Goal: Task Accomplishment & Management: Manage account settings

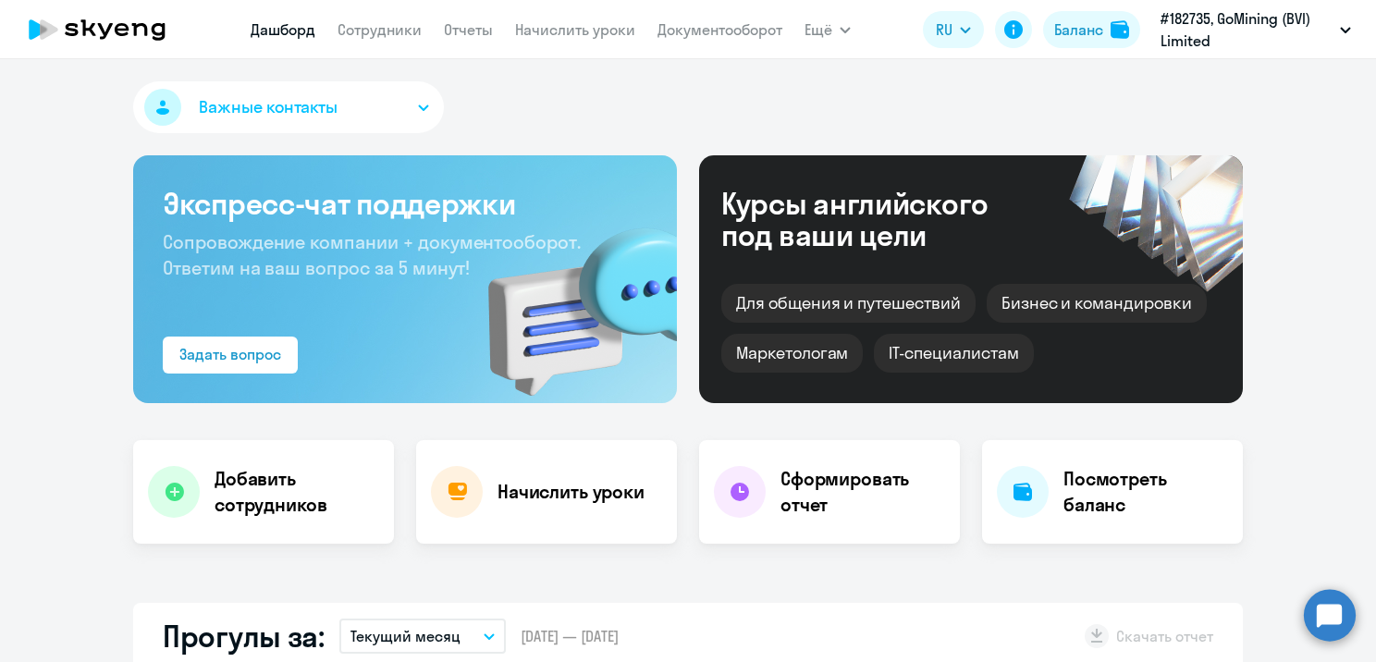
select select "30"
click at [380, 33] on link "Сотрудники" at bounding box center [380, 29] width 84 height 18
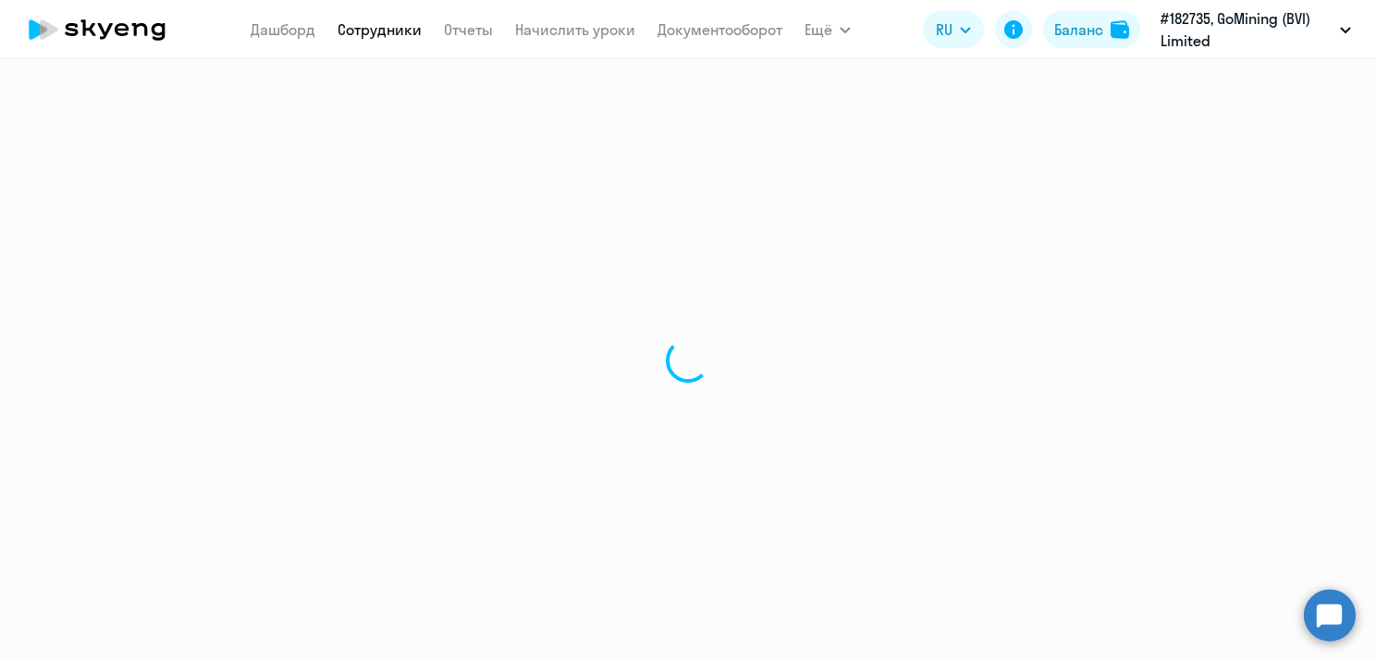
select select "30"
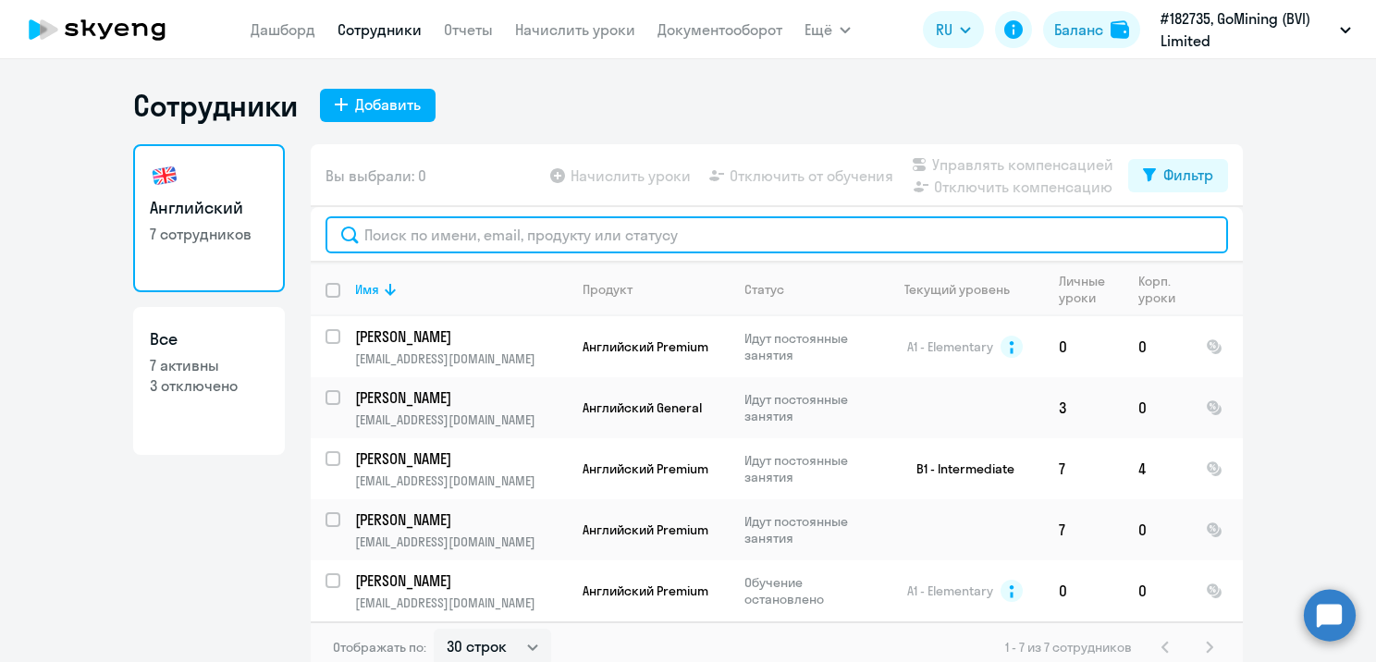
click at [540, 238] on input "text" at bounding box center [777, 234] width 903 height 37
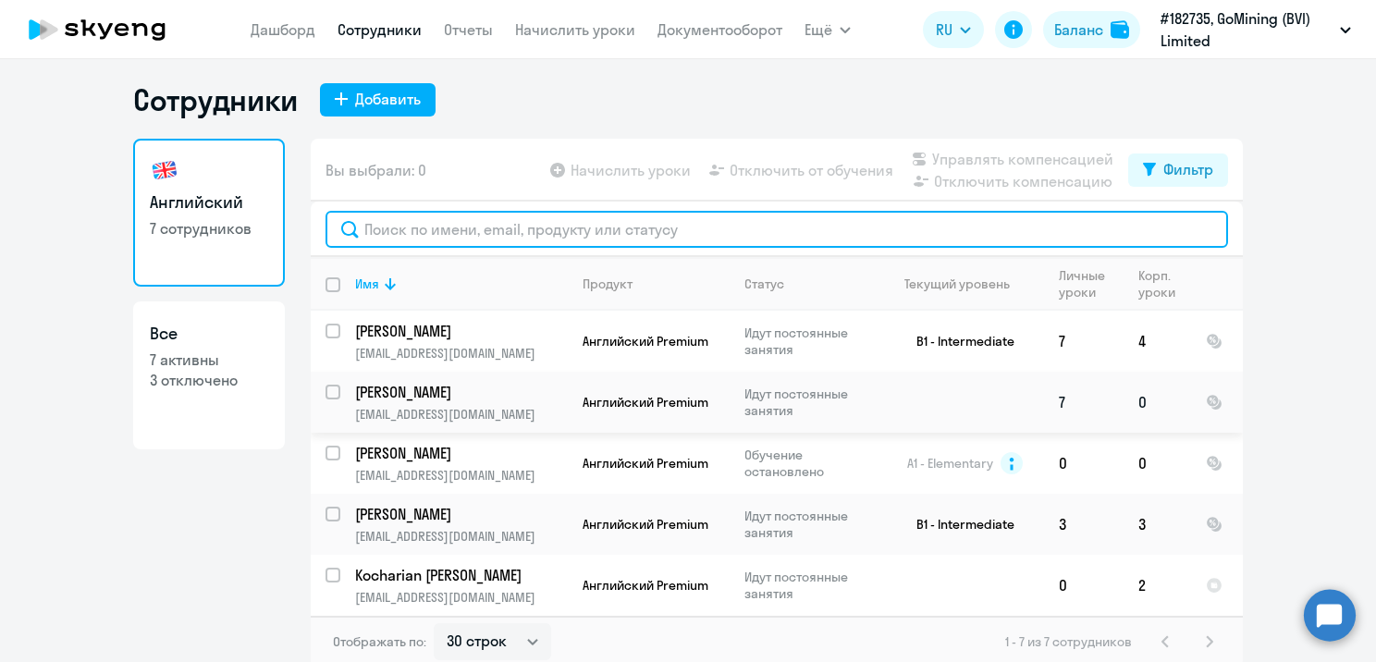
scroll to position [11, 0]
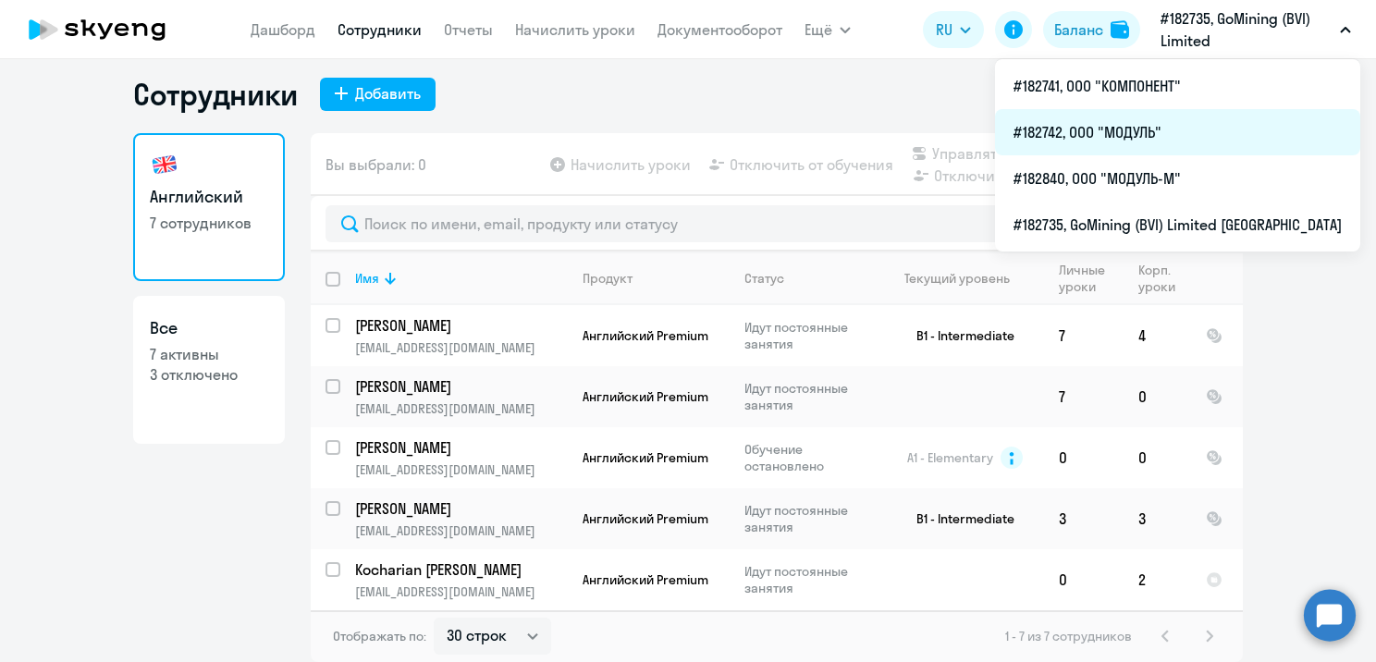
click at [1164, 128] on li "#182742, ООО "МОДУЛЬ"" at bounding box center [1177, 132] width 365 height 46
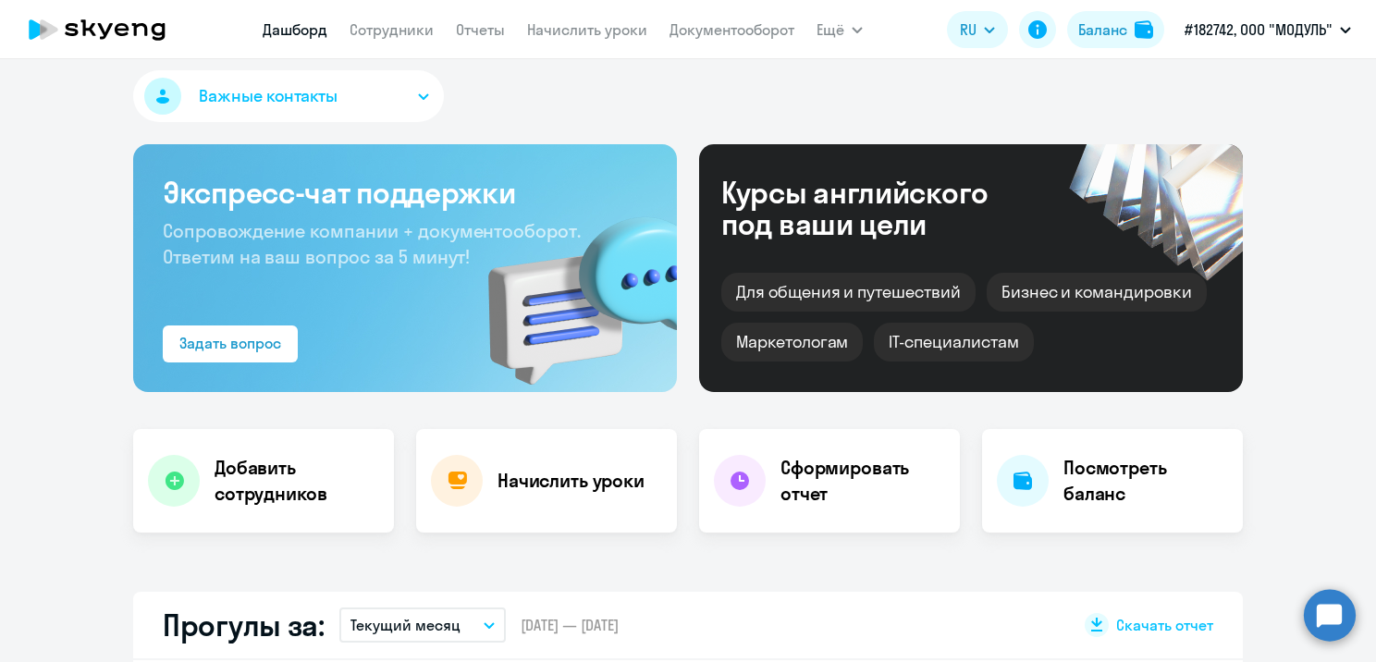
select select "30"
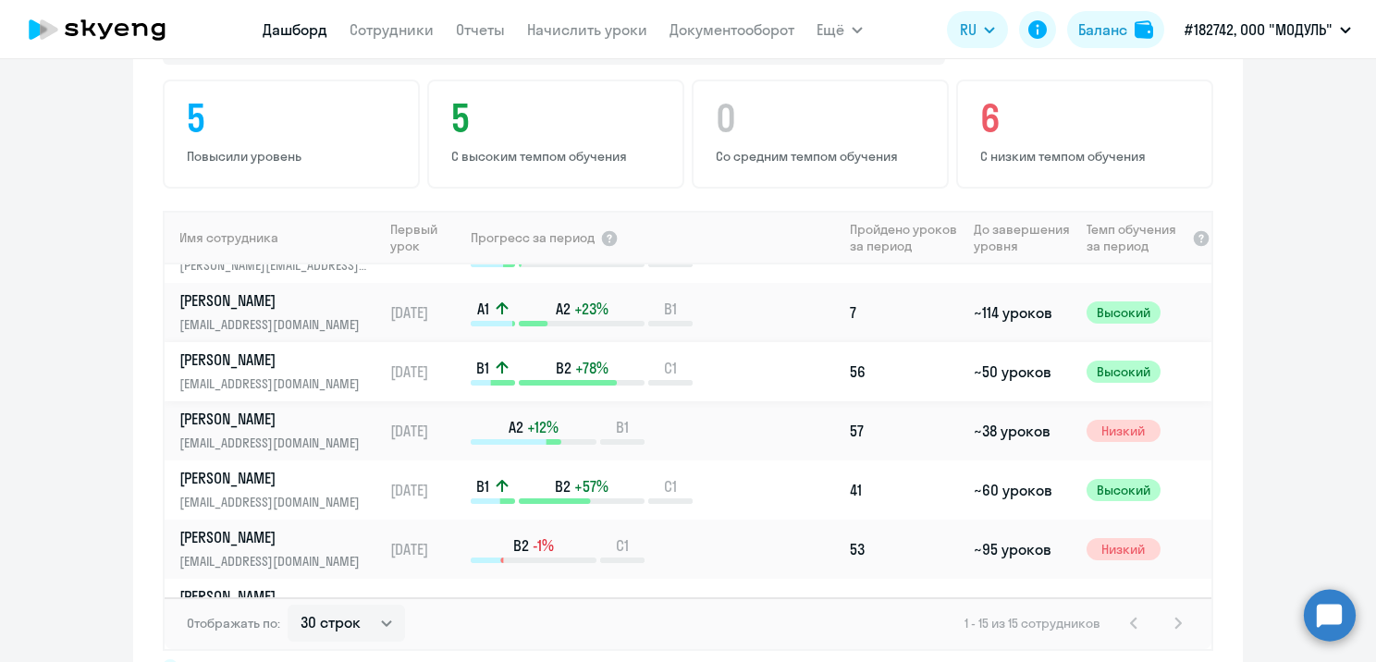
scroll to position [185, 0]
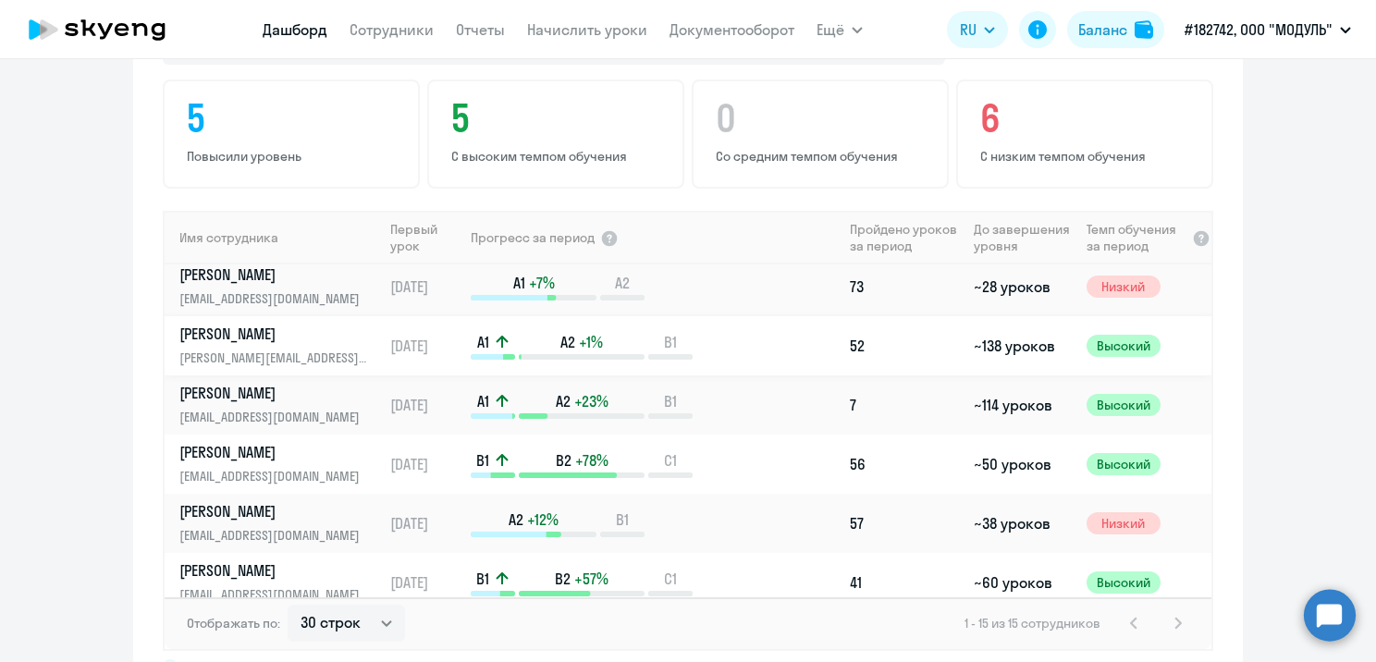
click at [292, 324] on p "[PERSON_NAME]" at bounding box center [274, 334] width 191 height 20
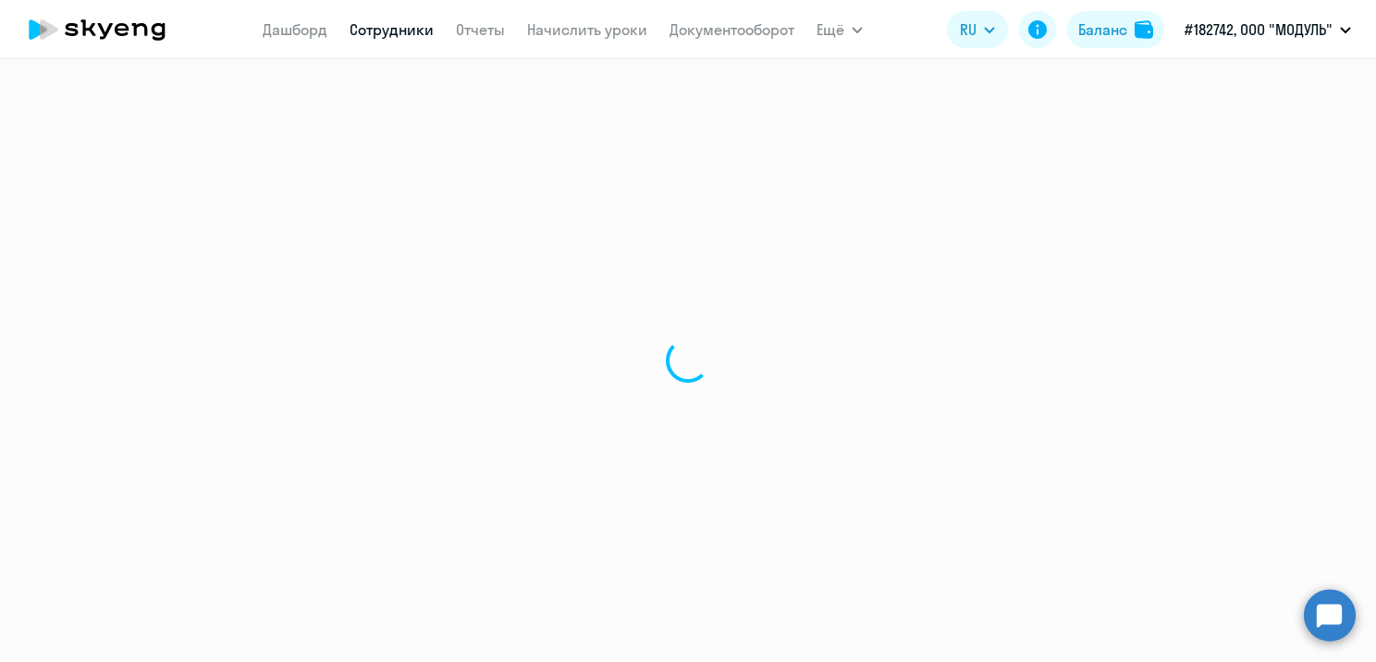
select select "english"
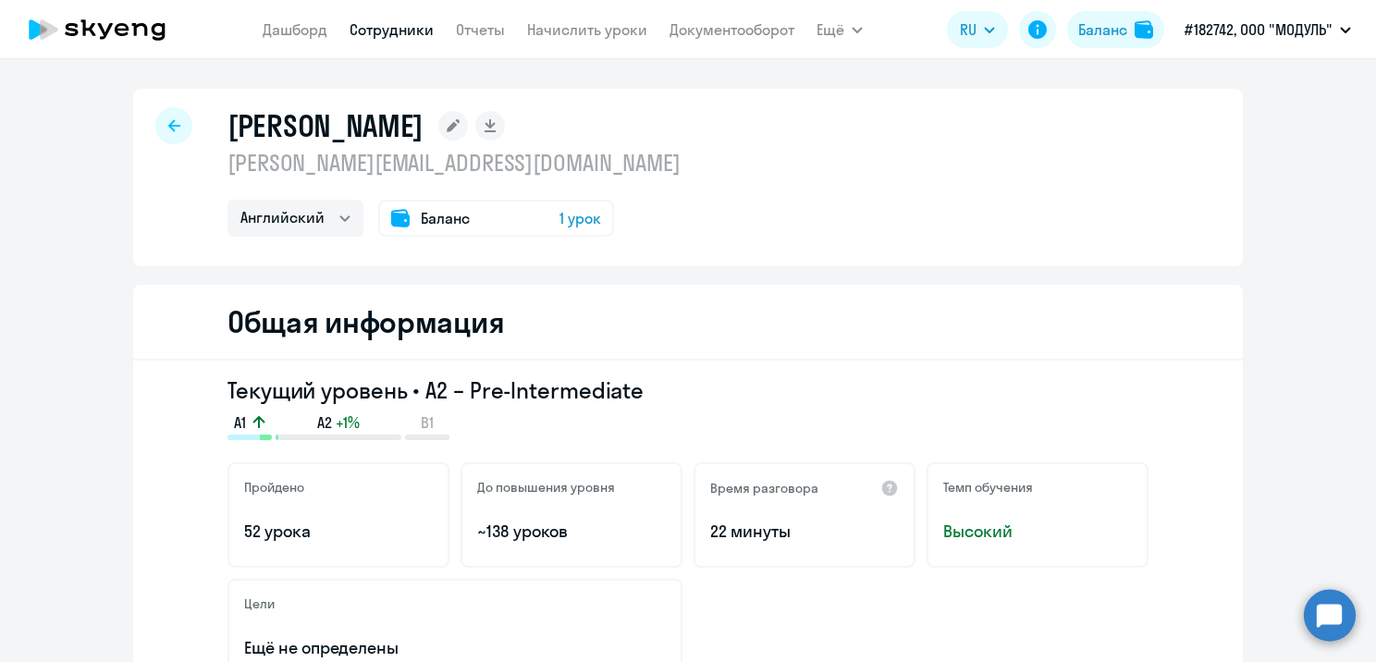
click at [170, 120] on icon at bounding box center [174, 125] width 12 height 13
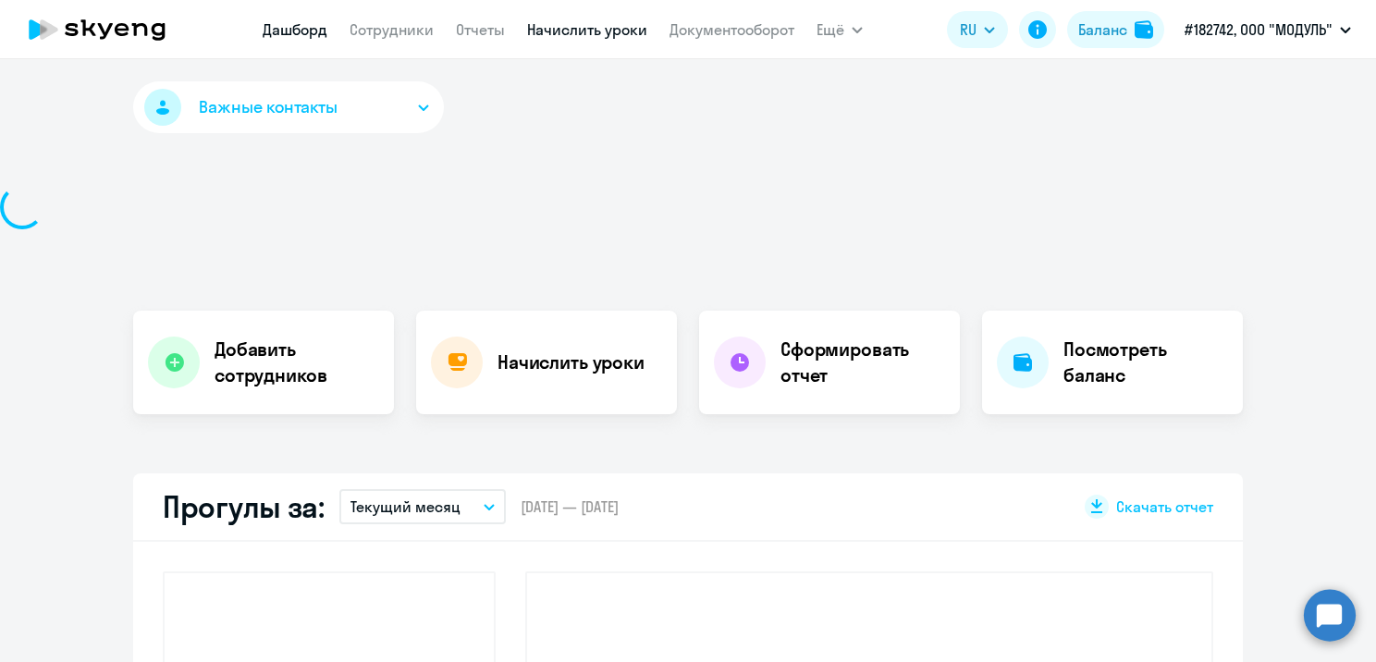
click at [567, 32] on link "Начислить уроки" at bounding box center [587, 29] width 120 height 18
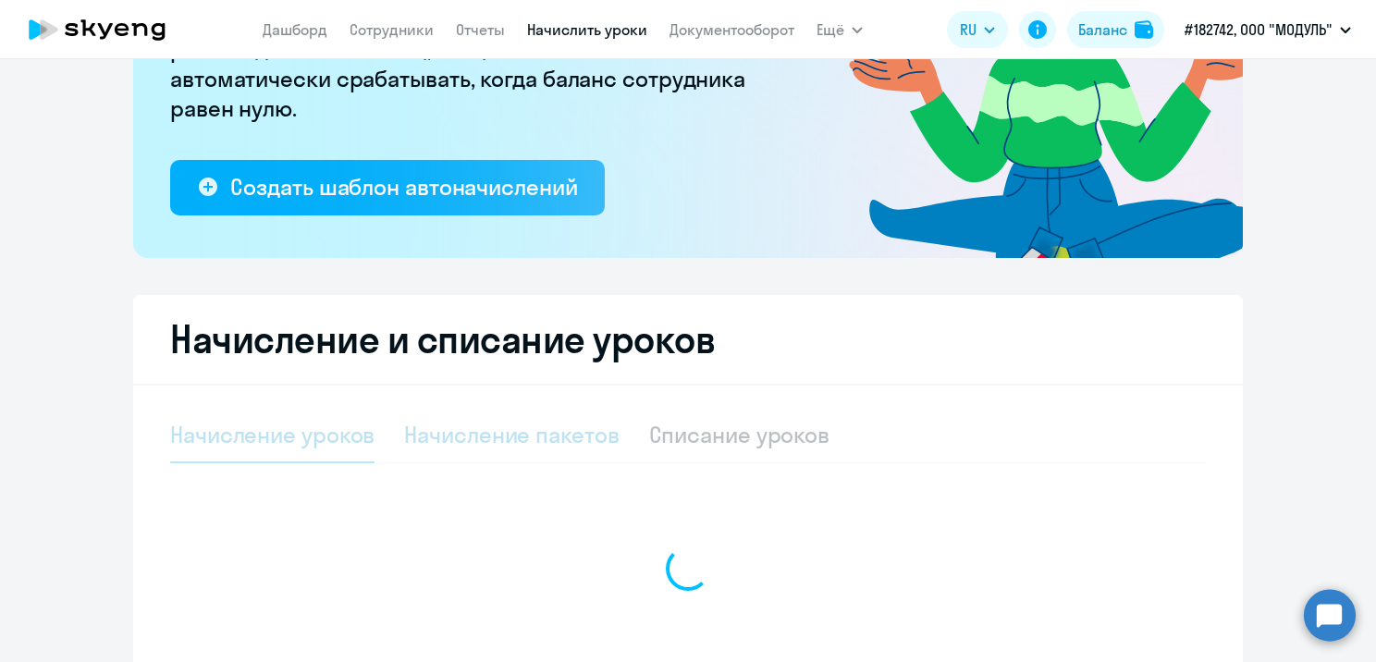
select select "10"
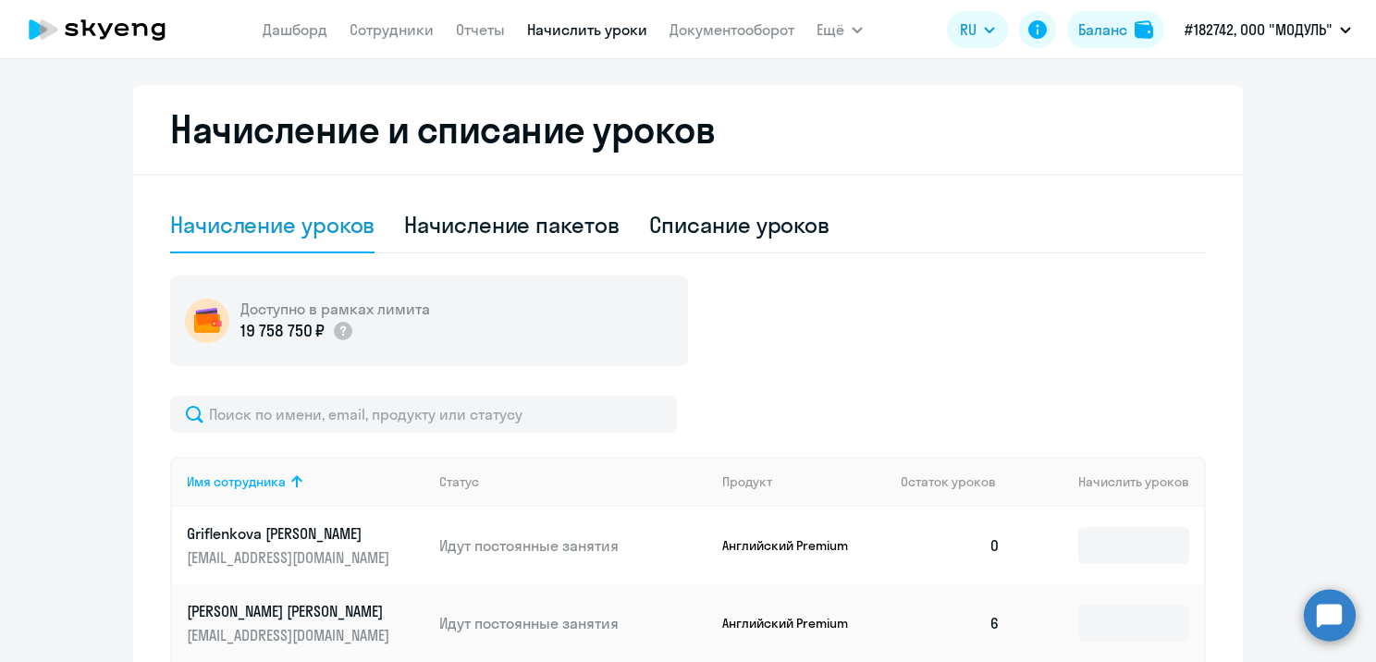
scroll to position [462, 0]
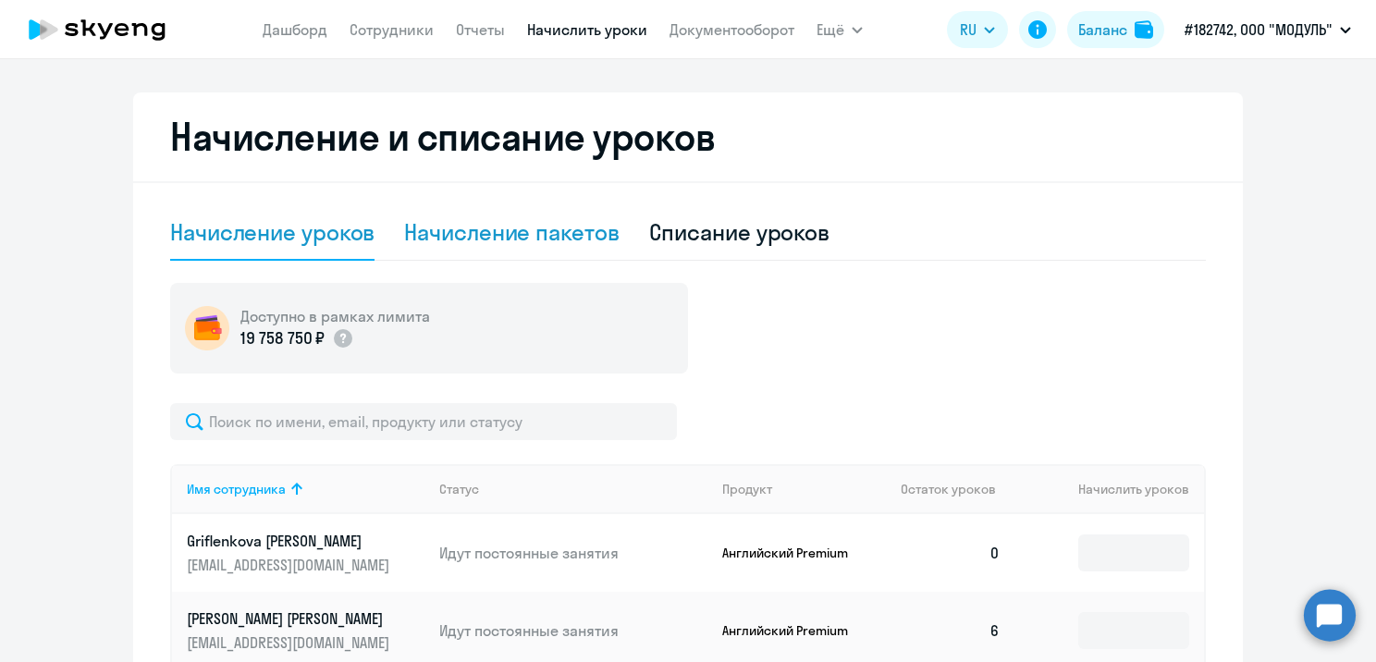
click at [494, 244] on div "Начисление пакетов" at bounding box center [511, 232] width 215 height 30
select select "10"
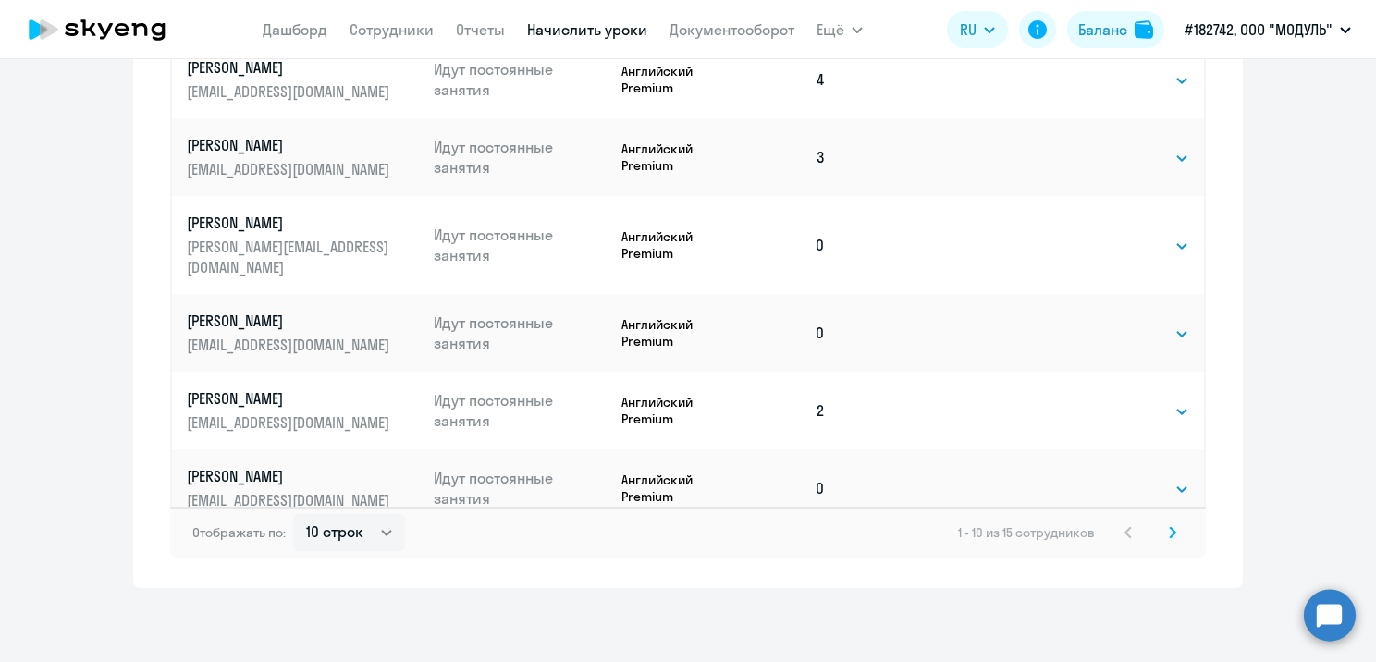
scroll to position [1171, 0]
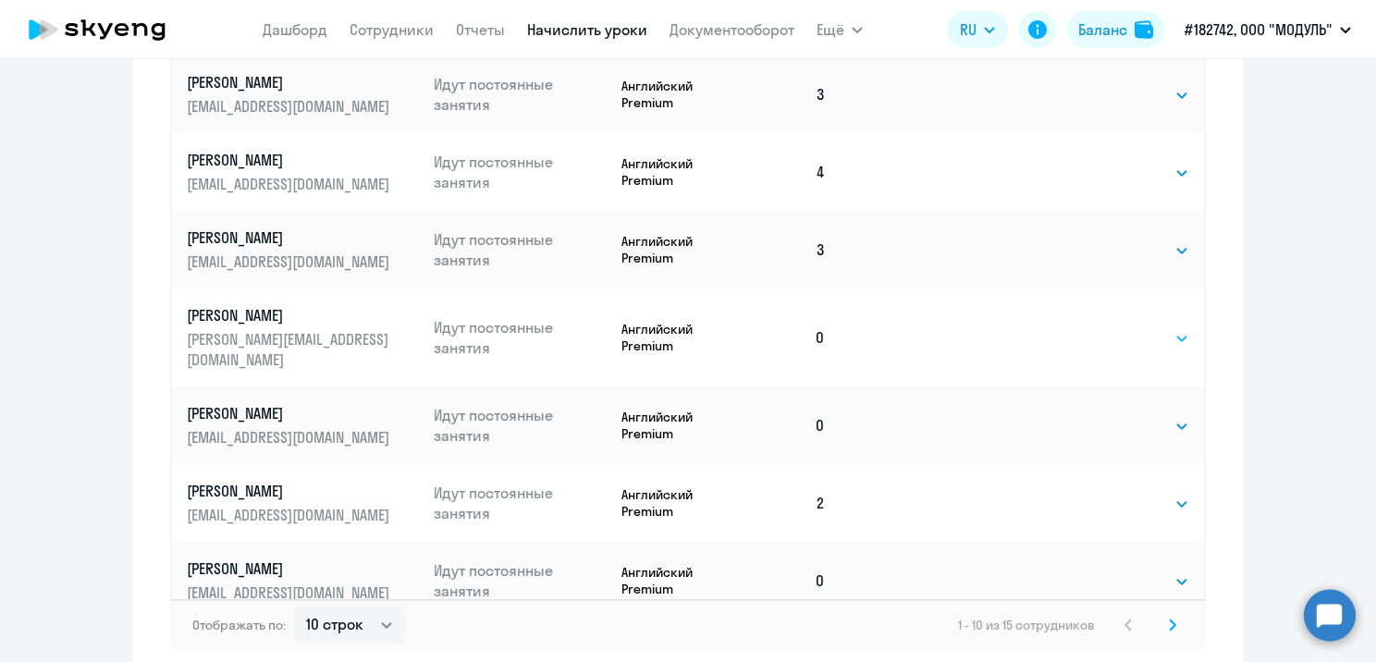
click at [1137, 327] on select "Выбрать 4 8 16 32 64 96 128" at bounding box center [1151, 338] width 76 height 22
click at [1013, 329] on td at bounding box center [989, 338] width 126 height 98
click at [1154, 329] on select "Выбрать 4 8 16 32 64 96 128" at bounding box center [1151, 338] width 76 height 22
click at [1025, 320] on td at bounding box center [989, 338] width 126 height 98
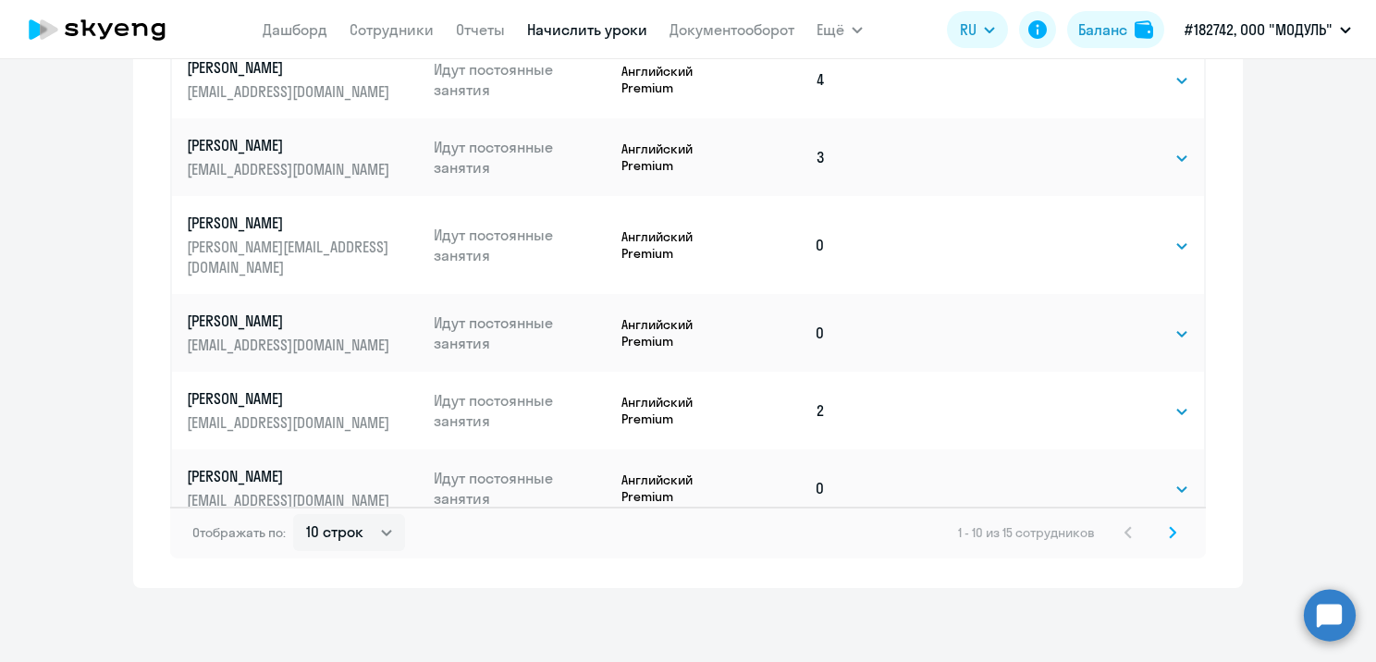
click at [1162, 526] on svg-icon at bounding box center [1173, 533] width 22 height 22
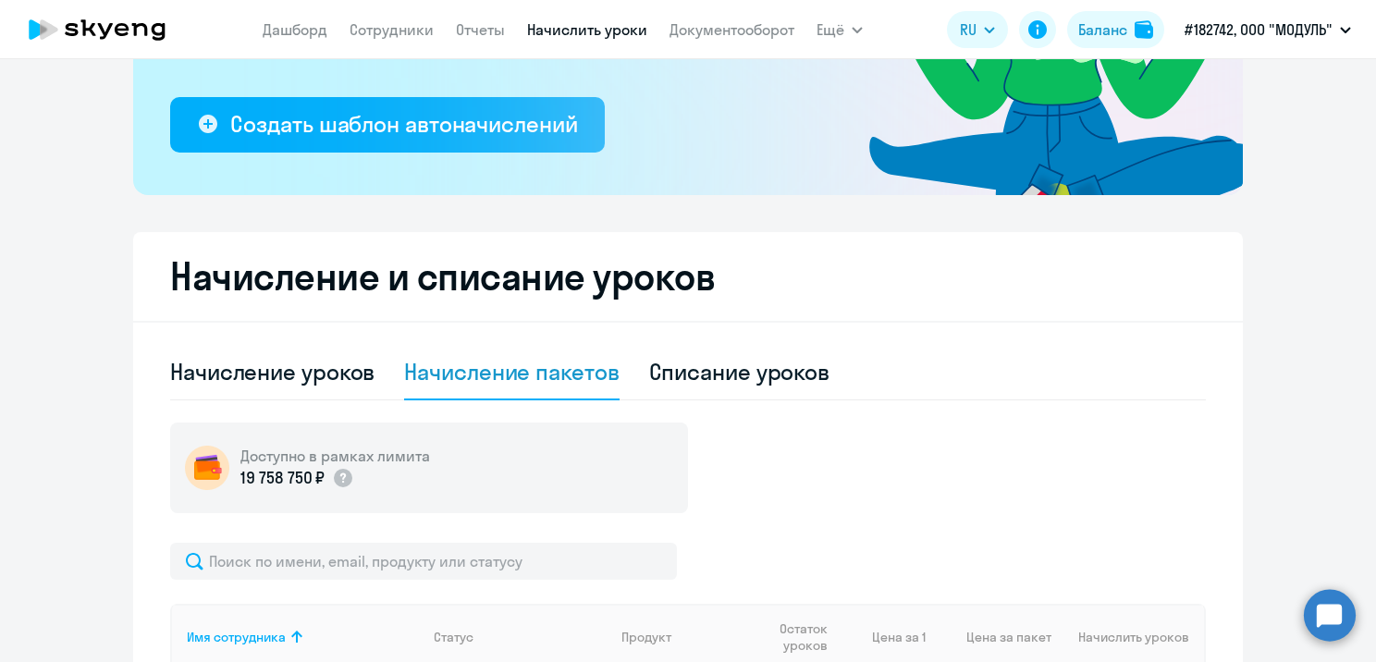
scroll to position [320, 0]
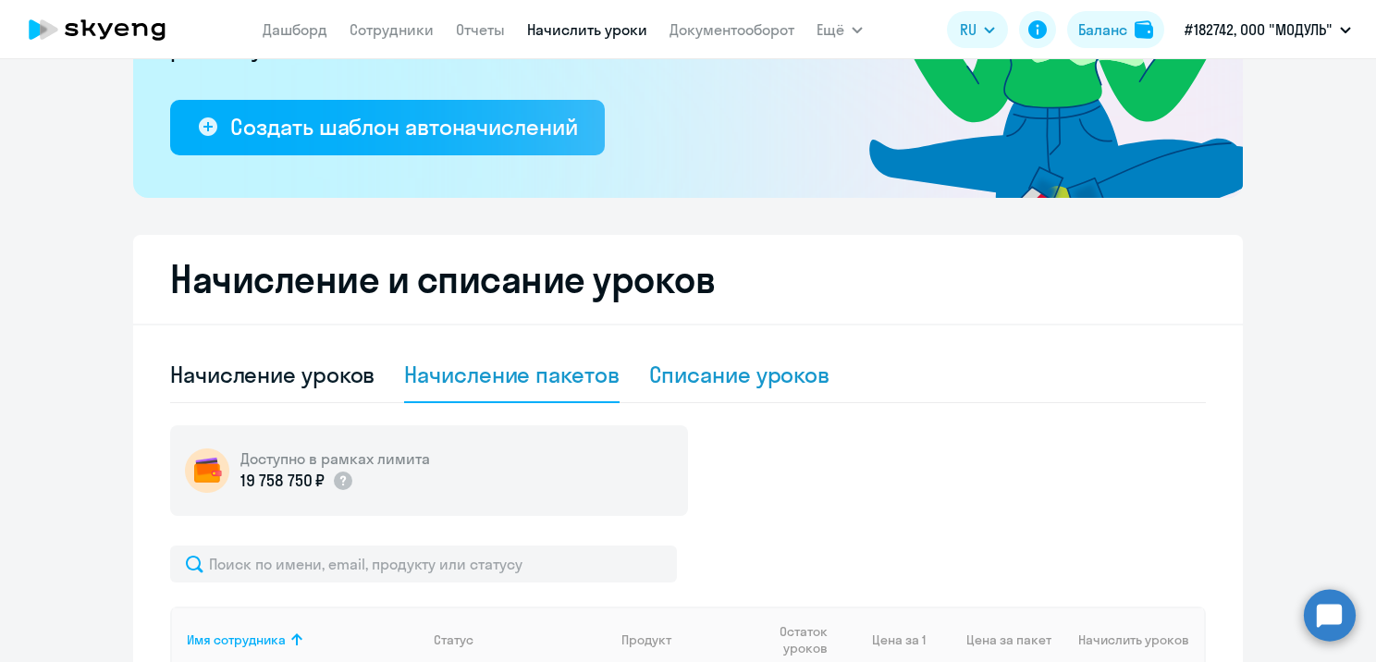
click at [658, 371] on div "Списание уроков" at bounding box center [739, 375] width 181 height 30
select select "10"
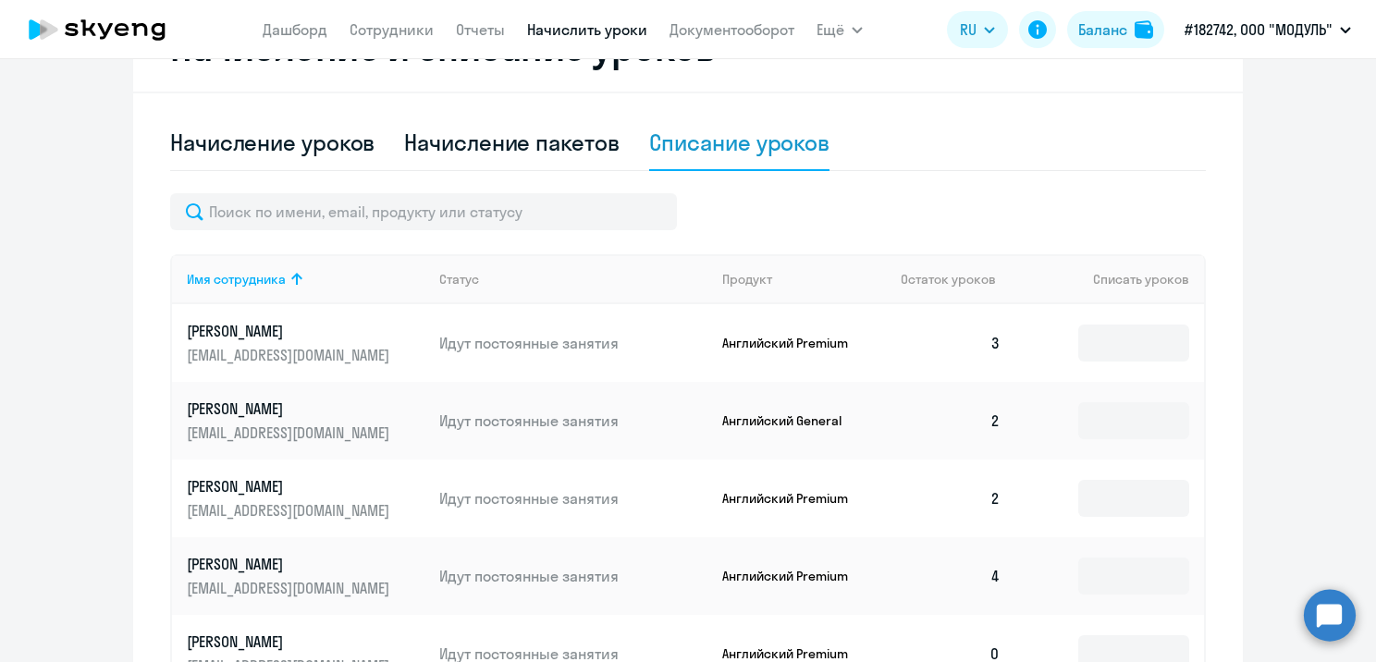
scroll to position [597, 0]
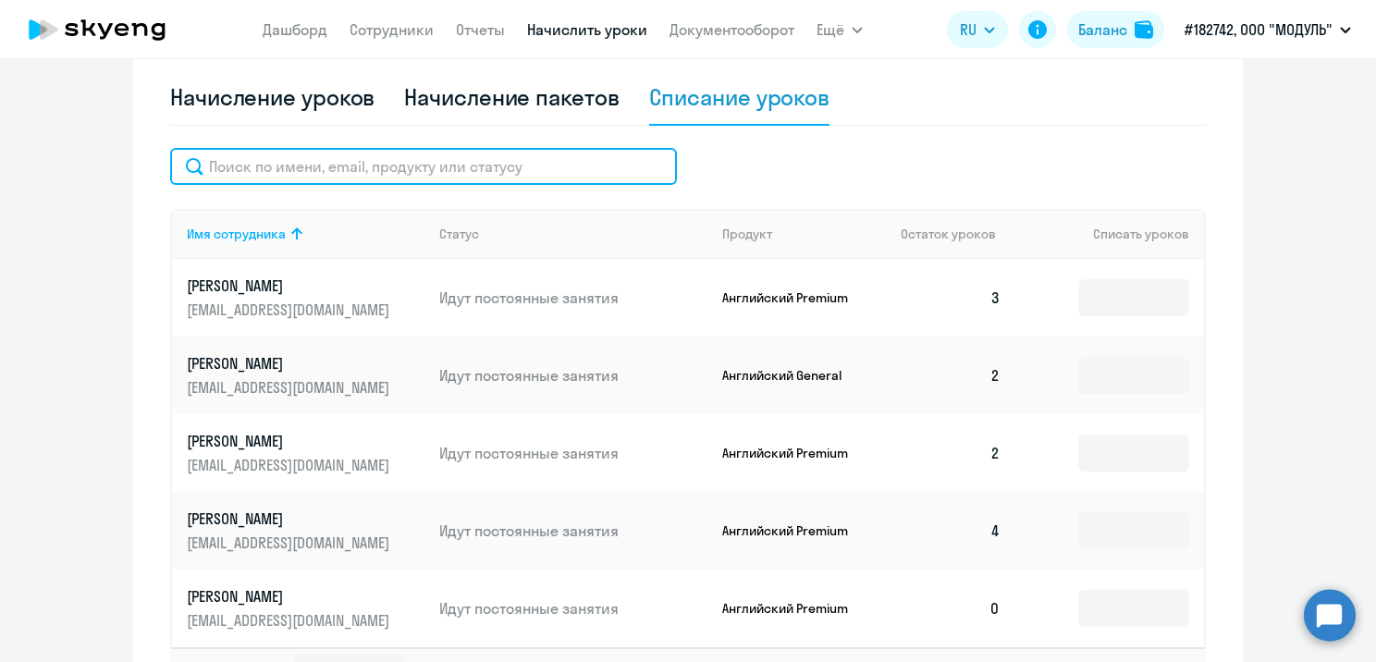
click at [318, 163] on input "text" at bounding box center [423, 166] width 507 height 37
type input "k"
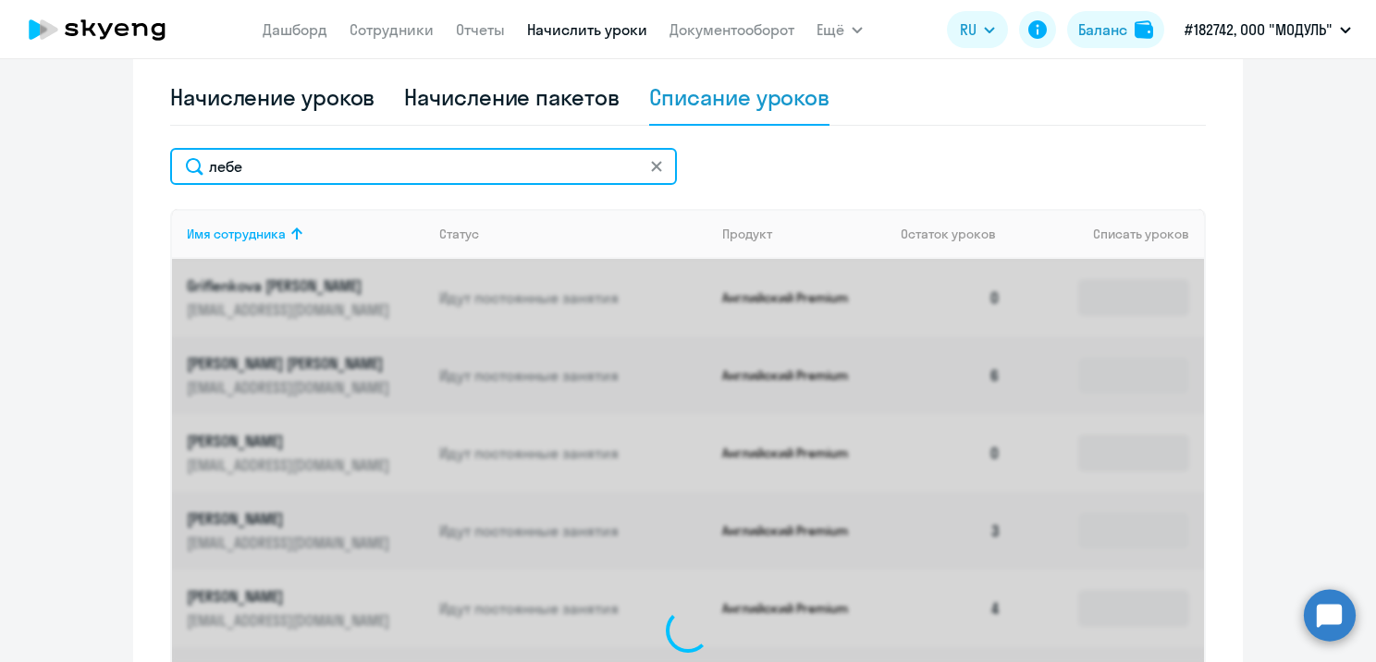
scroll to position [577, 0]
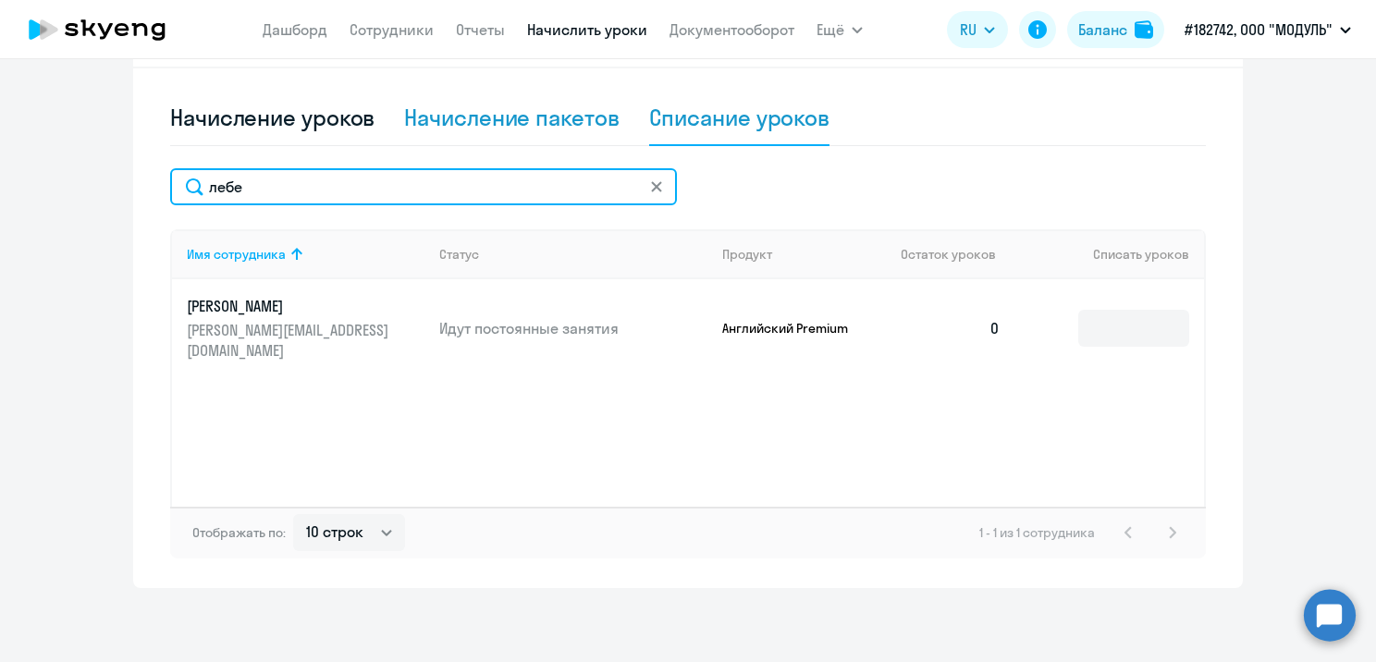
type input "лебе"
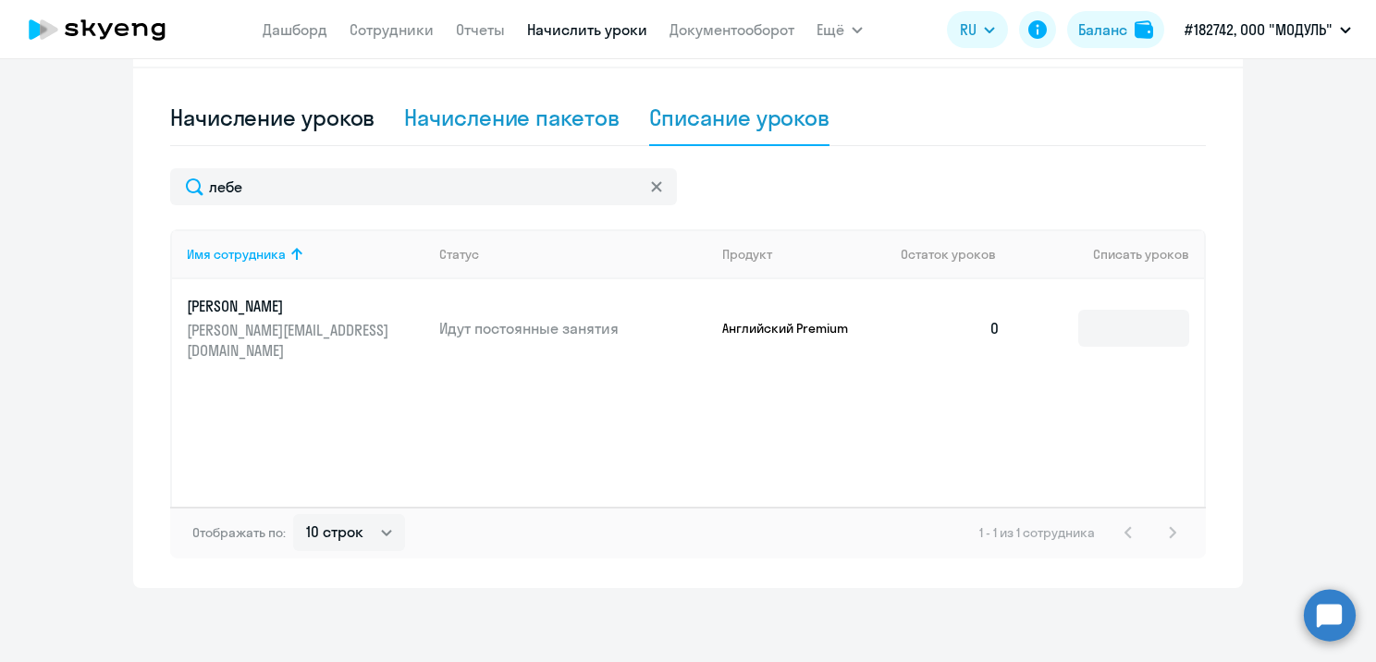
click at [545, 120] on div "Начисление пакетов" at bounding box center [511, 118] width 215 height 30
select select "10"
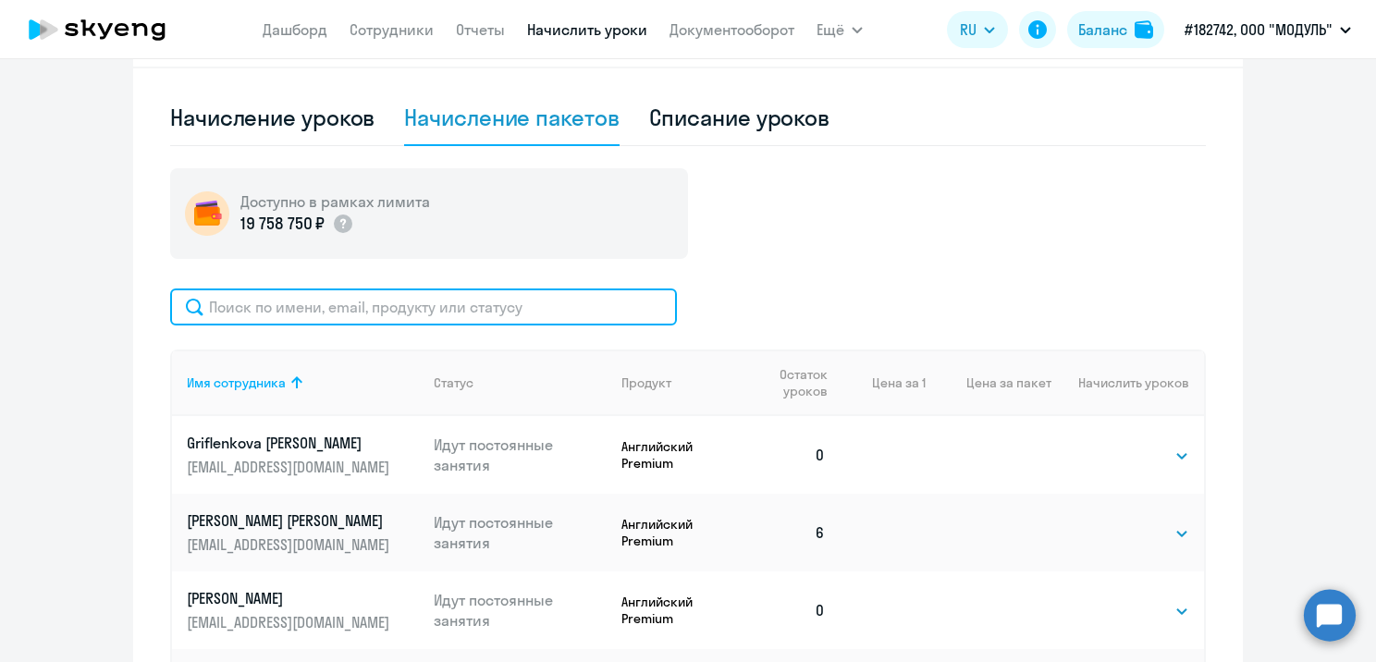
click at [289, 307] on input "text" at bounding box center [423, 307] width 507 height 37
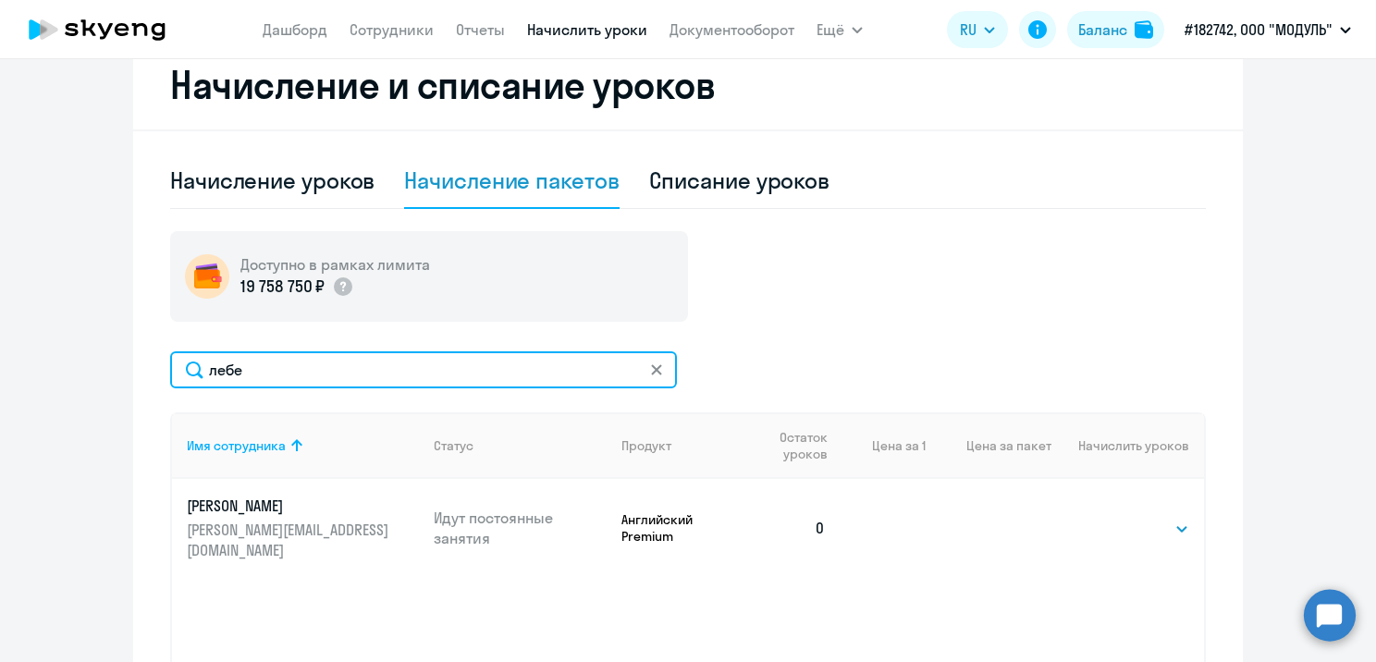
scroll to position [512, 0]
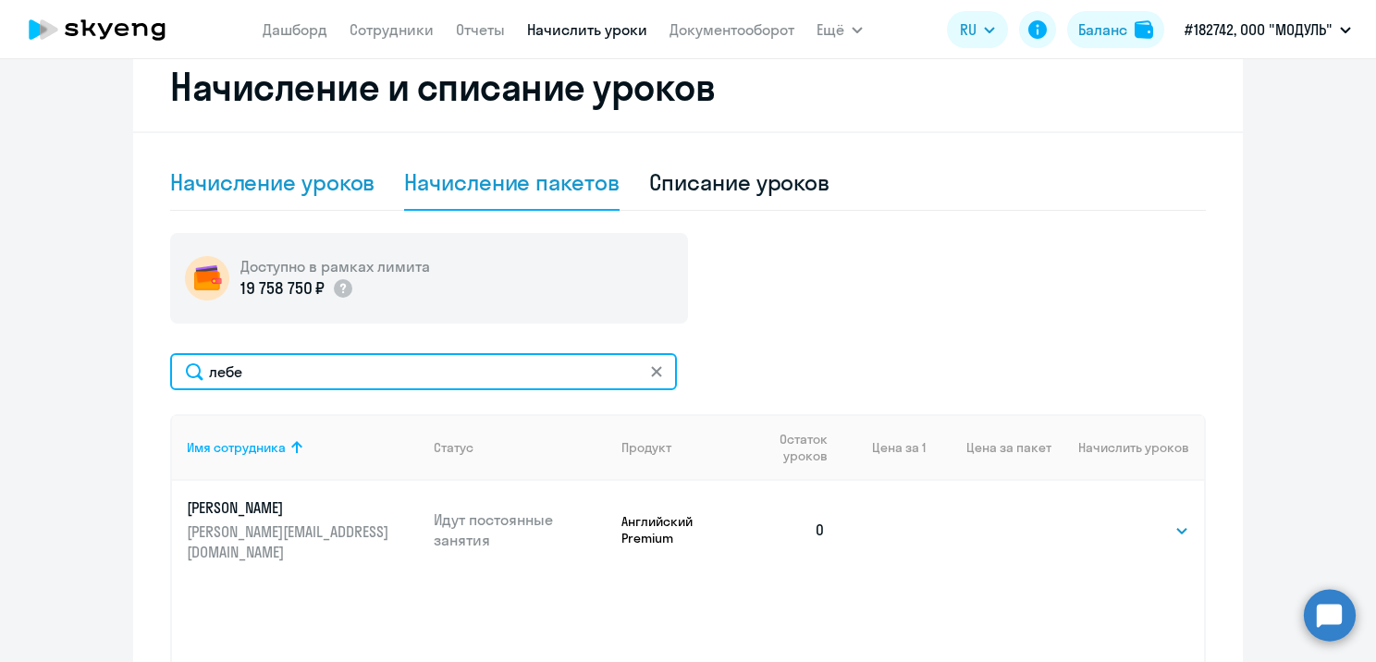
type input "лебе"
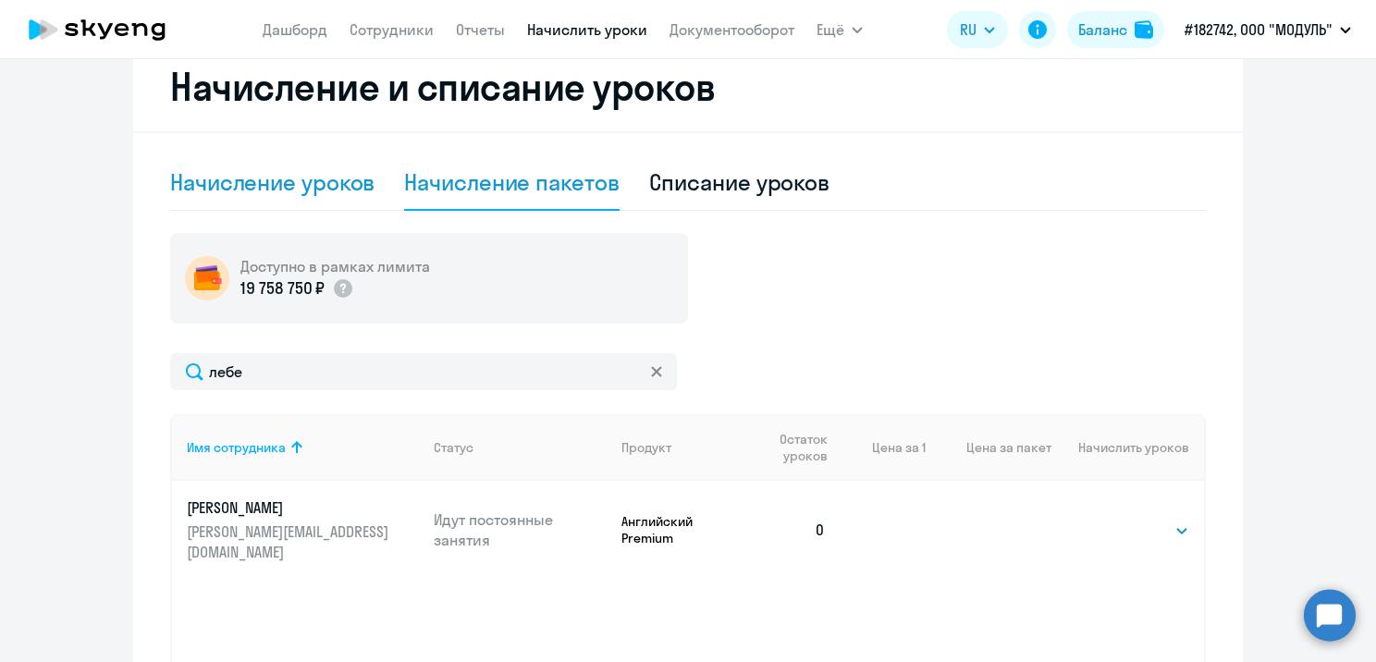
click at [225, 167] on div "Начисление уроков" at bounding box center [272, 182] width 204 height 30
select select "10"
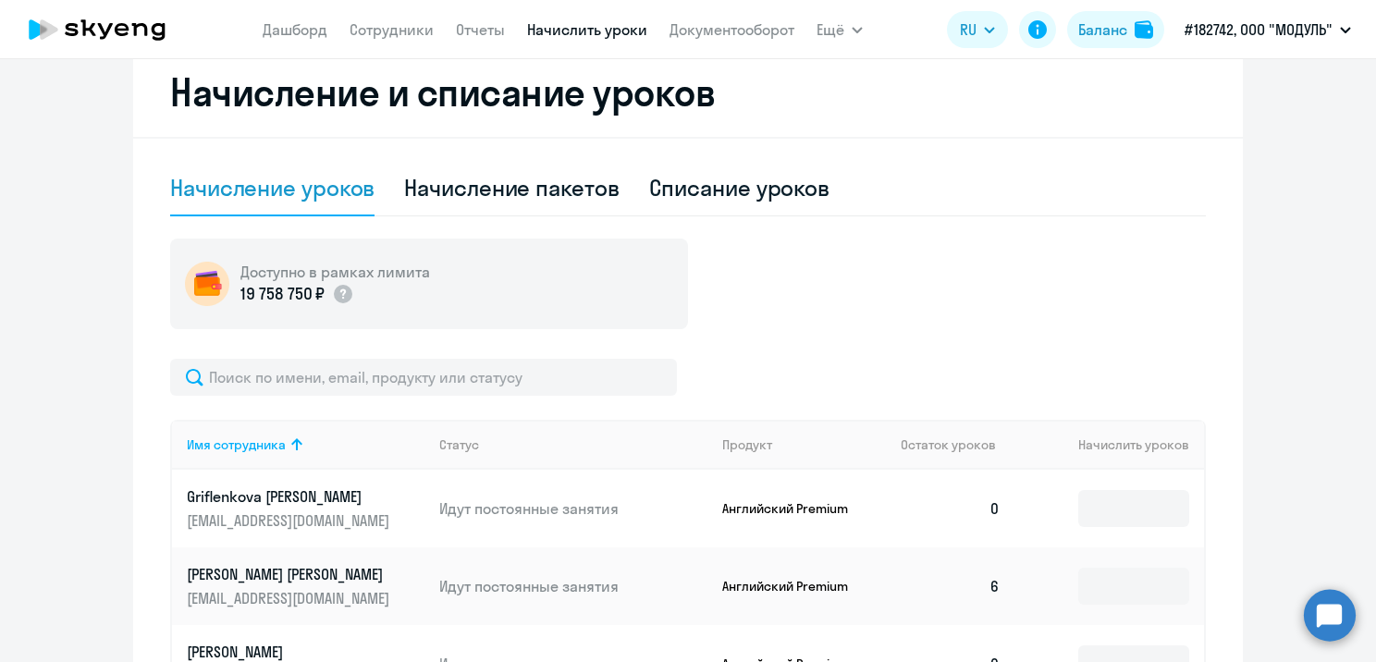
scroll to position [0, 0]
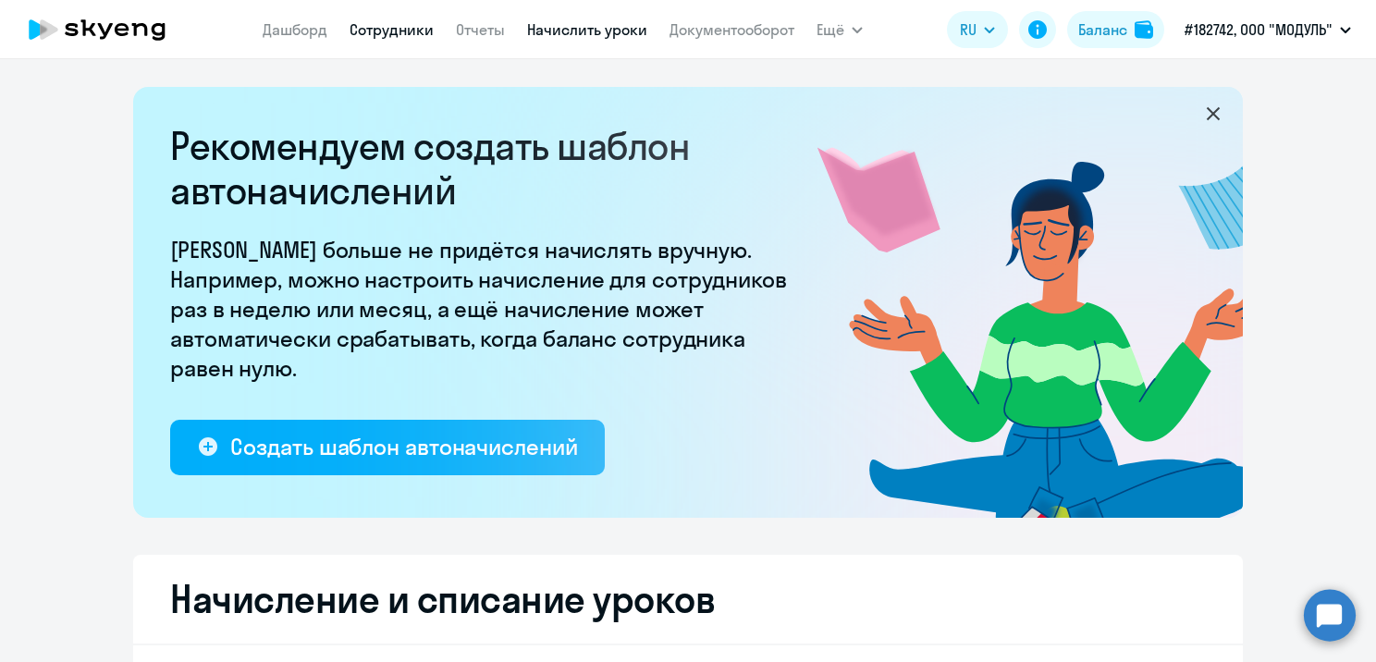
click at [408, 30] on link "Сотрудники" at bounding box center [392, 29] width 84 height 18
select select "30"
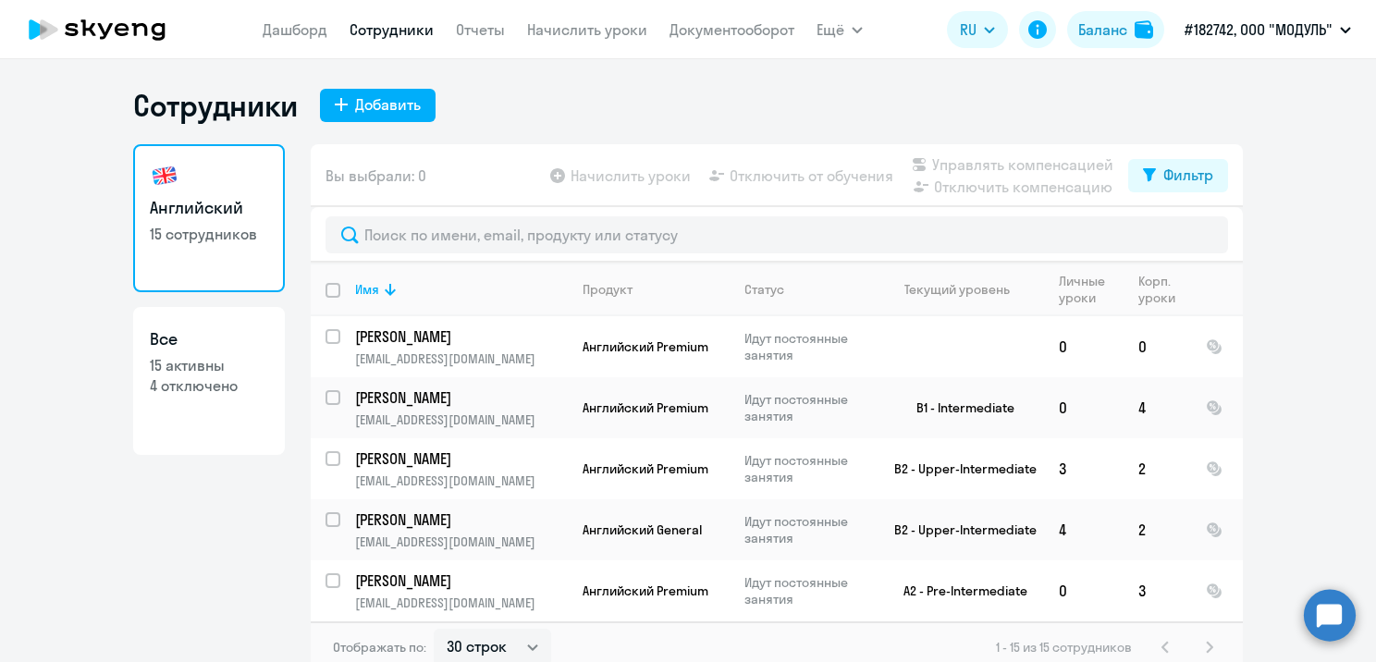
click at [215, 433] on link "Все 15 активны 4 отключено" at bounding box center [209, 381] width 152 height 148
select select "30"
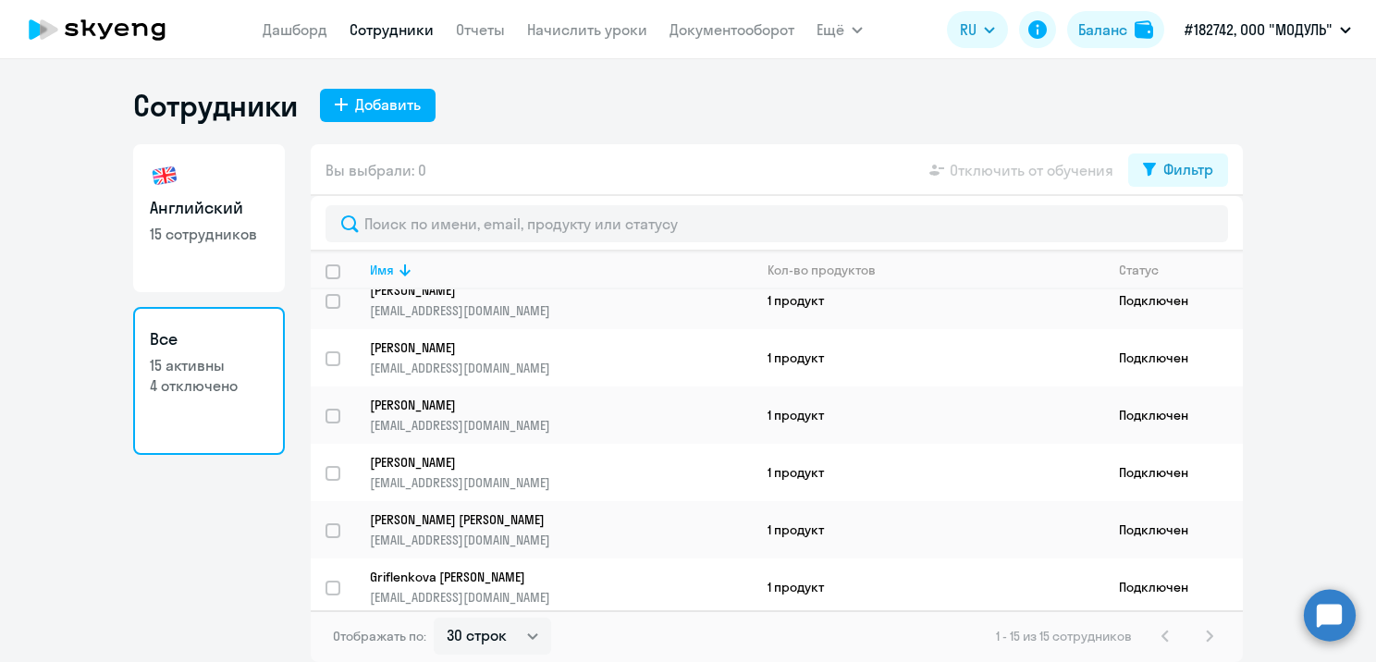
scroll to position [549, 0]
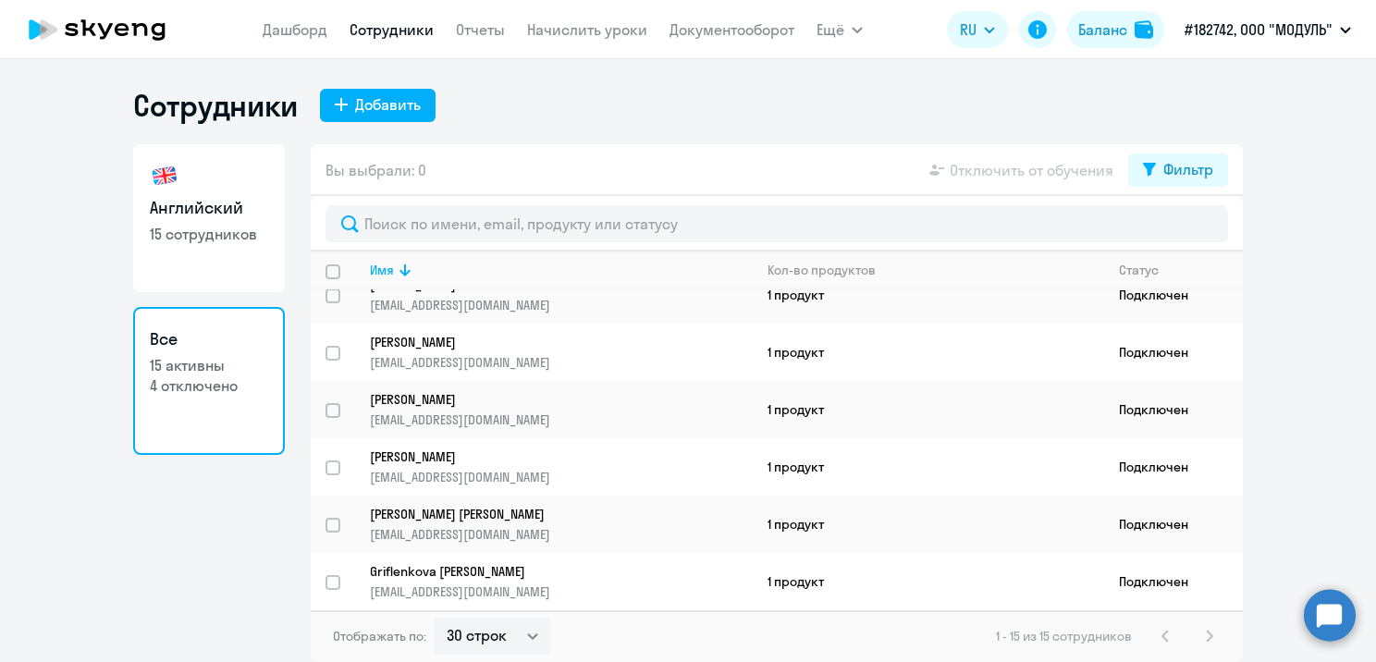
click at [224, 216] on h3 "Английский" at bounding box center [209, 208] width 118 height 24
select select "30"
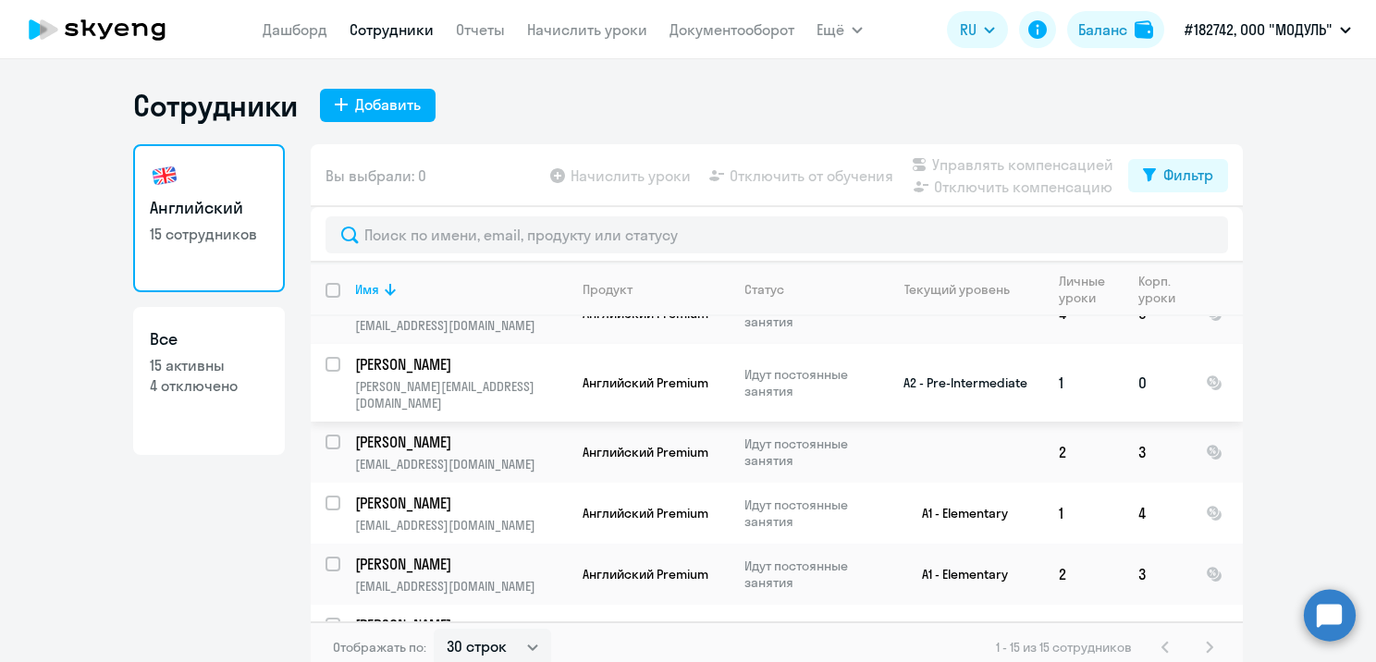
scroll to position [462, 0]
click at [329, 363] on input "select row 37596372" at bounding box center [344, 373] width 37 height 37
checkbox input "true"
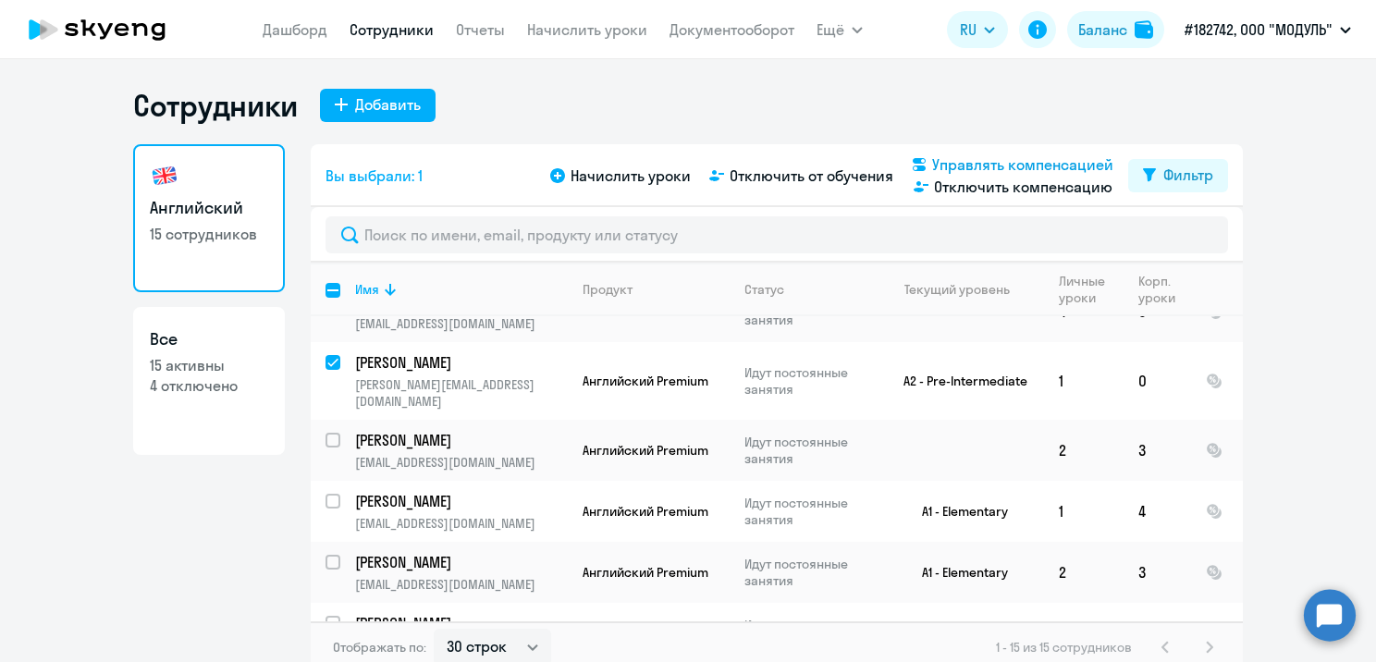
click at [982, 163] on span "Управлять компенсацией" at bounding box center [1022, 165] width 181 height 22
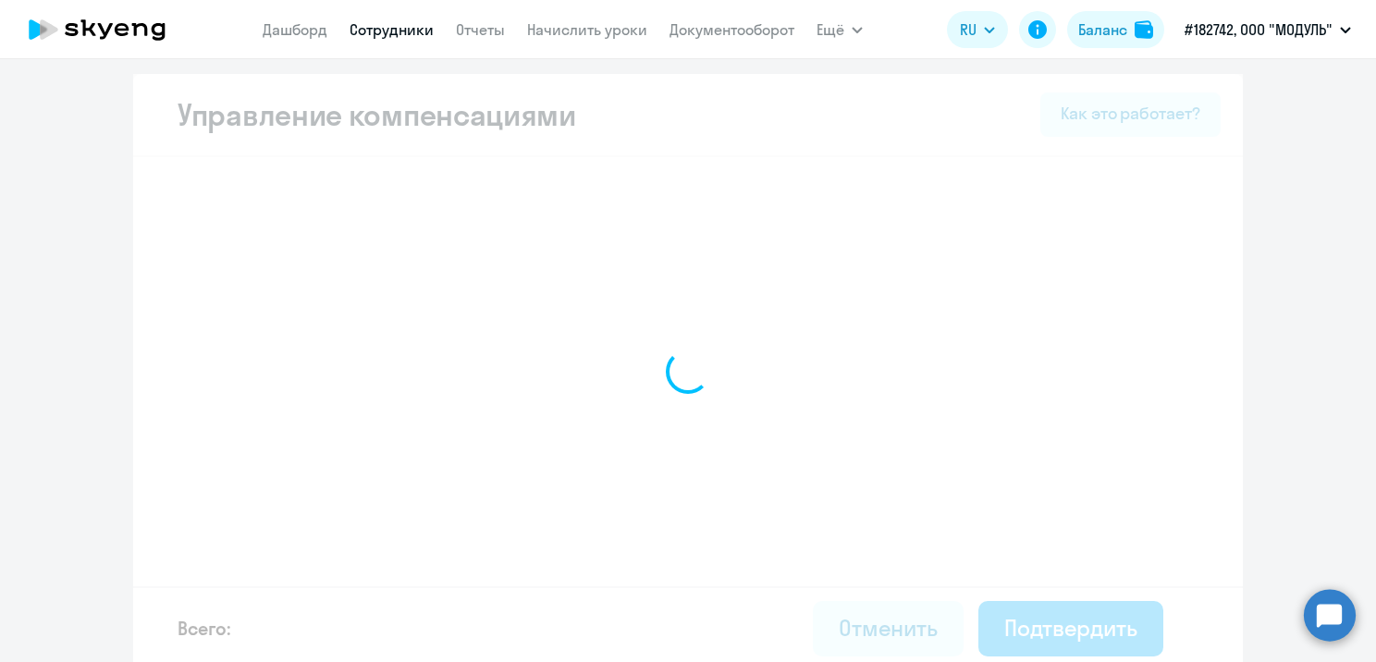
select select "MONTHLY"
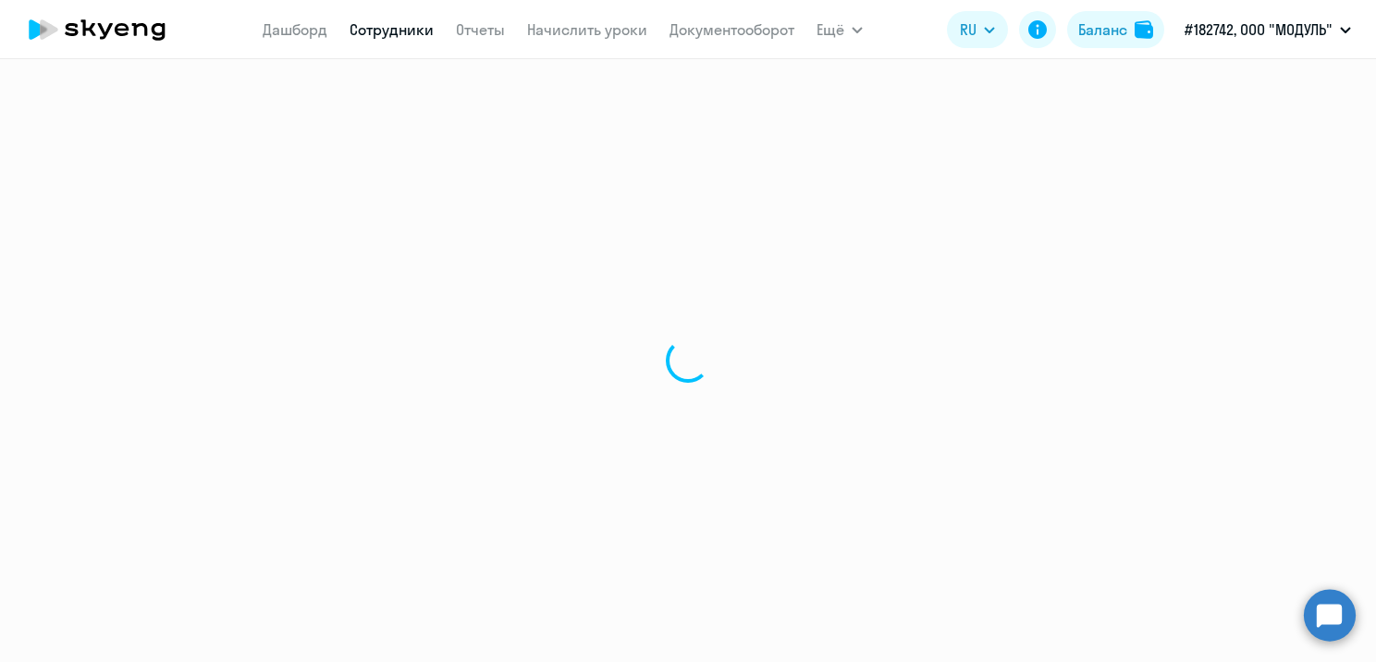
select select "30"
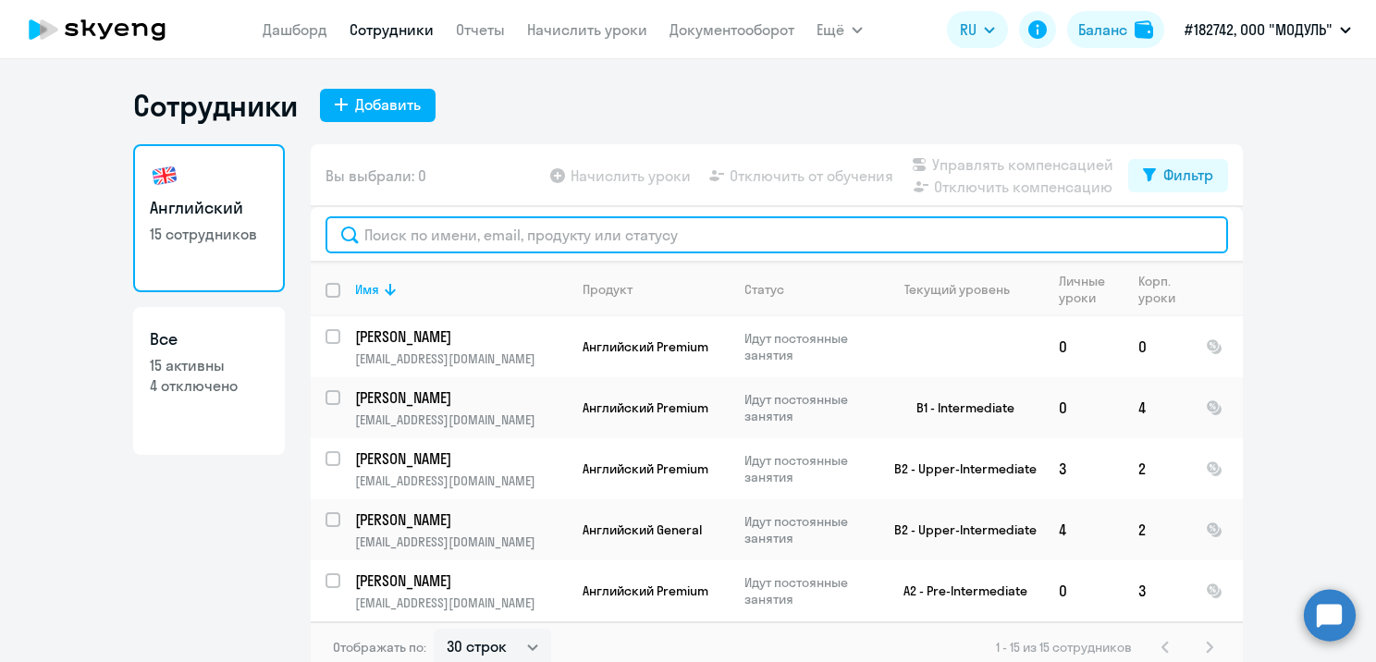
click at [461, 231] on input "text" at bounding box center [777, 234] width 903 height 37
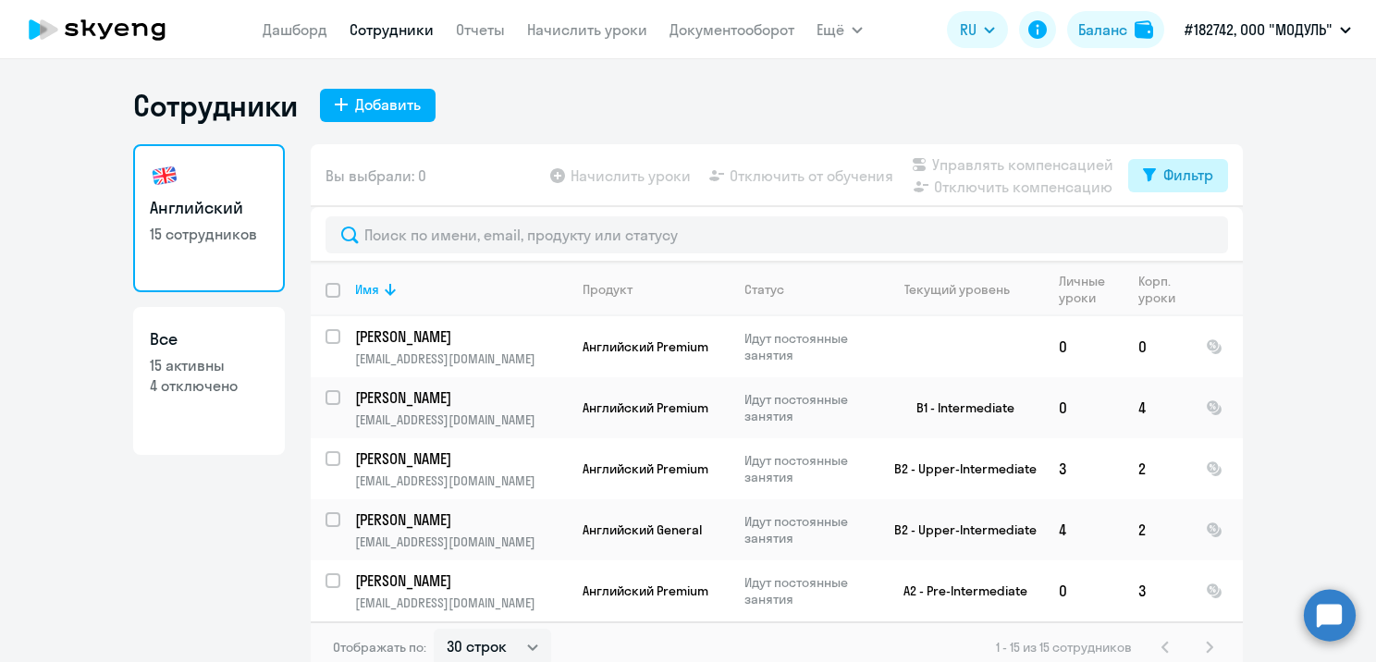
click at [1163, 181] on div "Фильтр" at bounding box center [1188, 175] width 50 height 22
click at [55, 394] on ng-component "Сотрудники Добавить Английский 15 сотрудников Все 15 активны 4 отключено Вы выб…" at bounding box center [688, 380] width 1376 height 586
click at [479, 31] on link "Отчеты" at bounding box center [480, 29] width 49 height 18
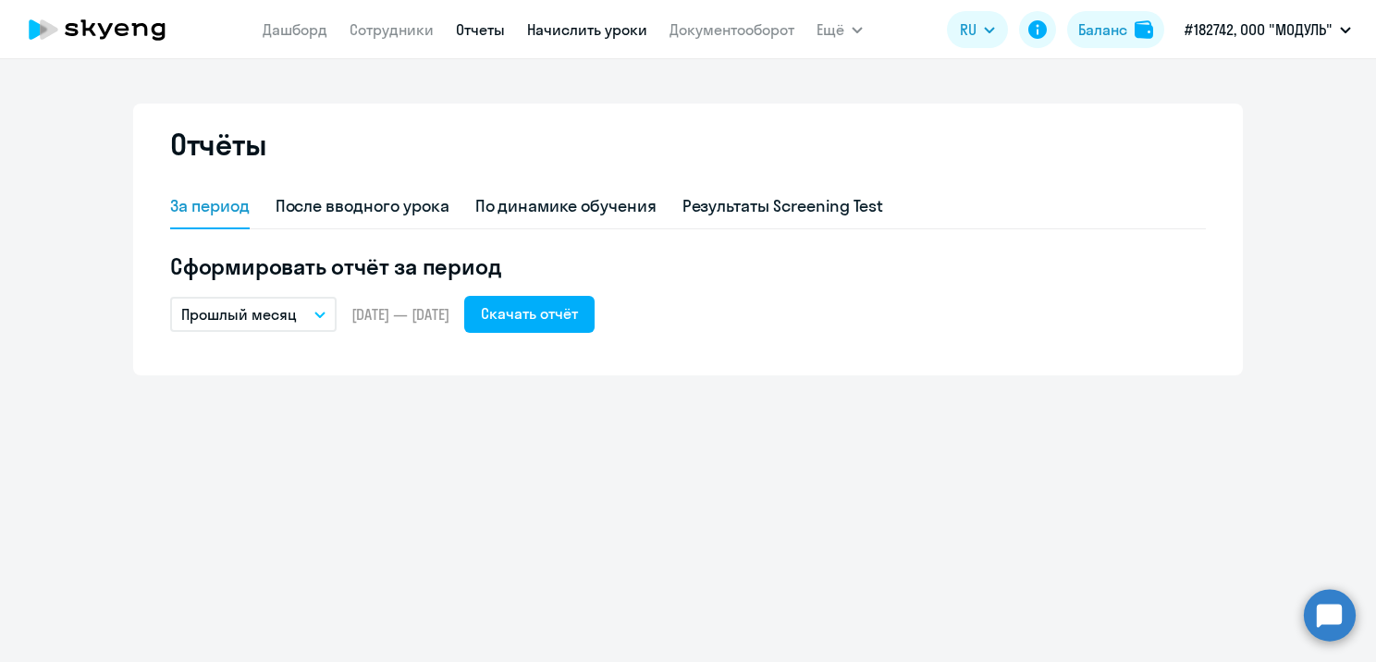
click at [549, 32] on link "Начислить уроки" at bounding box center [587, 29] width 120 height 18
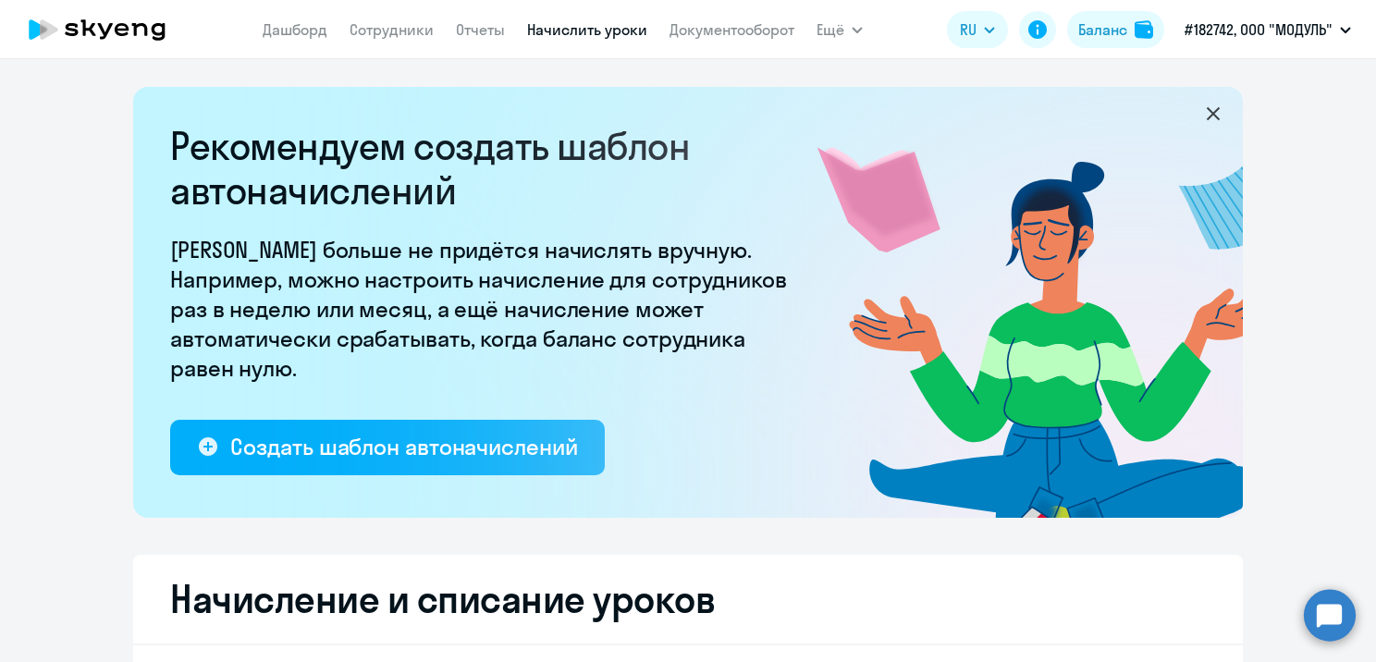
select select "10"
click at [840, 30] on span "Ещё" at bounding box center [831, 29] width 28 height 22
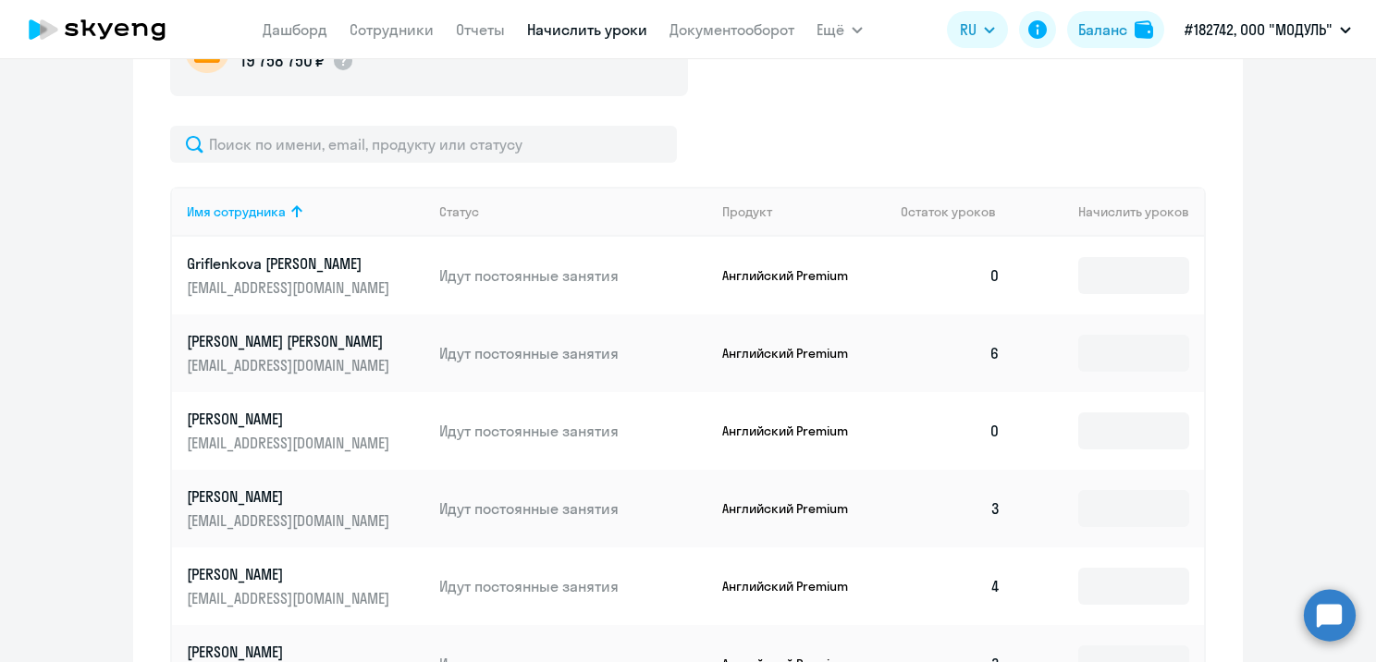
scroll to position [1247, 0]
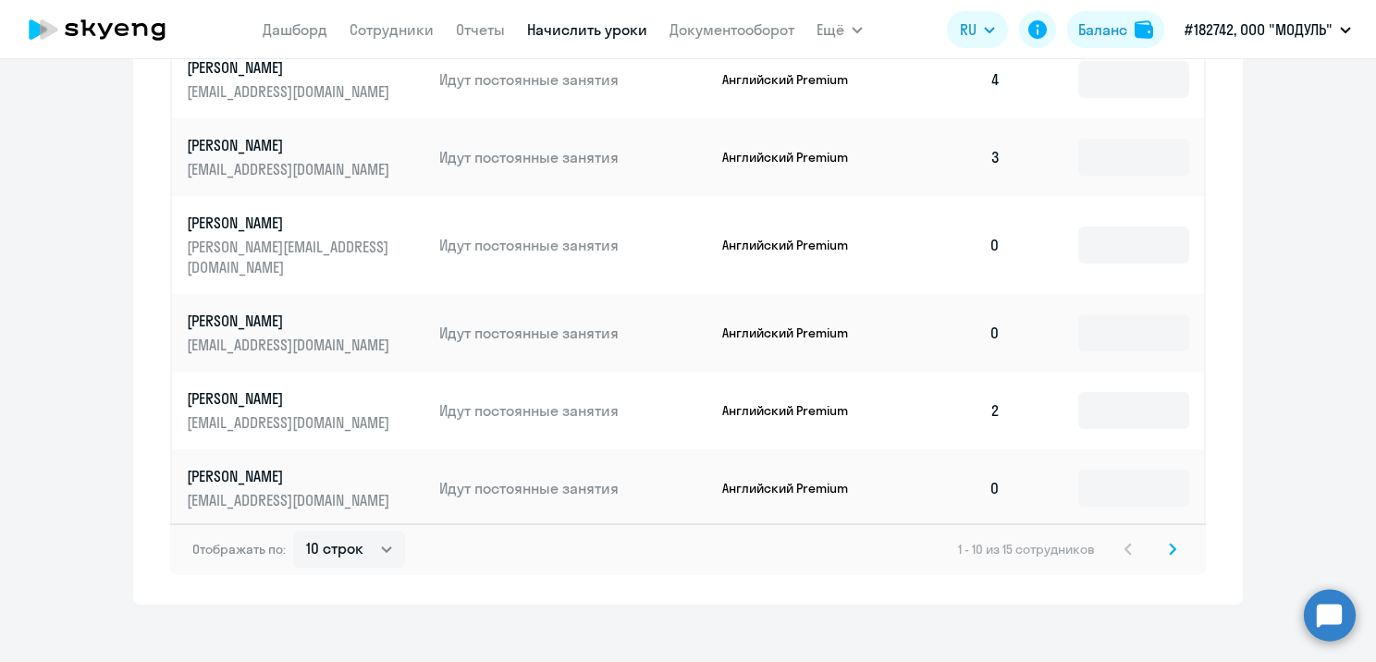
click at [1173, 538] on svg-icon at bounding box center [1173, 549] width 22 height 22
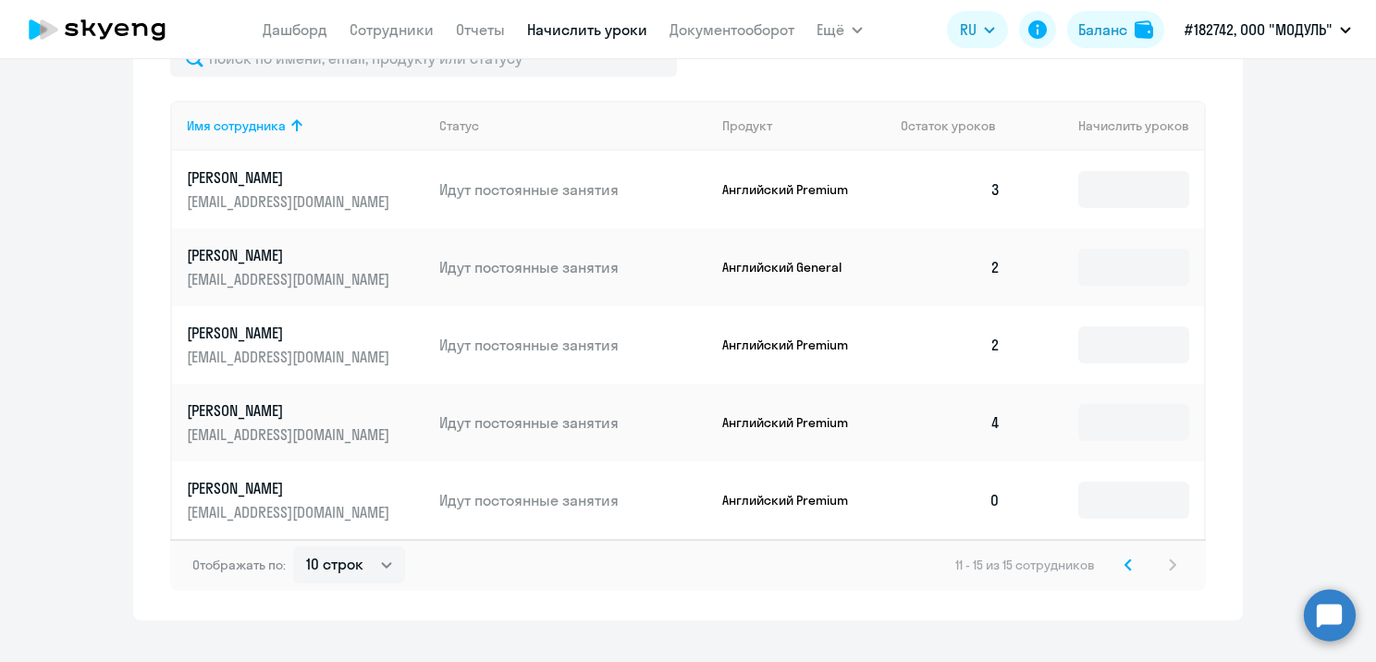
scroll to position [858, 0]
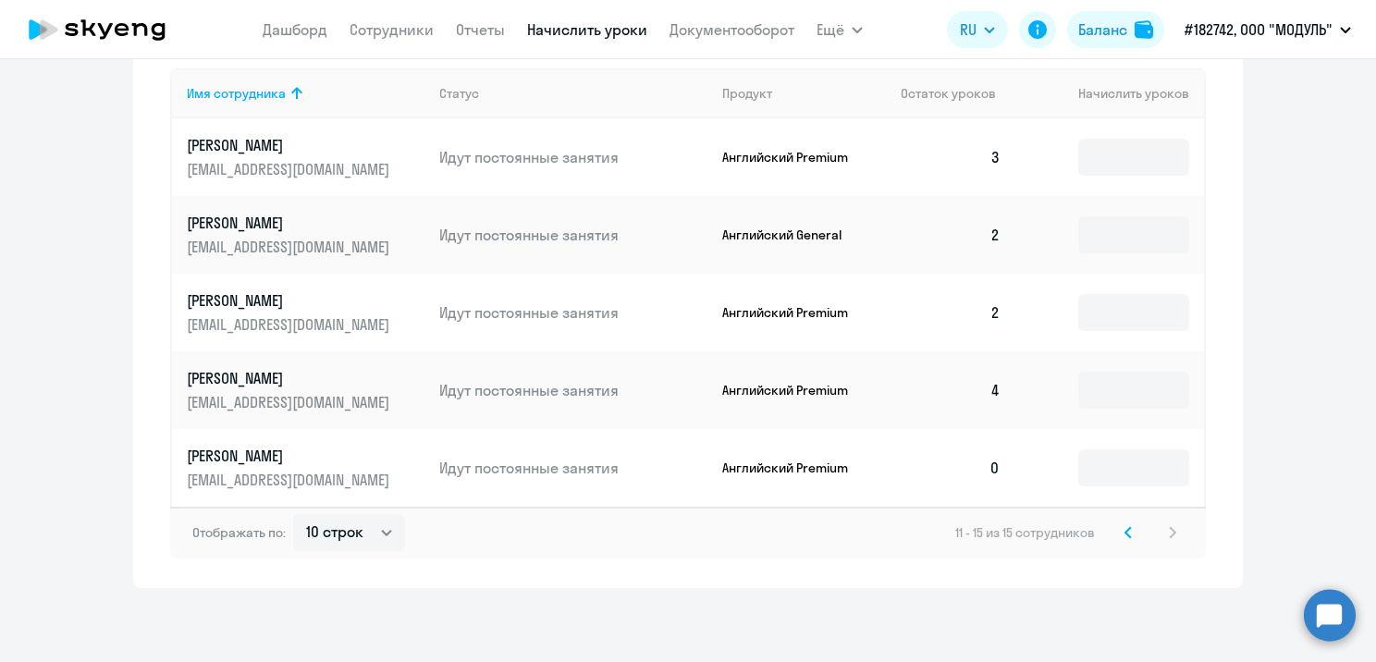
click at [1126, 536] on icon at bounding box center [1129, 532] width 6 height 10
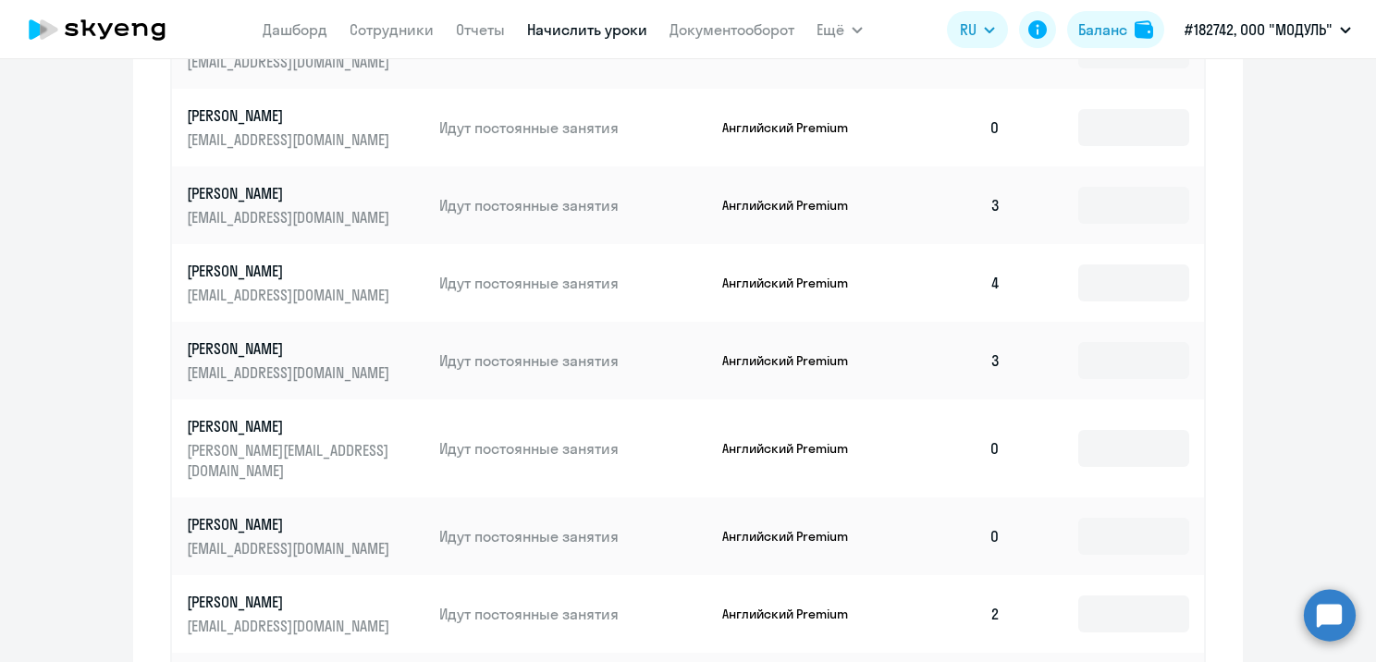
scroll to position [1136, 0]
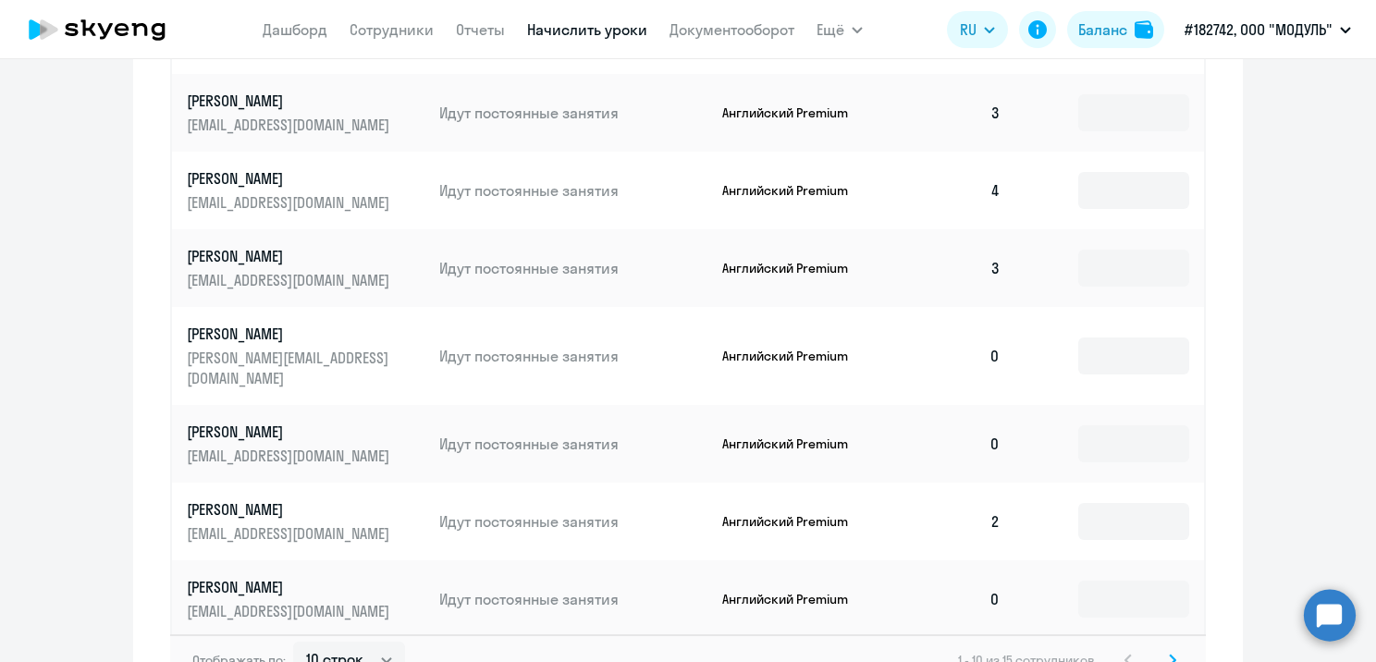
click at [330, 340] on p "[PERSON_NAME]" at bounding box center [290, 334] width 207 height 20
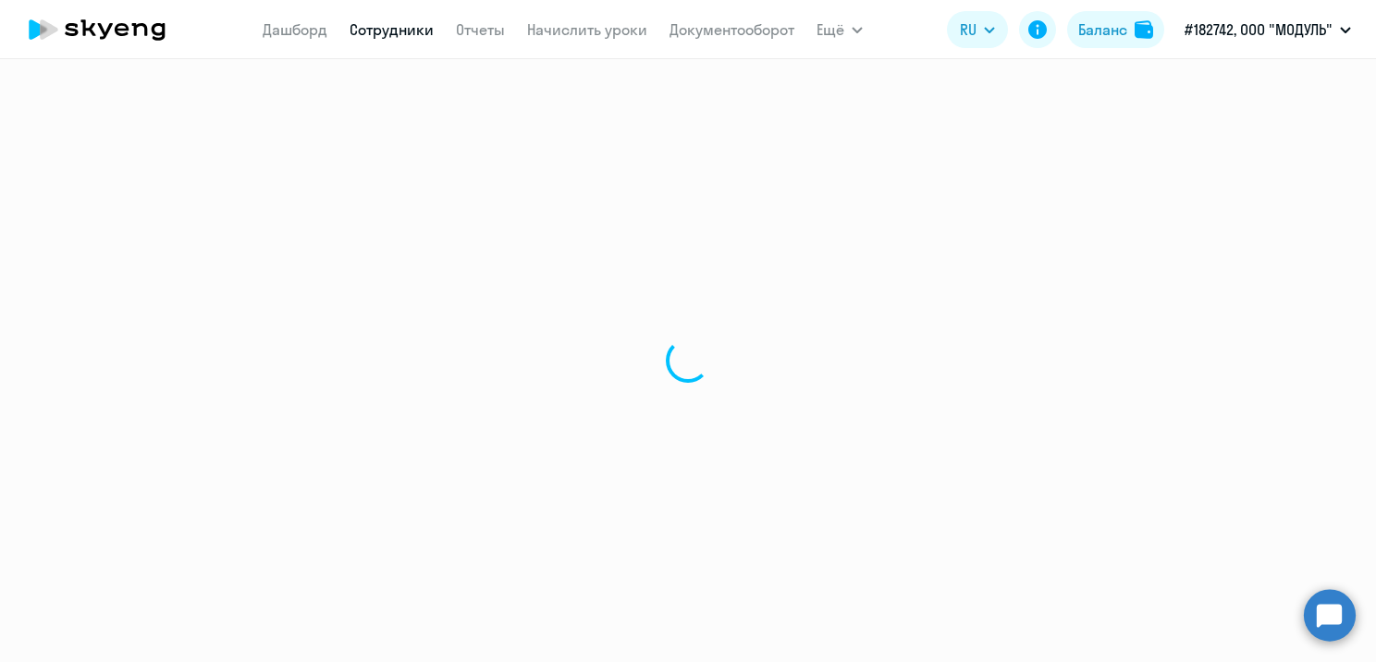
select select "english"
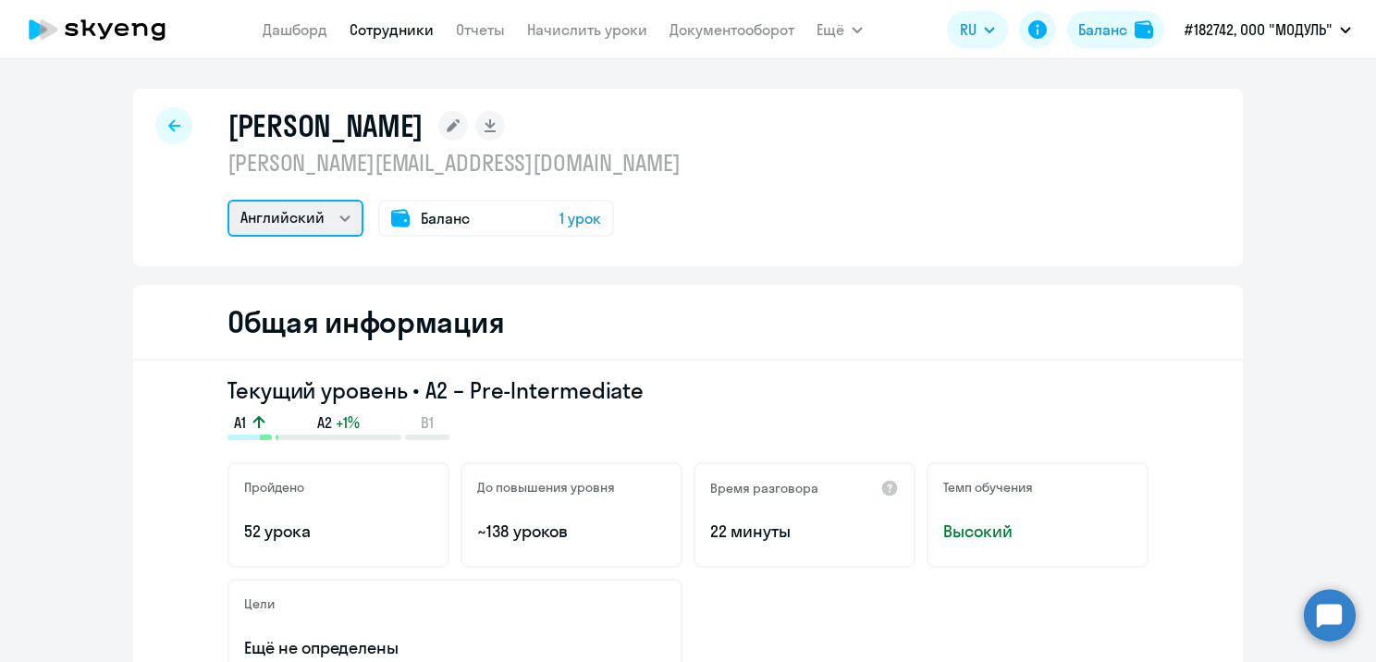
click at [338, 215] on select "Английский" at bounding box center [296, 218] width 136 height 37
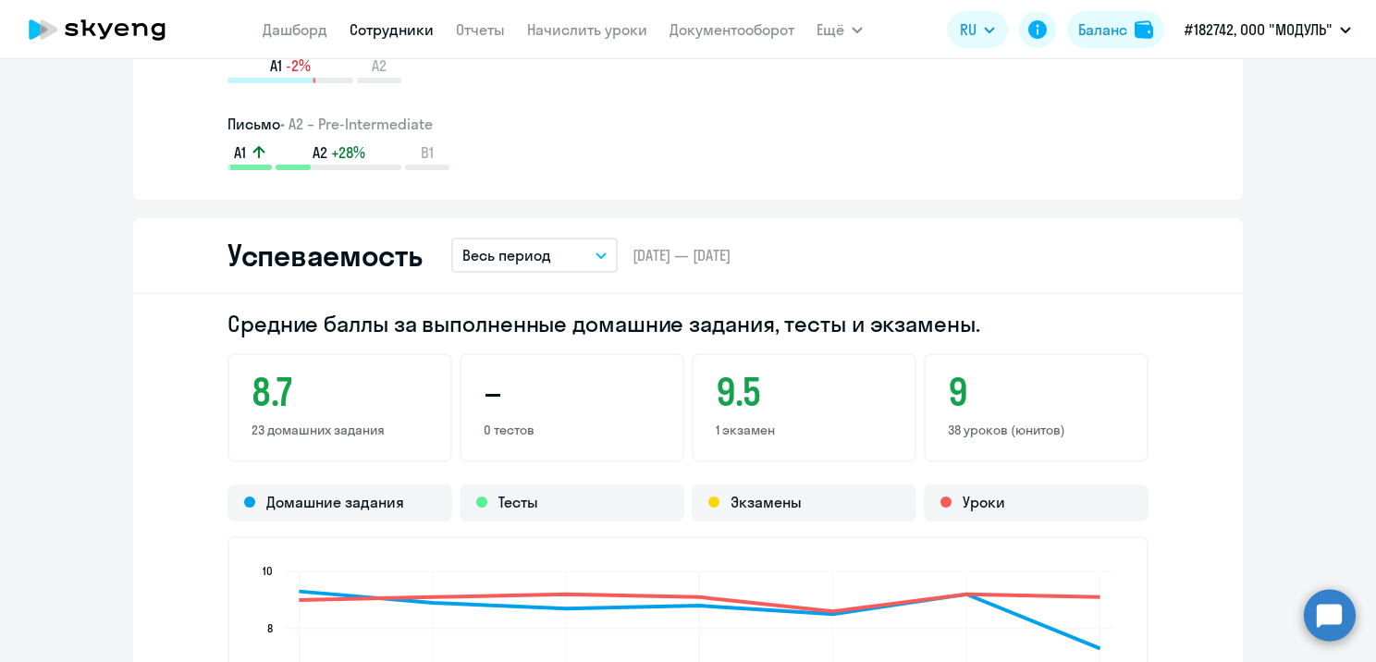
scroll to position [1572, 0]
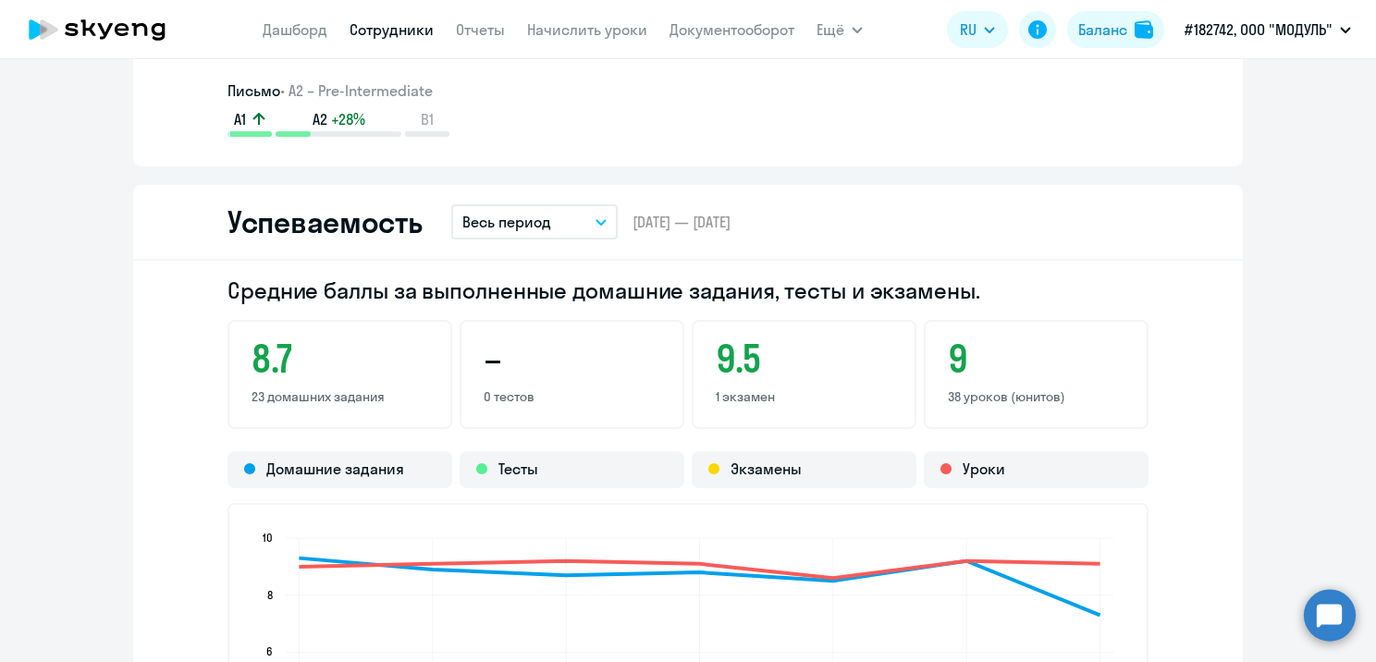
click at [584, 222] on button "Весь период" at bounding box center [534, 221] width 166 height 35
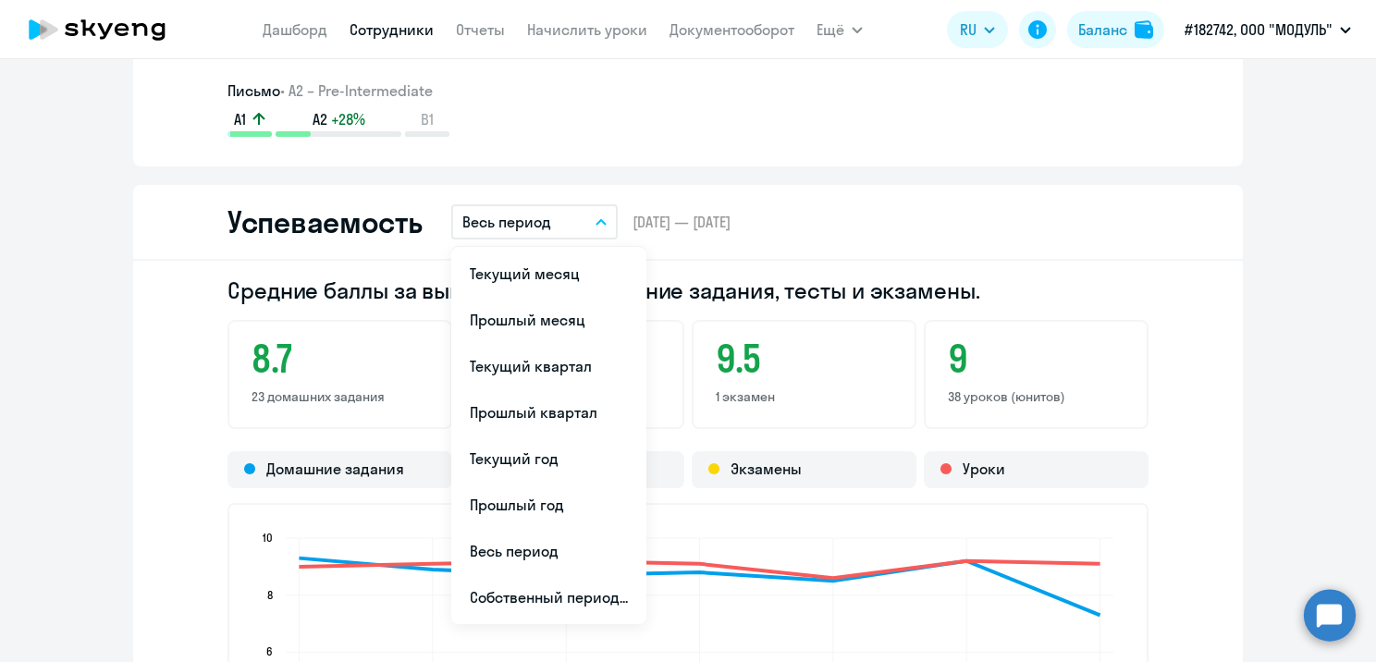
click at [584, 222] on button "Весь период" at bounding box center [534, 221] width 166 height 35
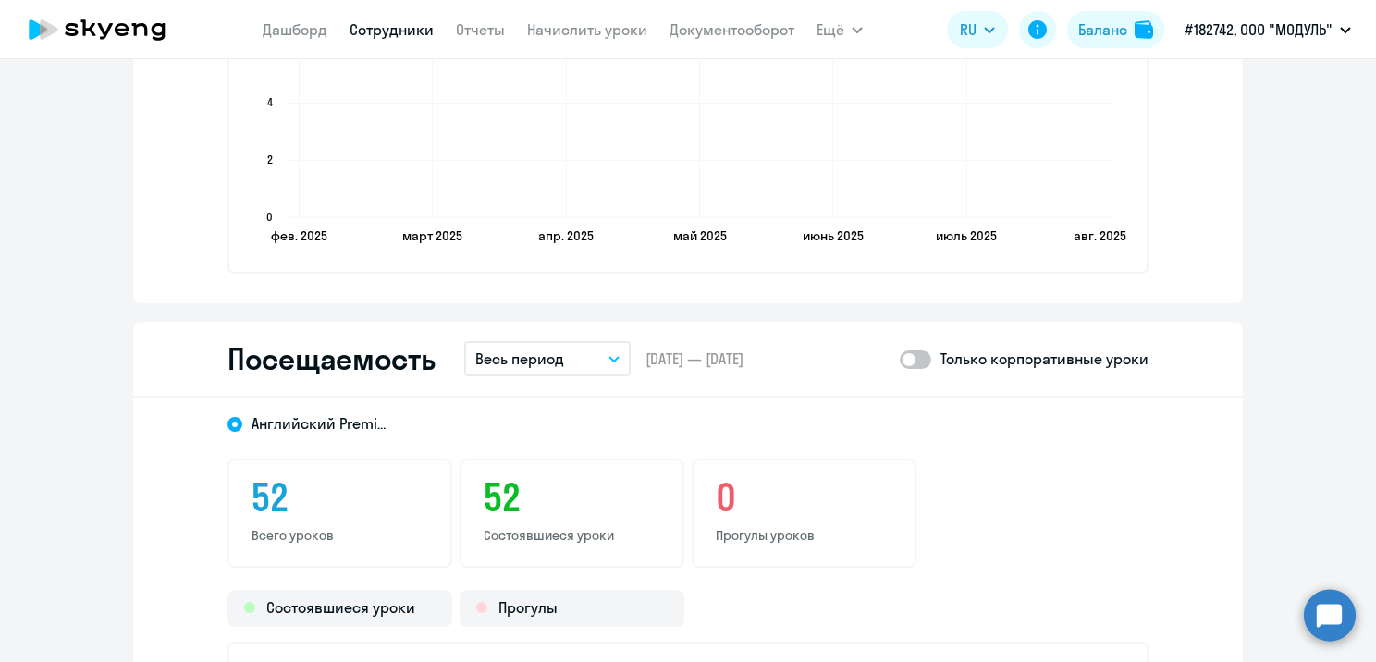
scroll to position [2220, 0]
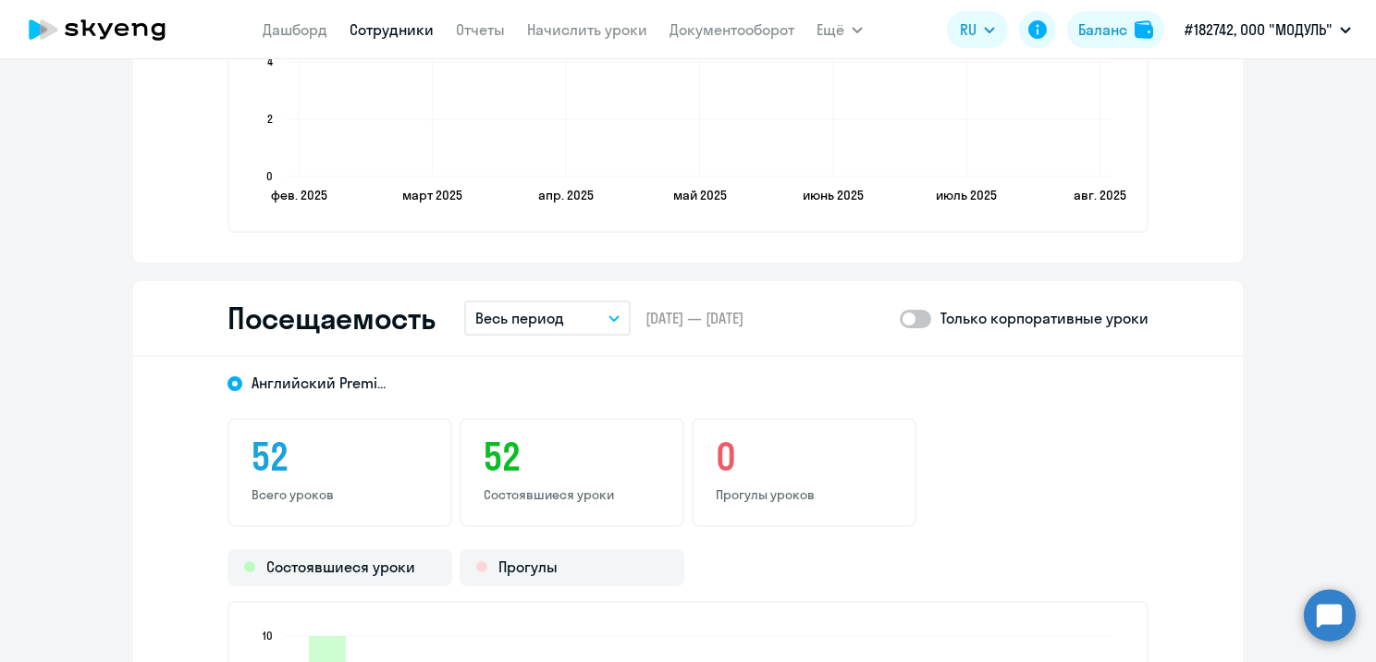
click at [586, 310] on button "Весь период" at bounding box center [547, 318] width 166 height 35
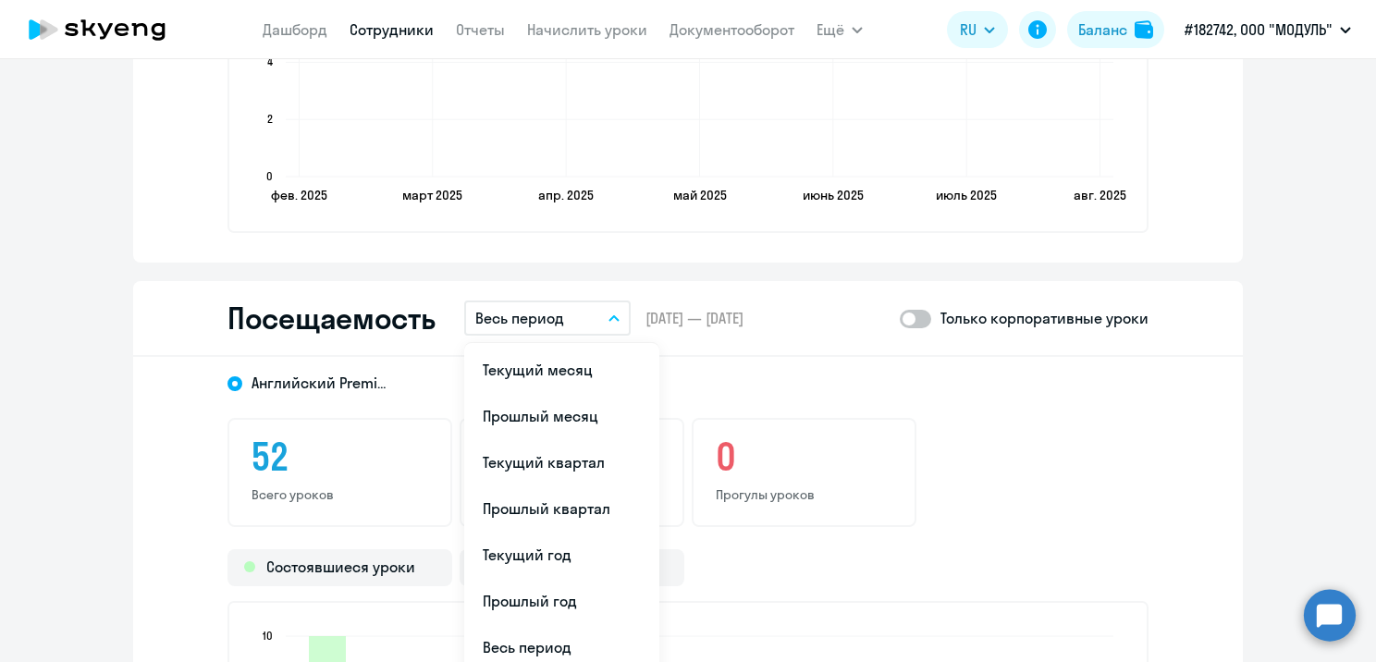
click at [736, 317] on span "[DATE] — [DATE]" at bounding box center [695, 318] width 98 height 20
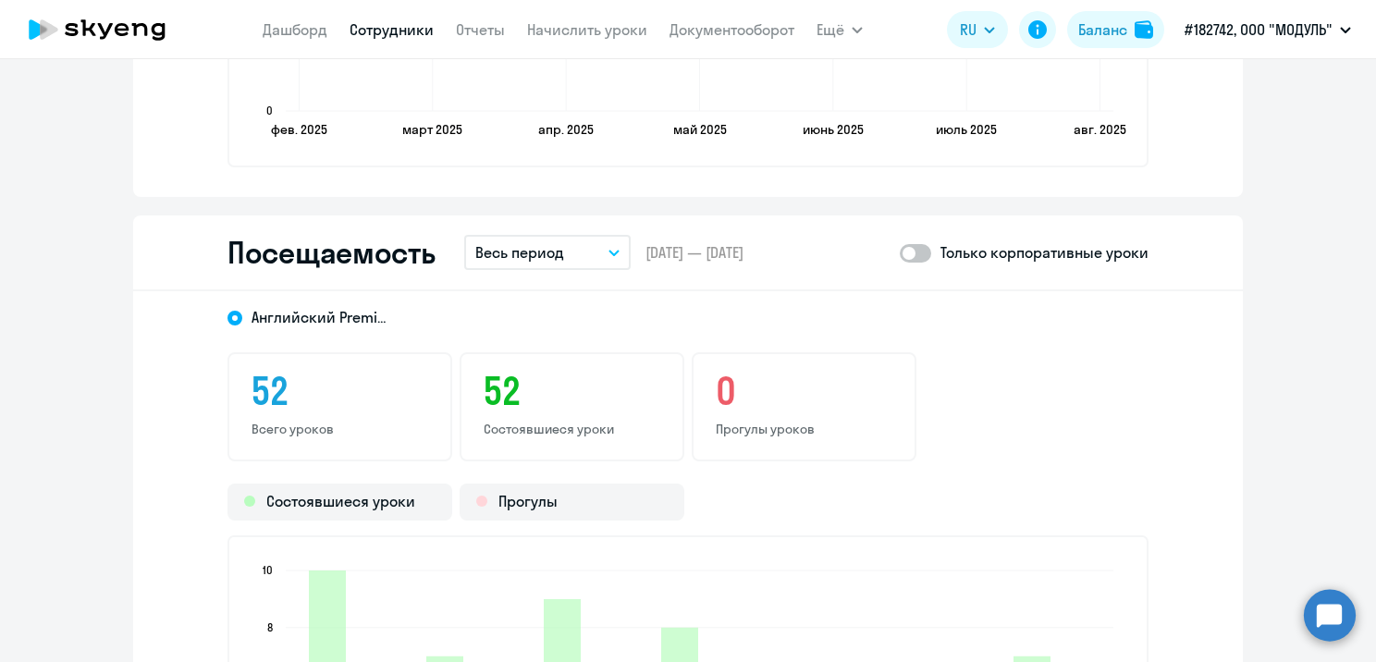
scroll to position [2312, 0]
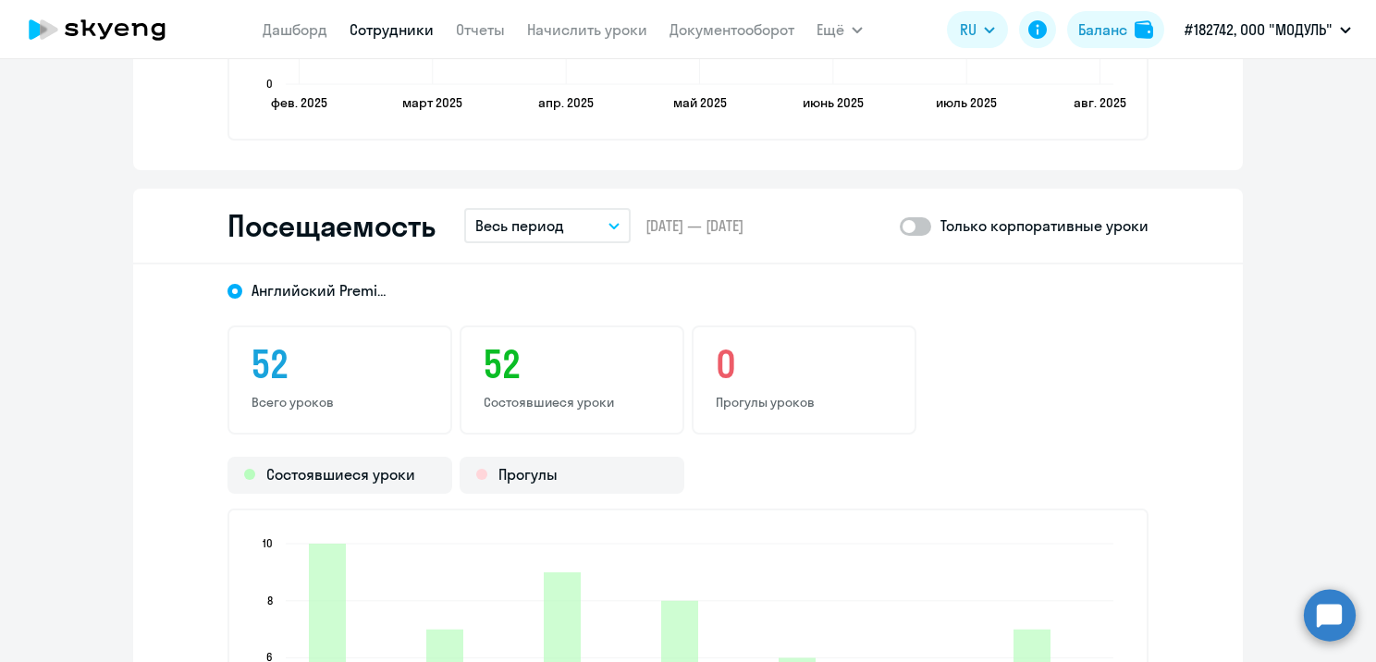
click at [904, 227] on span at bounding box center [915, 226] width 31 height 18
click at [900, 227] on input "checkbox" at bounding box center [899, 226] width 1 height 1
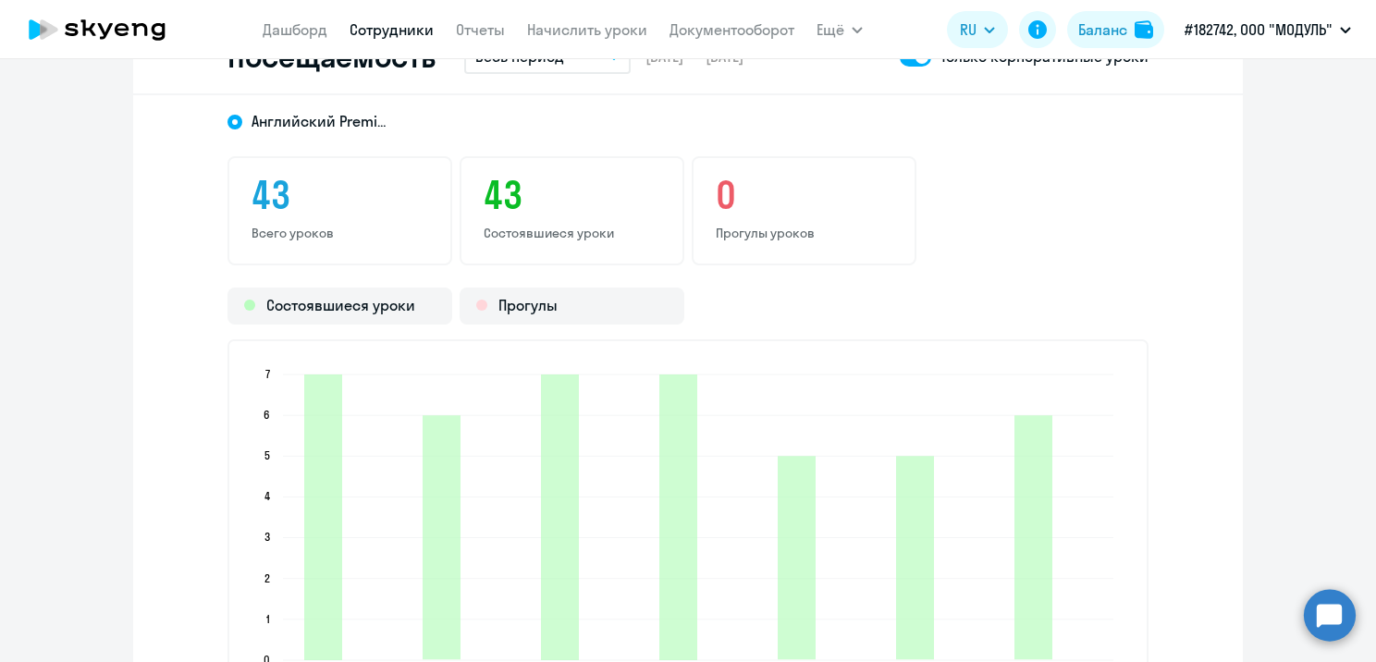
scroll to position [2405, 0]
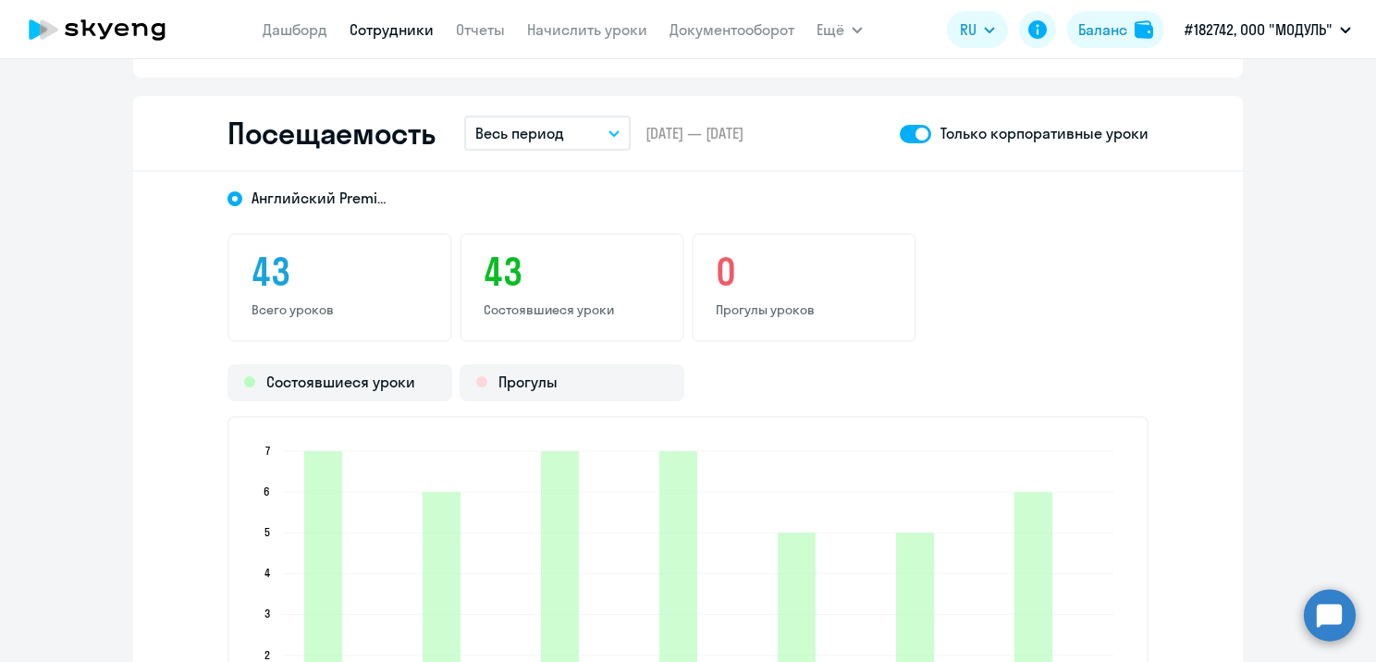
drag, startPoint x: 818, startPoint y: 235, endPoint x: 977, endPoint y: 80, distance: 222.4
click at [819, 233] on div "0 Прогулы уроков" at bounding box center [804, 287] width 225 height 109
click at [917, 132] on span at bounding box center [915, 134] width 31 height 18
click at [900, 133] on input "checkbox" at bounding box center [899, 133] width 1 height 1
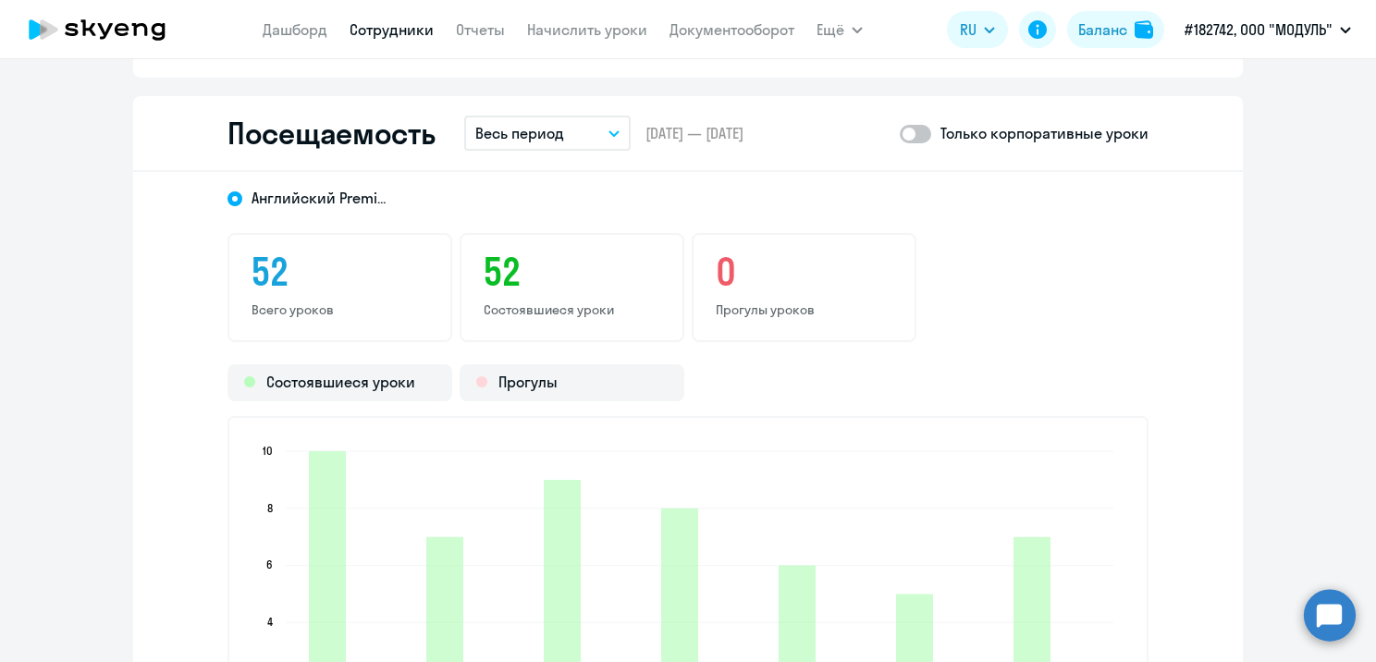
click at [917, 132] on span at bounding box center [915, 134] width 31 height 18
click at [900, 133] on input "checkbox" at bounding box center [899, 133] width 1 height 1
checkbox input "true"
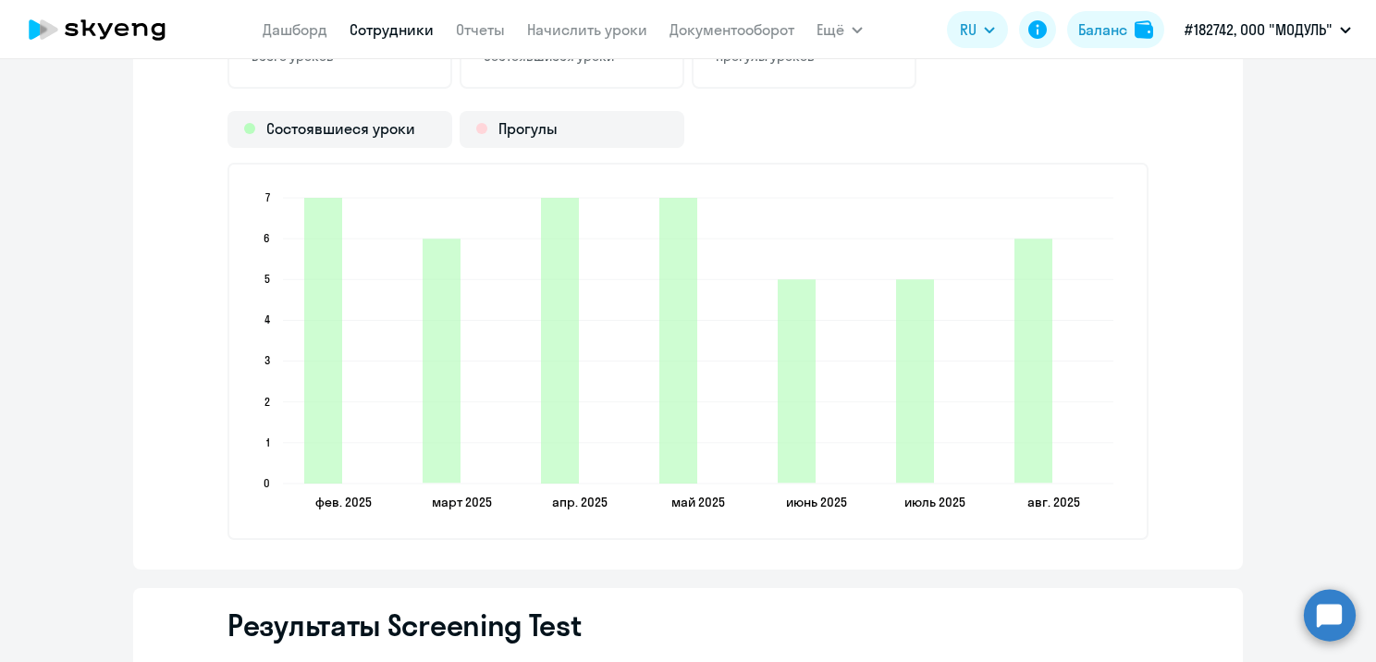
scroll to position [2628, 0]
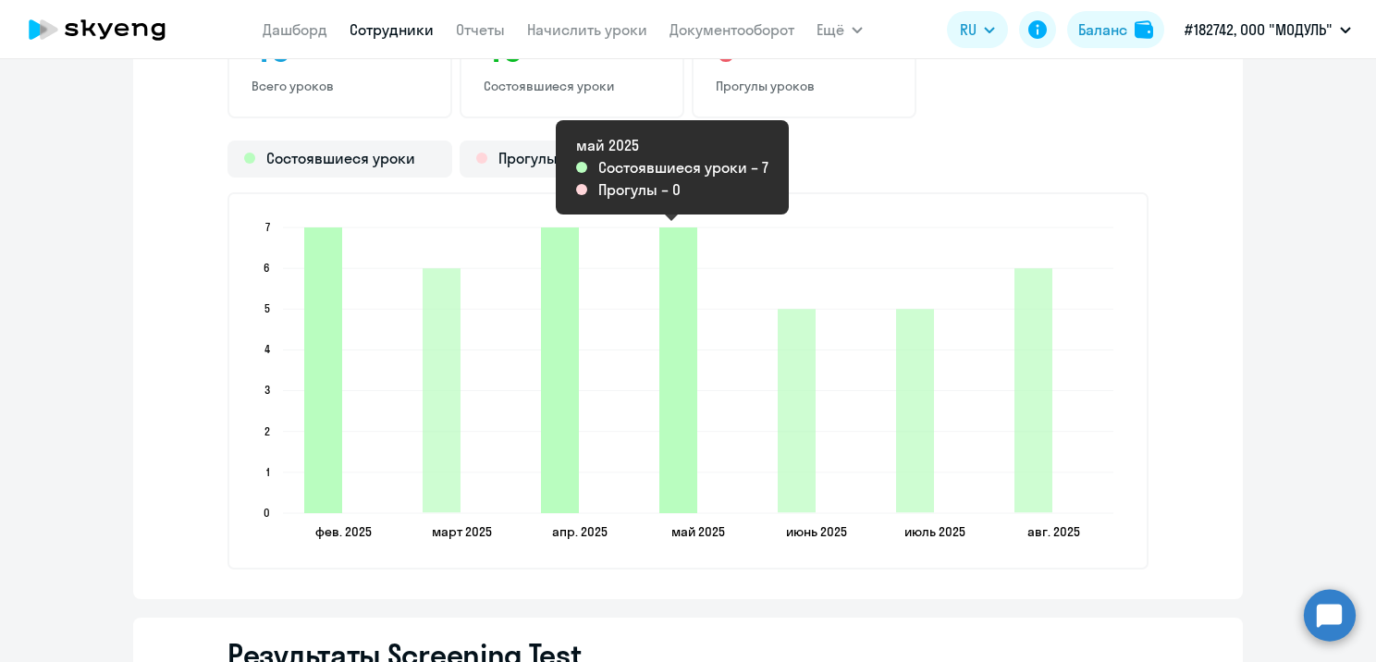
click at [669, 408] on icon "2025-05-29T21:00:00.000Z Состоявшиеся уроки 7" at bounding box center [678, 371] width 38 height 286
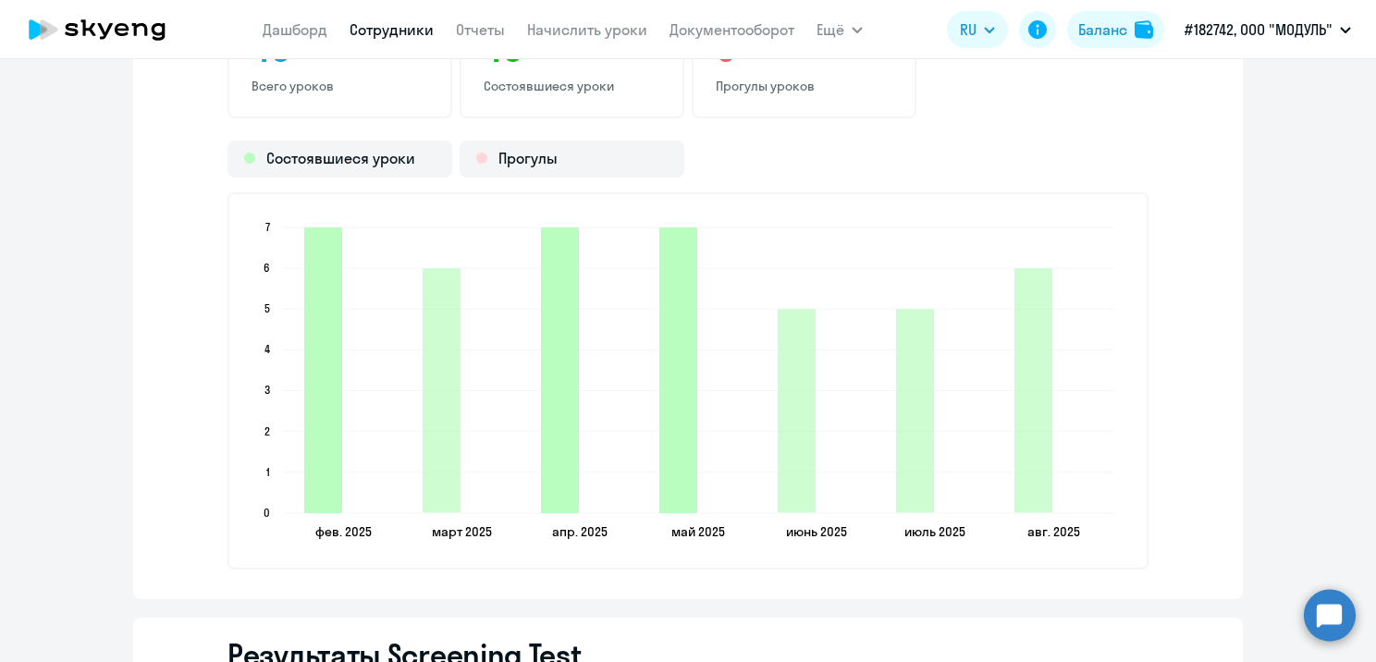
click at [677, 441] on icon "2025-05-29T21:00:00.000Z Состоявшиеся уроки 7" at bounding box center [678, 371] width 38 height 286
click at [662, 351] on icon "2025-05-29T21:00:00.000Z Состоявшиеся уроки 7" at bounding box center [678, 371] width 38 height 286
click at [686, 341] on icon "2025-05-29T21:00:00.000Z Состоявшиеся уроки 7" at bounding box center [678, 371] width 38 height 286
click at [677, 351] on icon "2025-05-29T21:00:00.000Z Состоявшиеся уроки 7" at bounding box center [678, 371] width 38 height 286
click at [688, 351] on icon "2025-05-29T21:00:00.000Z Состоявшиеся уроки 7" at bounding box center [678, 371] width 38 height 286
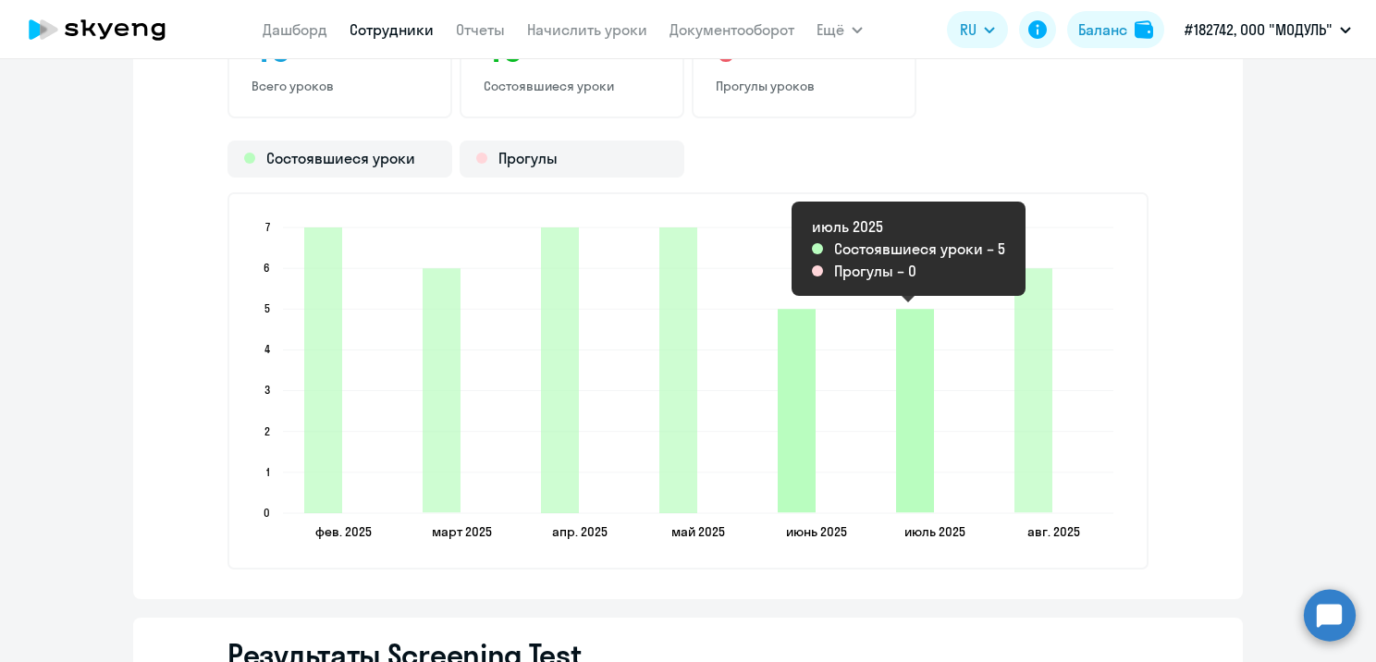
click at [920, 411] on icon "2025-07-22T21:00:00.000Z Состоявшиеся уроки 5" at bounding box center [915, 410] width 38 height 203
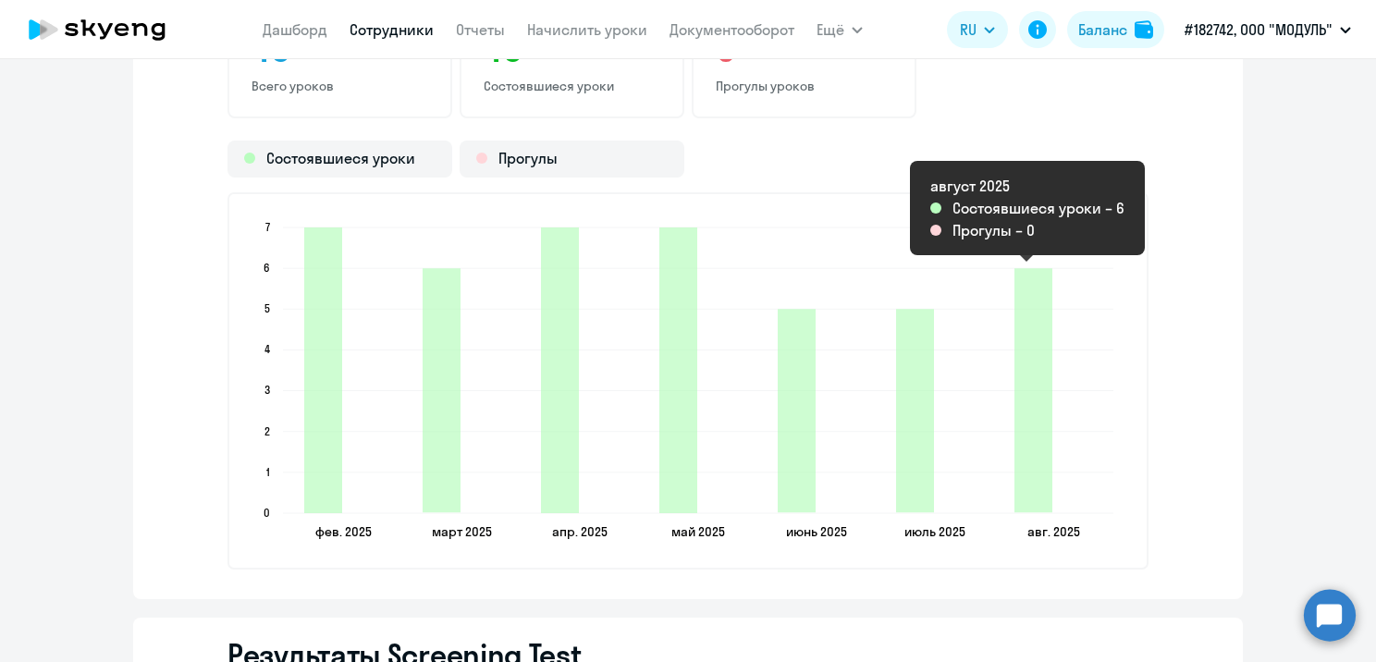
click at [1048, 432] on line at bounding box center [698, 432] width 830 height 0
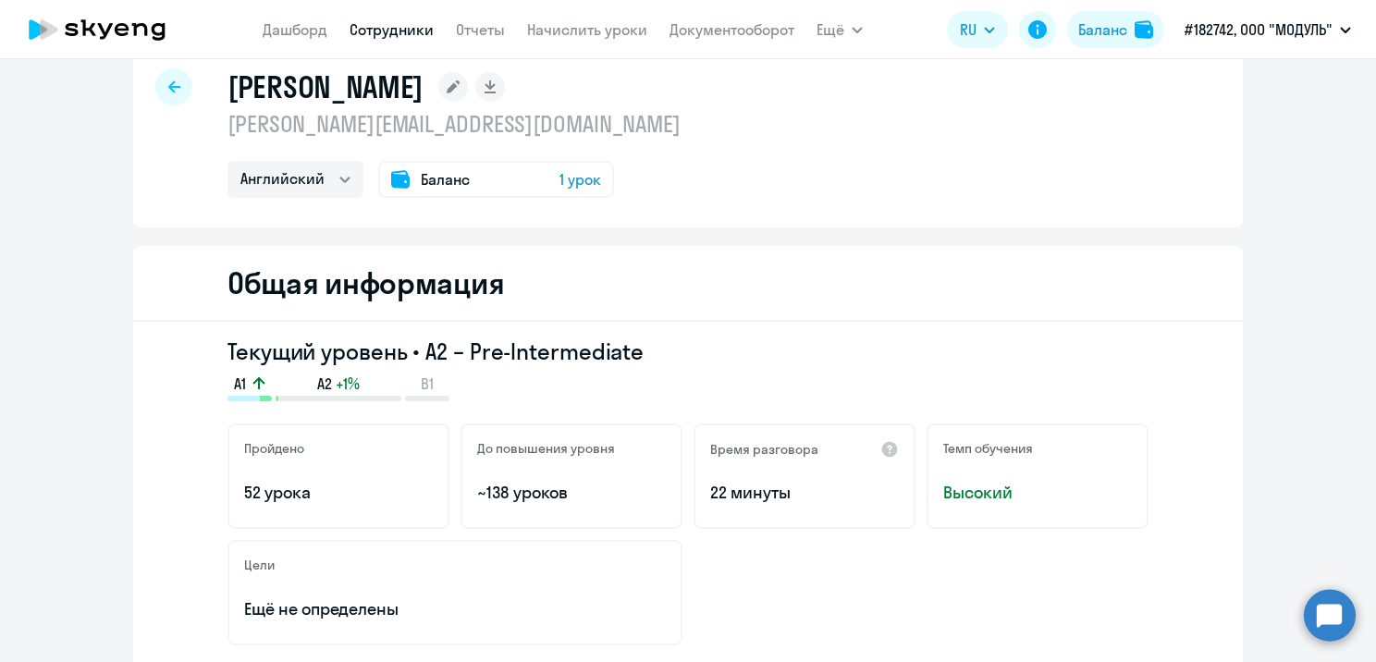
scroll to position [0, 0]
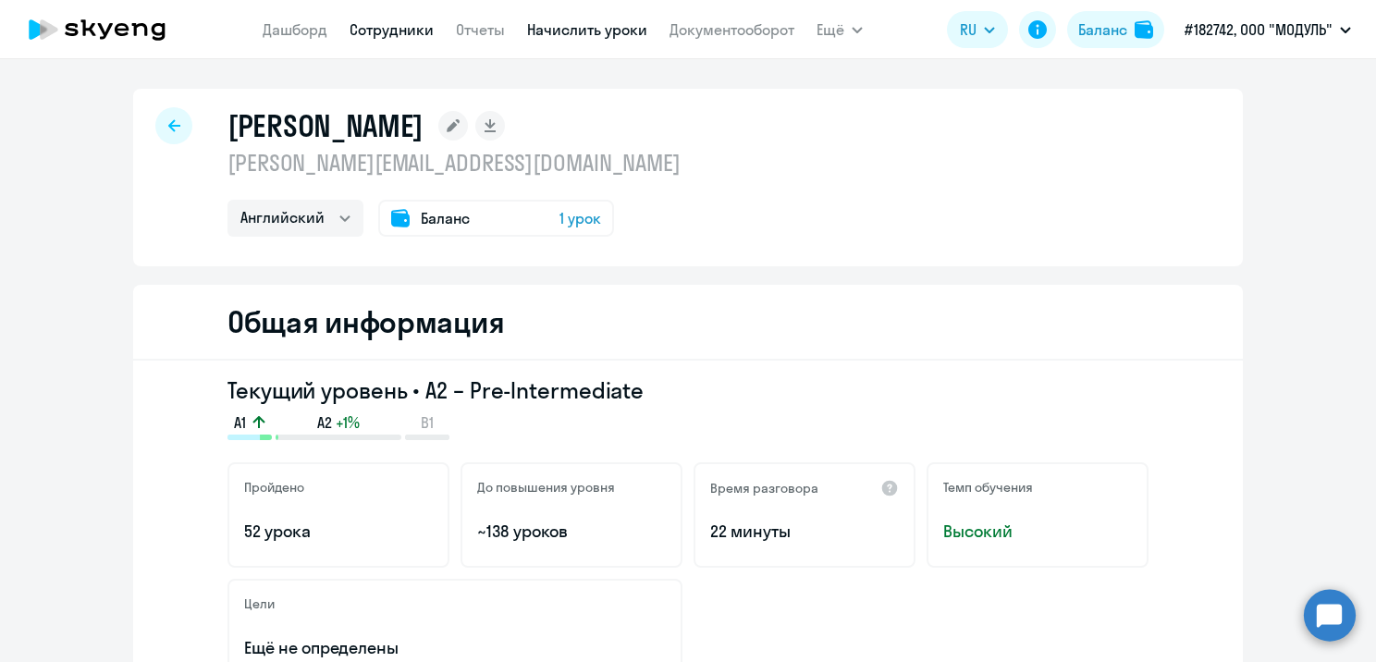
click at [584, 29] on link "Начислить уроки" at bounding box center [587, 29] width 120 height 18
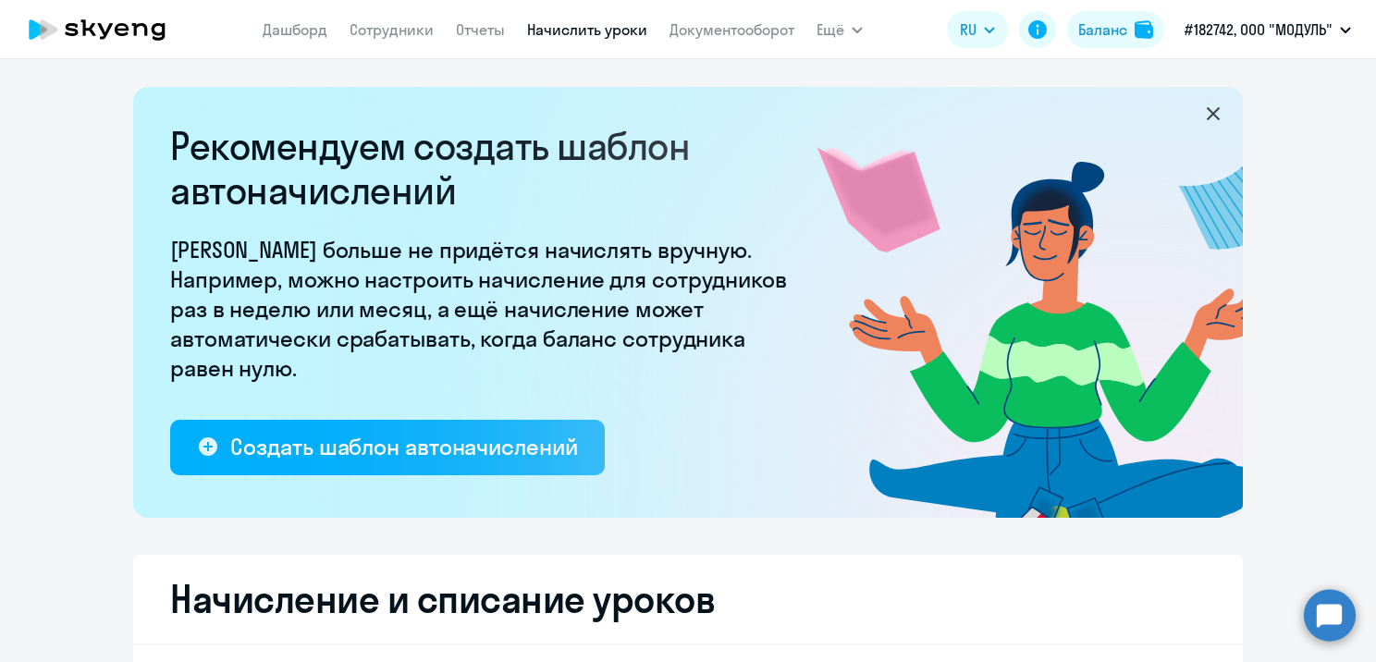
select select "10"
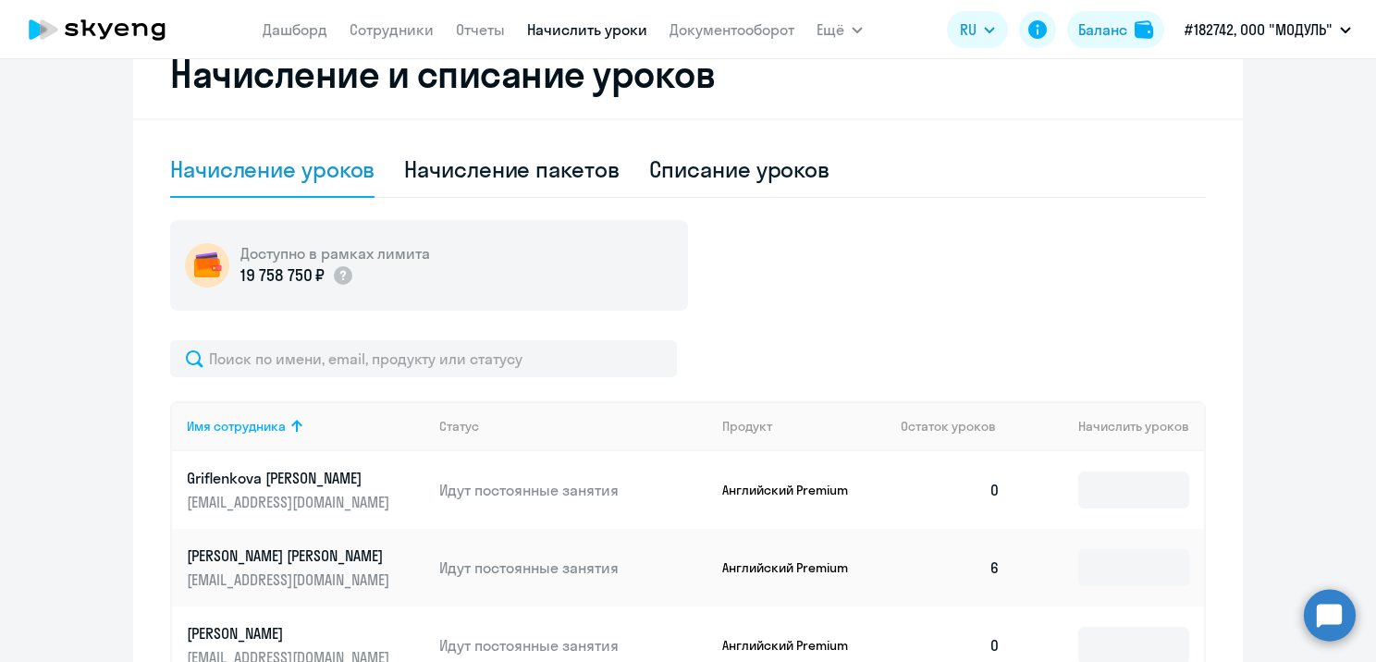
scroll to position [322, 0]
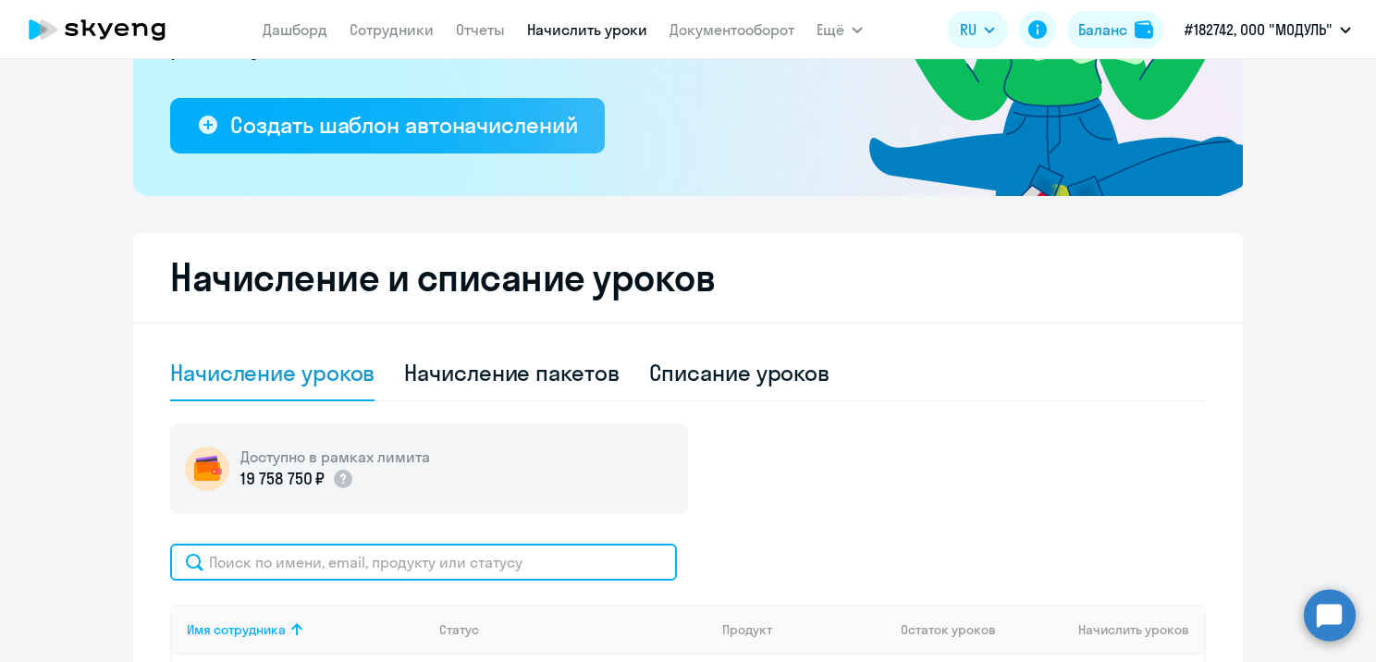
click at [358, 565] on input "text" at bounding box center [423, 562] width 507 height 37
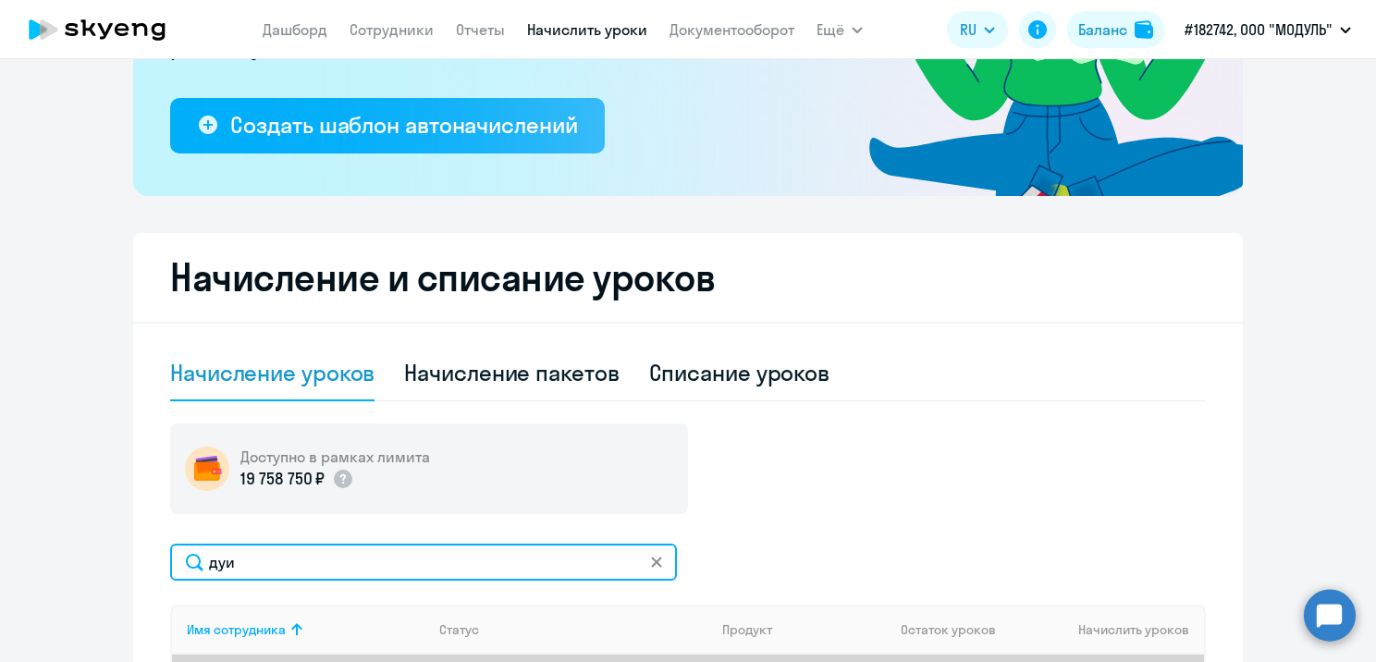
type input "дуиу"
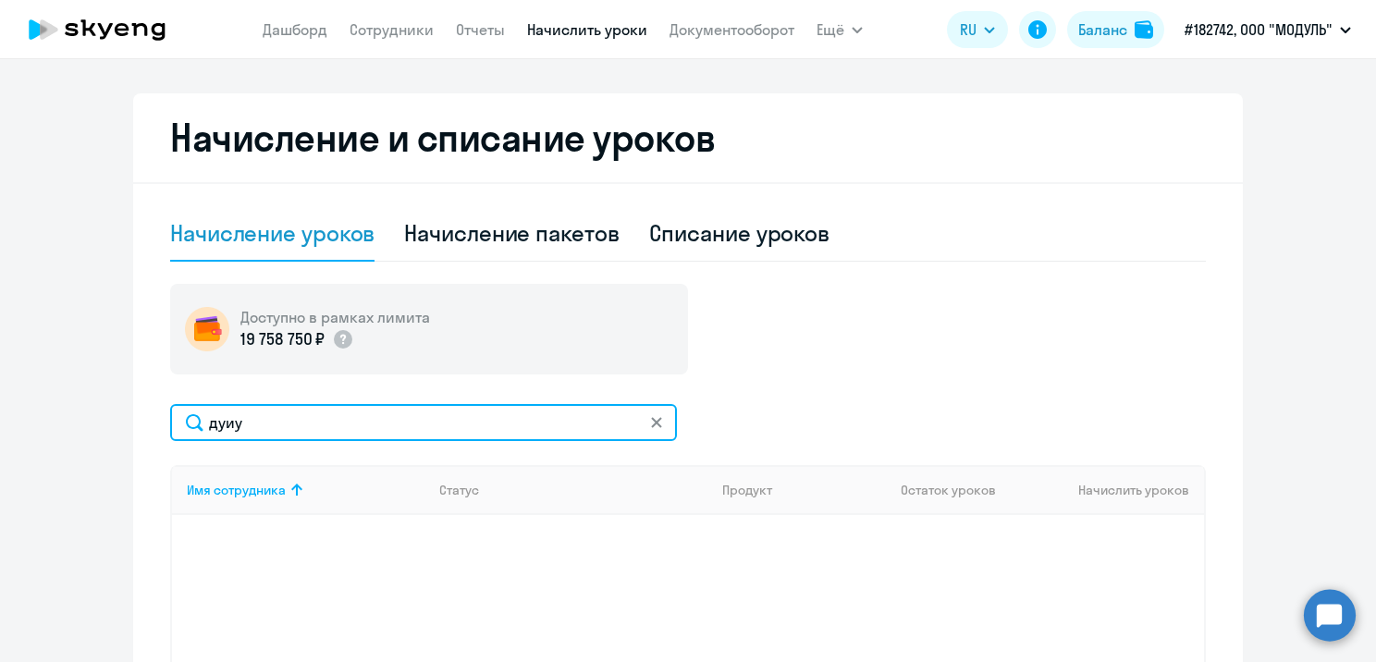
scroll to position [599, 0]
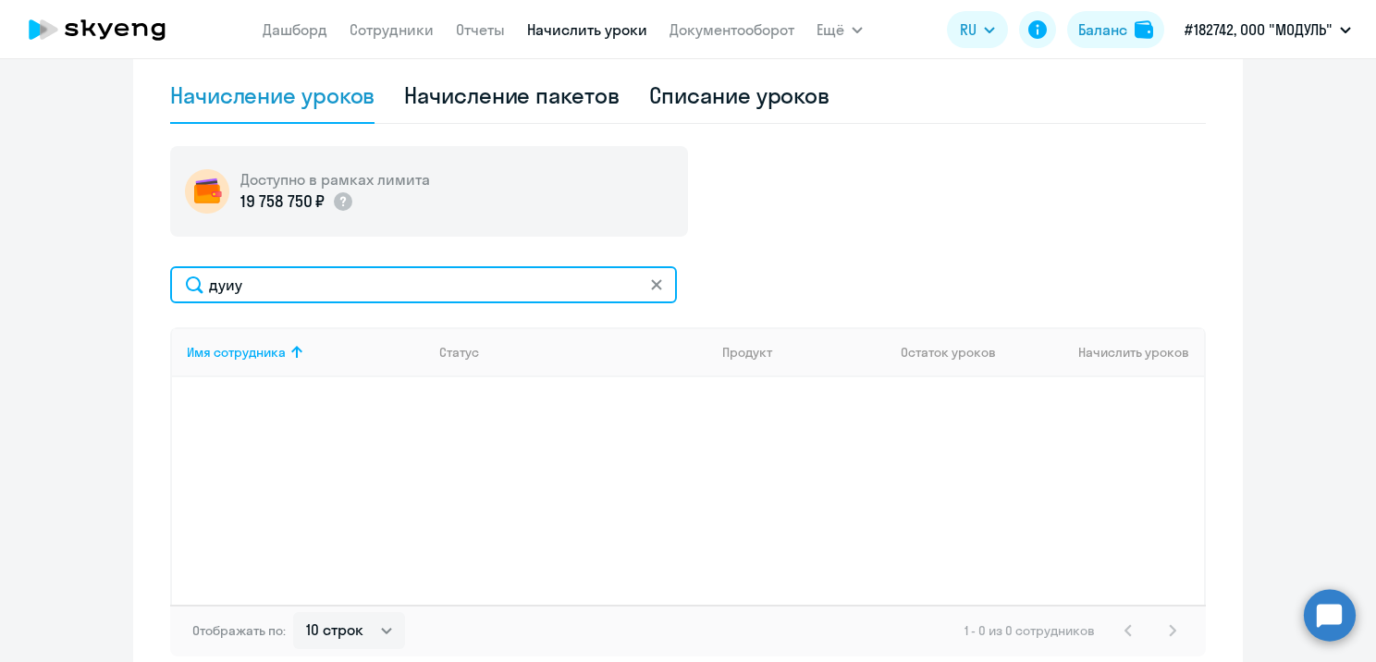
drag, startPoint x: 239, startPoint y: 292, endPoint x: 149, endPoint y: 277, distance: 90.9
click at [149, 277] on div "Начисление и списание уроков Начисление уроков Начисление пакетов Списание урок…" at bounding box center [688, 321] width 1110 height 731
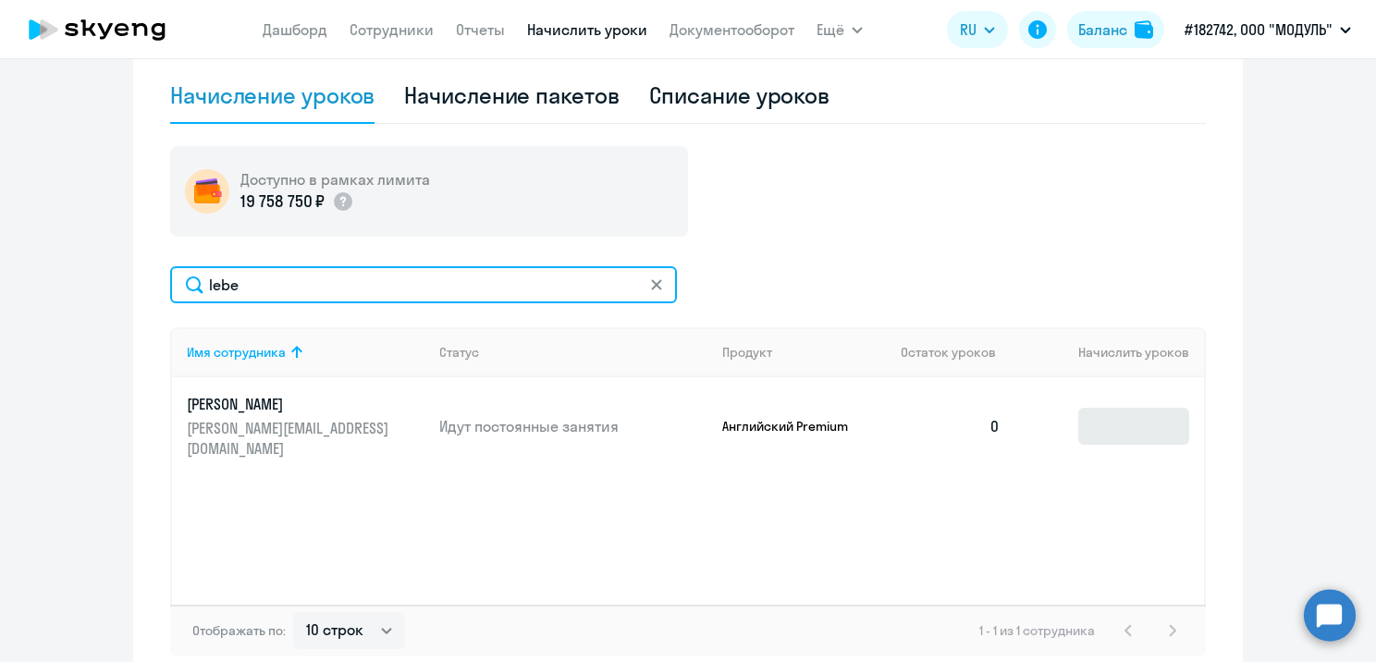
type input "lebe"
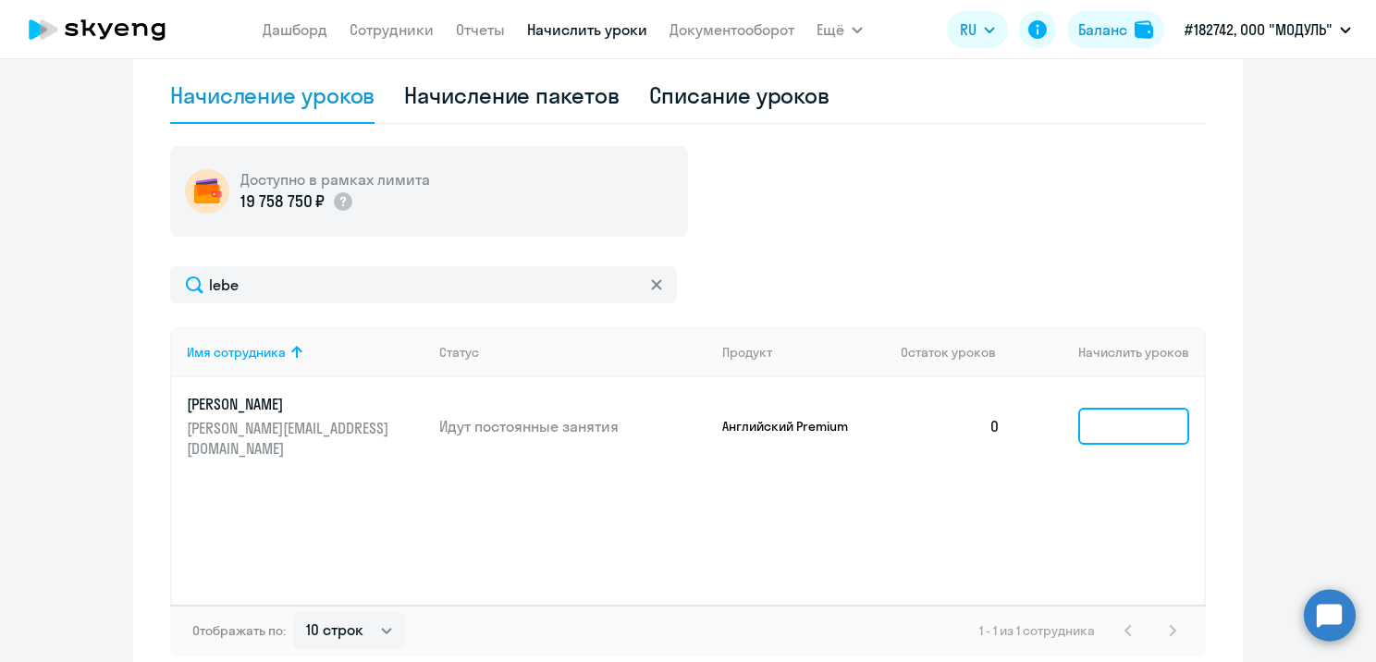
click at [1102, 416] on input at bounding box center [1133, 426] width 111 height 37
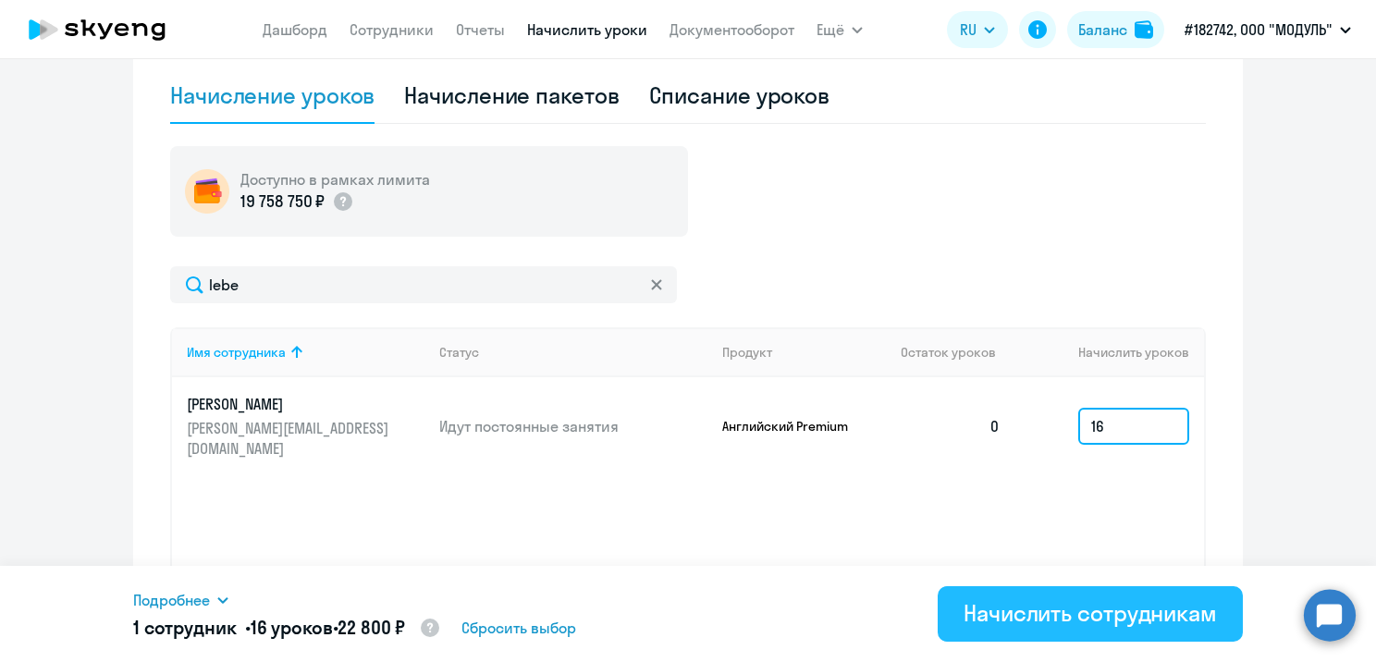
type input "16"
click at [1051, 620] on div "Начислить сотрудникам" at bounding box center [1090, 613] width 253 height 30
